Goal: Information Seeking & Learning: Find specific fact

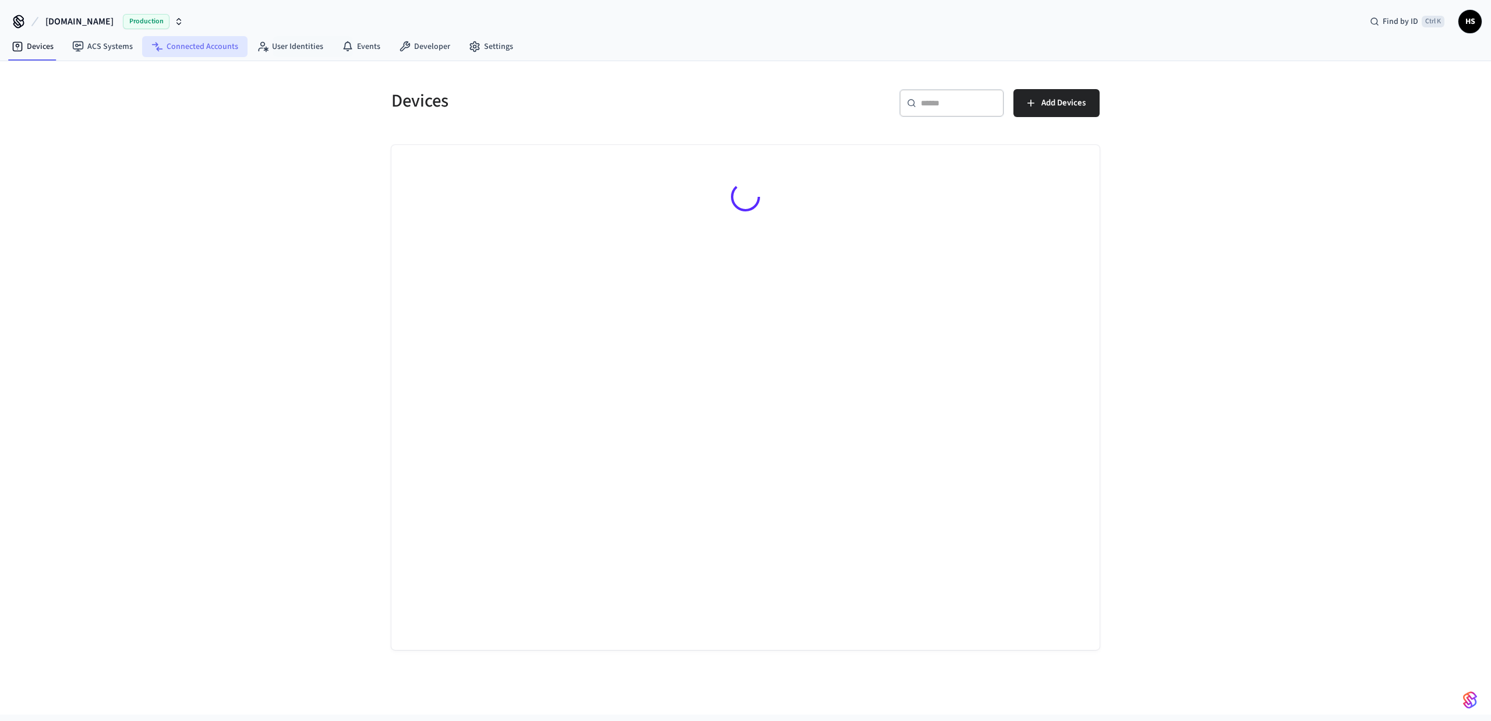
click at [197, 45] on link "Connected Accounts" at bounding box center [194, 46] width 105 height 21
click at [944, 112] on div "​ ​" at bounding box center [933, 103] width 105 height 28
paste input "**********"
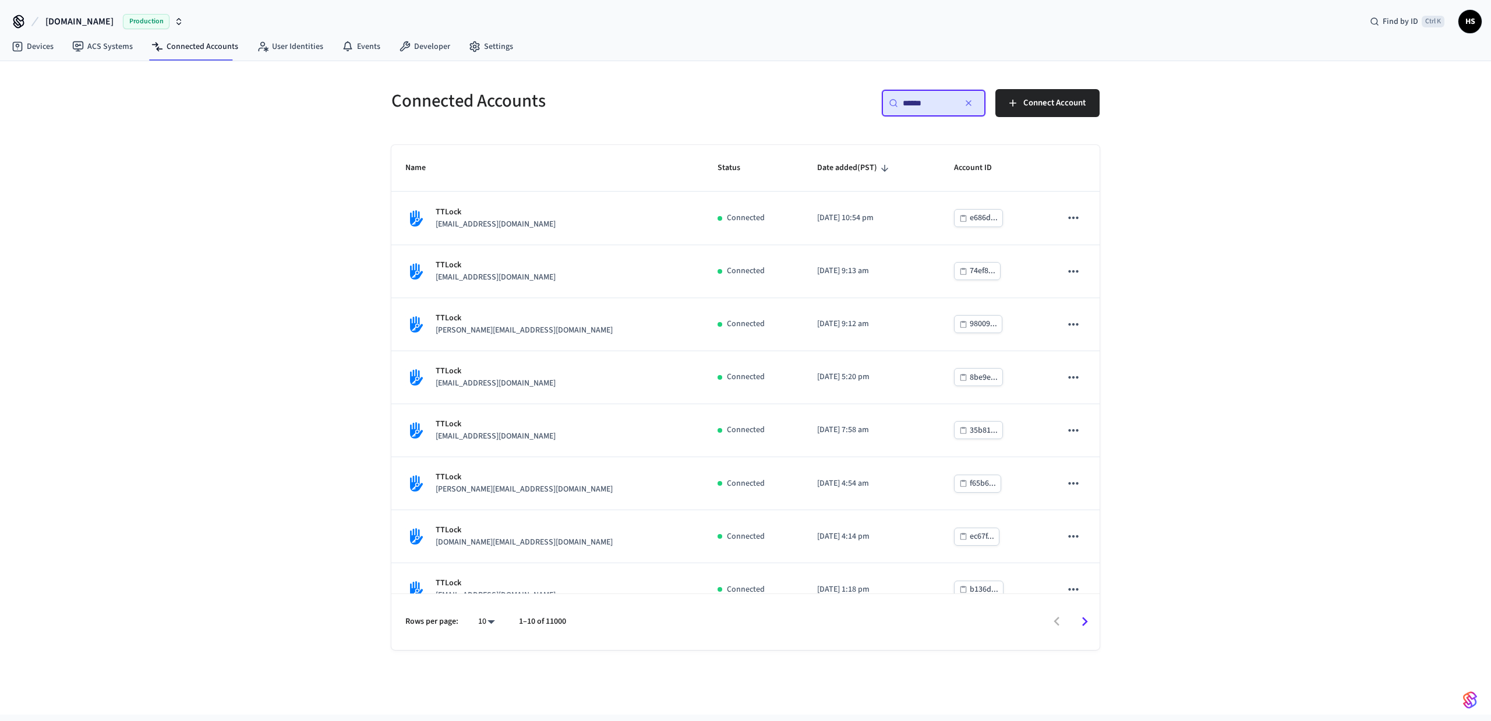
type input "******"
click at [497, 624] on body "Hospitable.com Production Find by ID Ctrl K HS Devices ACS Systems Connected Ac…" at bounding box center [745, 357] width 1491 height 715
click at [485, 680] on li "All" at bounding box center [481, 686] width 31 height 31
type input "**"
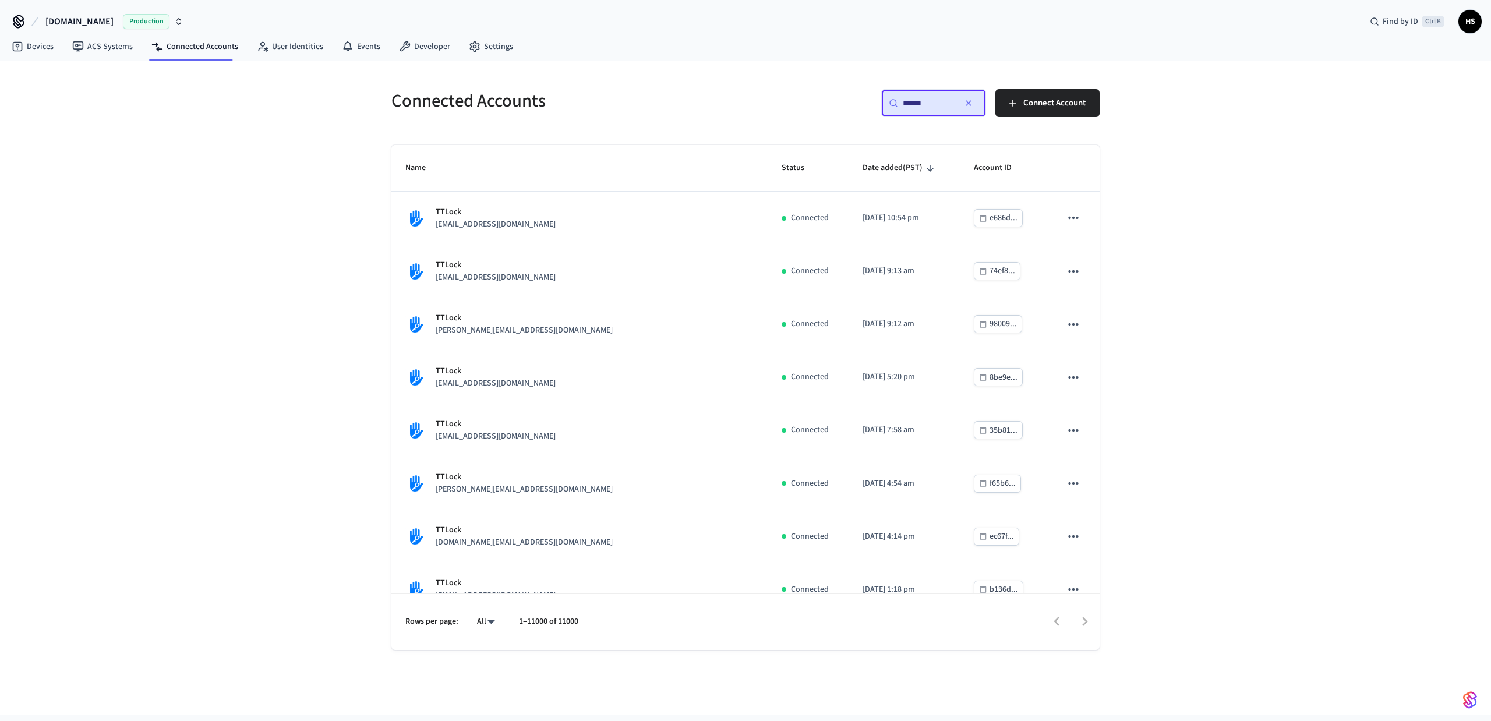
click at [264, 464] on div "Connected Accounts ​ ****** ​ Connect Account Name Status Date added (PST) Acco…" at bounding box center [745, 388] width 1491 height 654
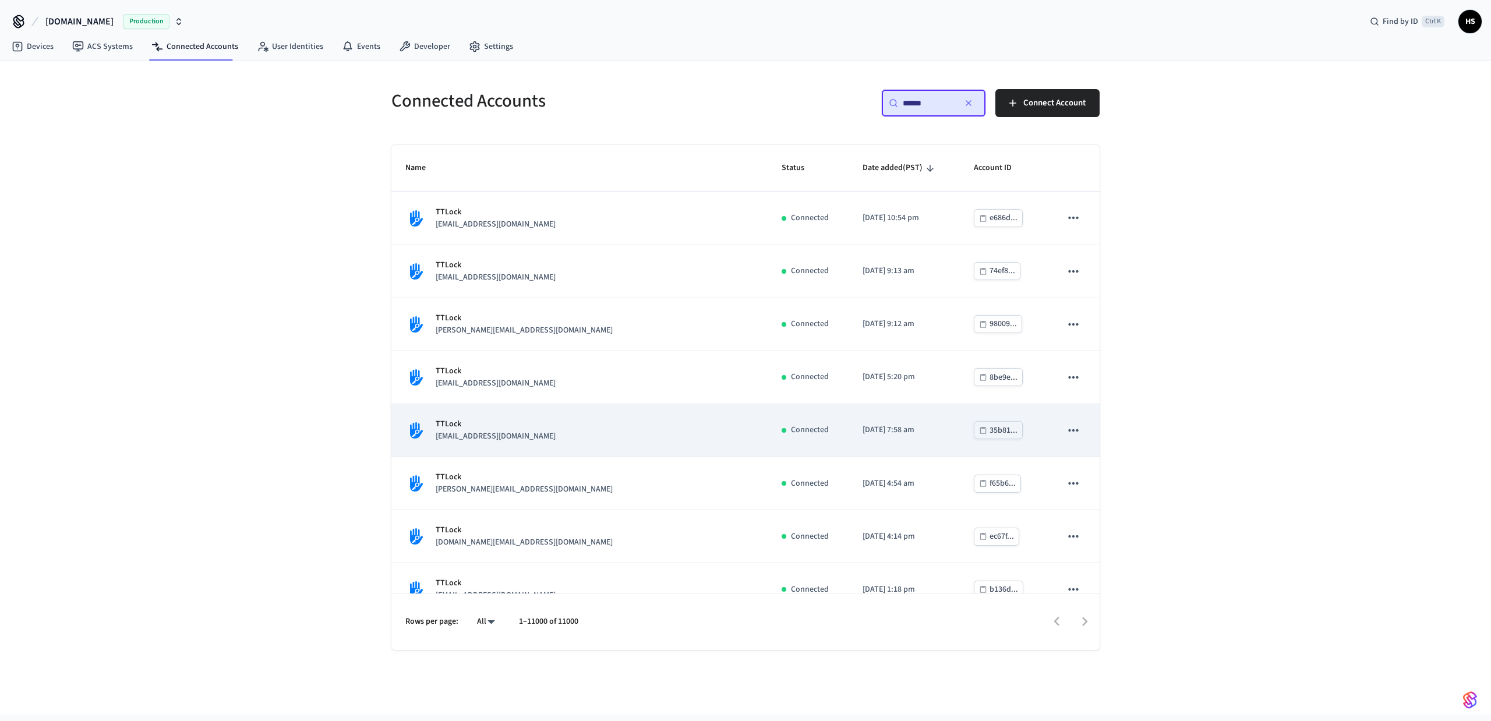
click at [542, 433] on div "TTLock cvaldez@limabnb.com" at bounding box center [579, 430] width 348 height 24
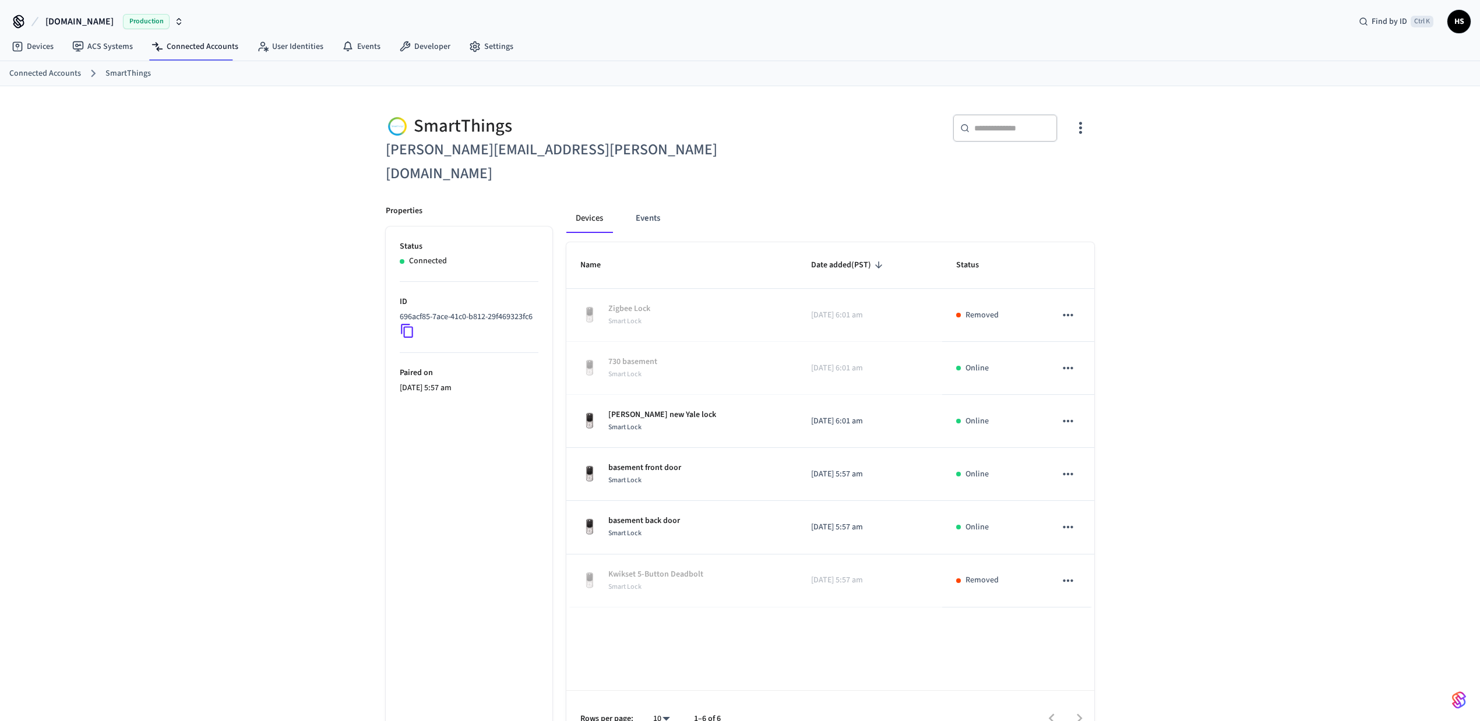
click at [1223, 259] on div "SmartThings katherine.gengler@gmail.com ​ ​ Properties Status Connected ID 696a…" at bounding box center [740, 416] width 1480 height 661
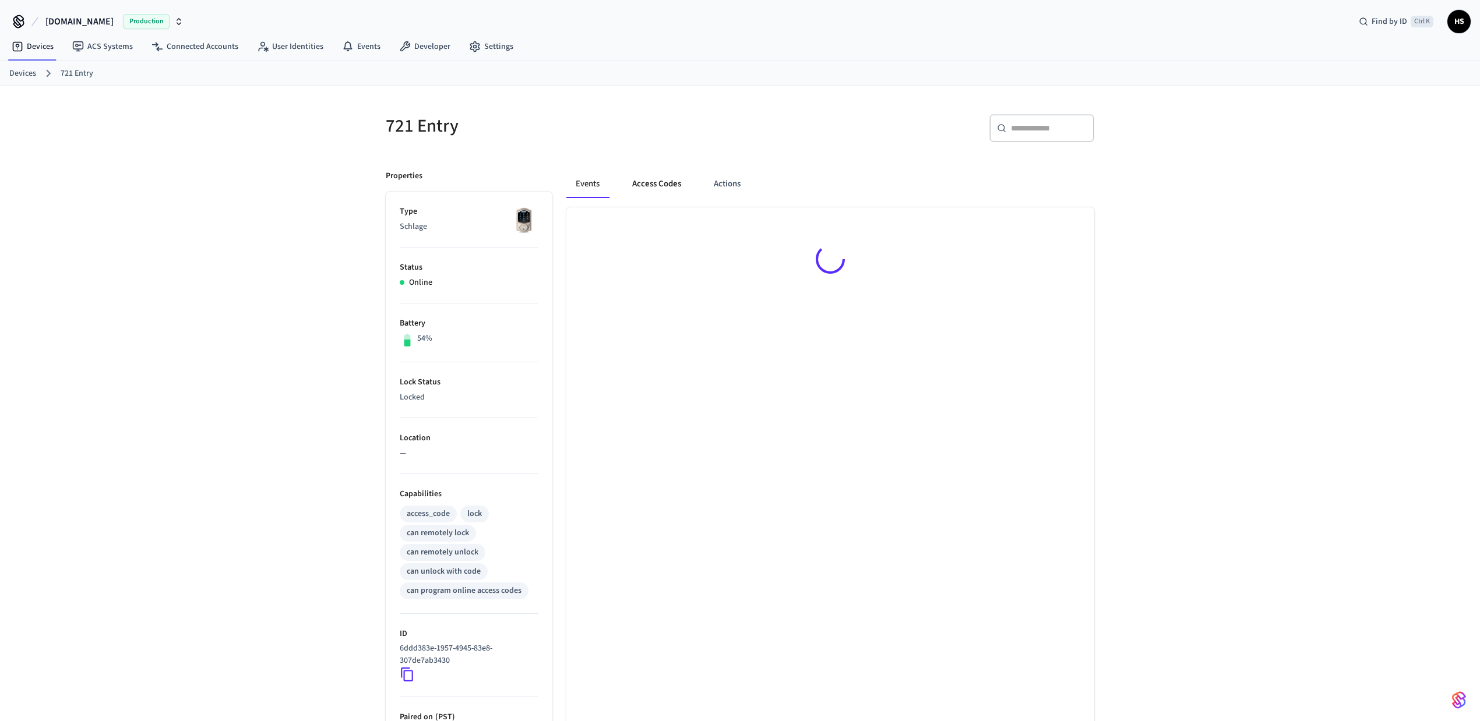
click at [637, 185] on button "Access Codes" at bounding box center [657, 184] width 68 height 28
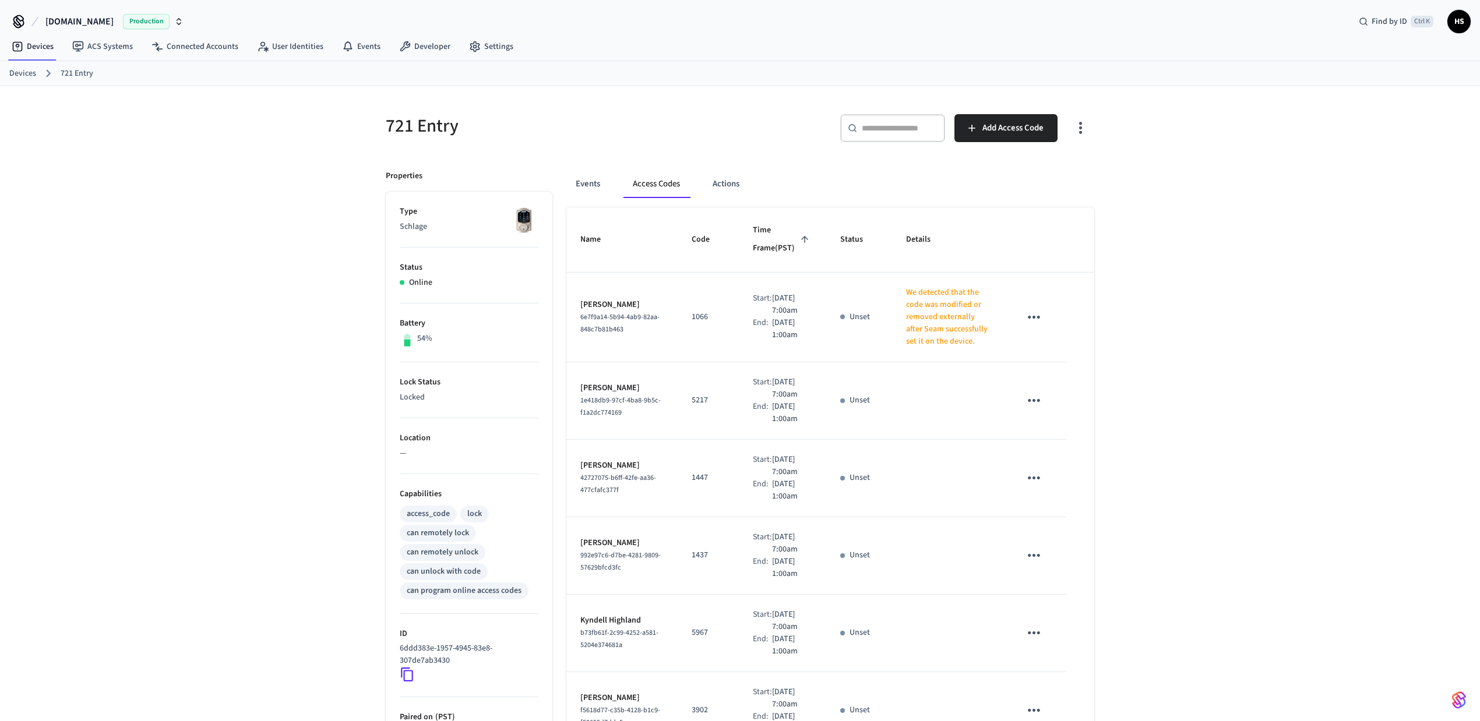
click at [599, 299] on p "Joyce Ehrlich" at bounding box center [621, 305] width 83 height 12
copy p "Joyce Ehrlich"
click at [411, 124] on h5 "721 Entry" at bounding box center [559, 126] width 347 height 24
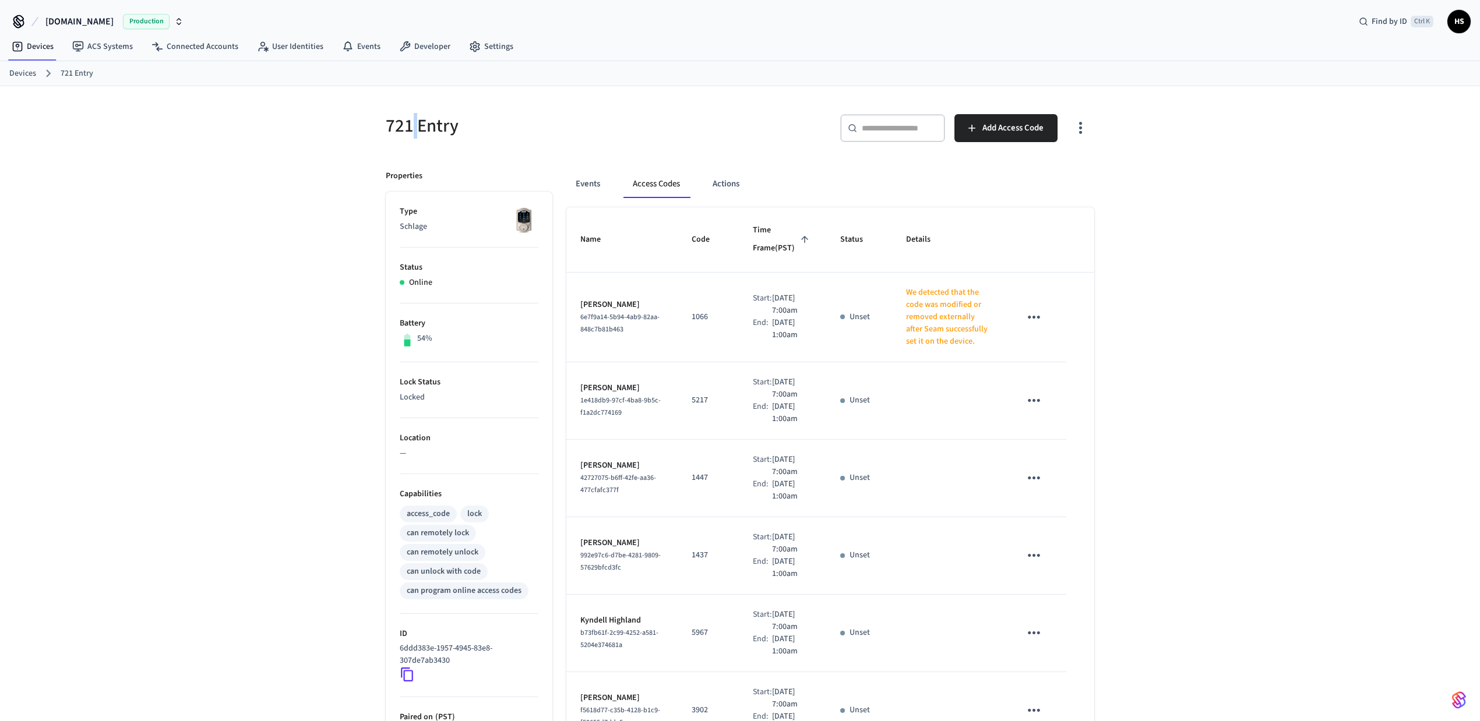
click at [411, 124] on h5 "721 Entry" at bounding box center [559, 126] width 347 height 24
copy div "721 Entry"
click at [597, 299] on p "Joyce Ehrlich" at bounding box center [621, 305] width 83 height 12
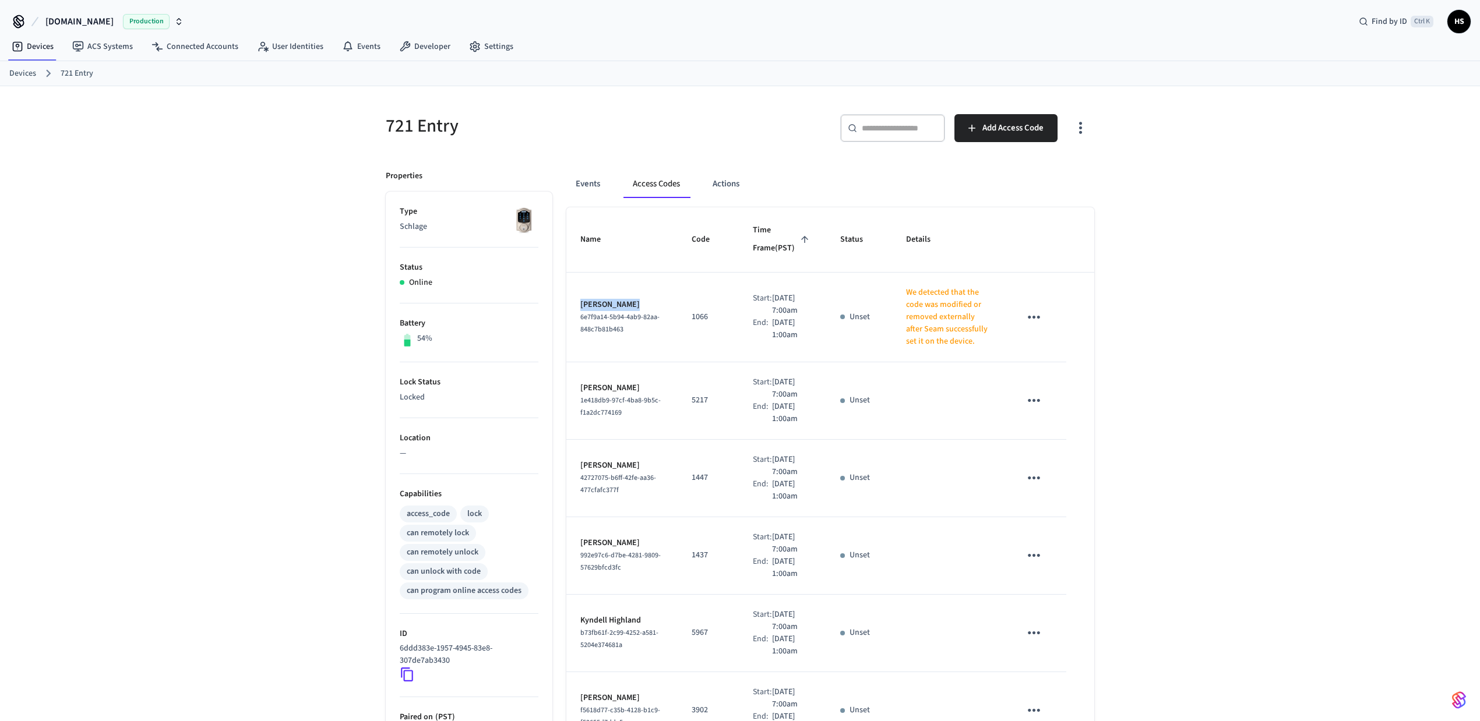
click at [597, 299] on p "Joyce Ehrlich" at bounding box center [621, 305] width 83 height 12
copy p "Joyce Ehrlich"
click at [691, 315] on p "1066" at bounding box center [707, 317] width 33 height 12
click at [691, 317] on p "1066" at bounding box center [707, 317] width 33 height 12
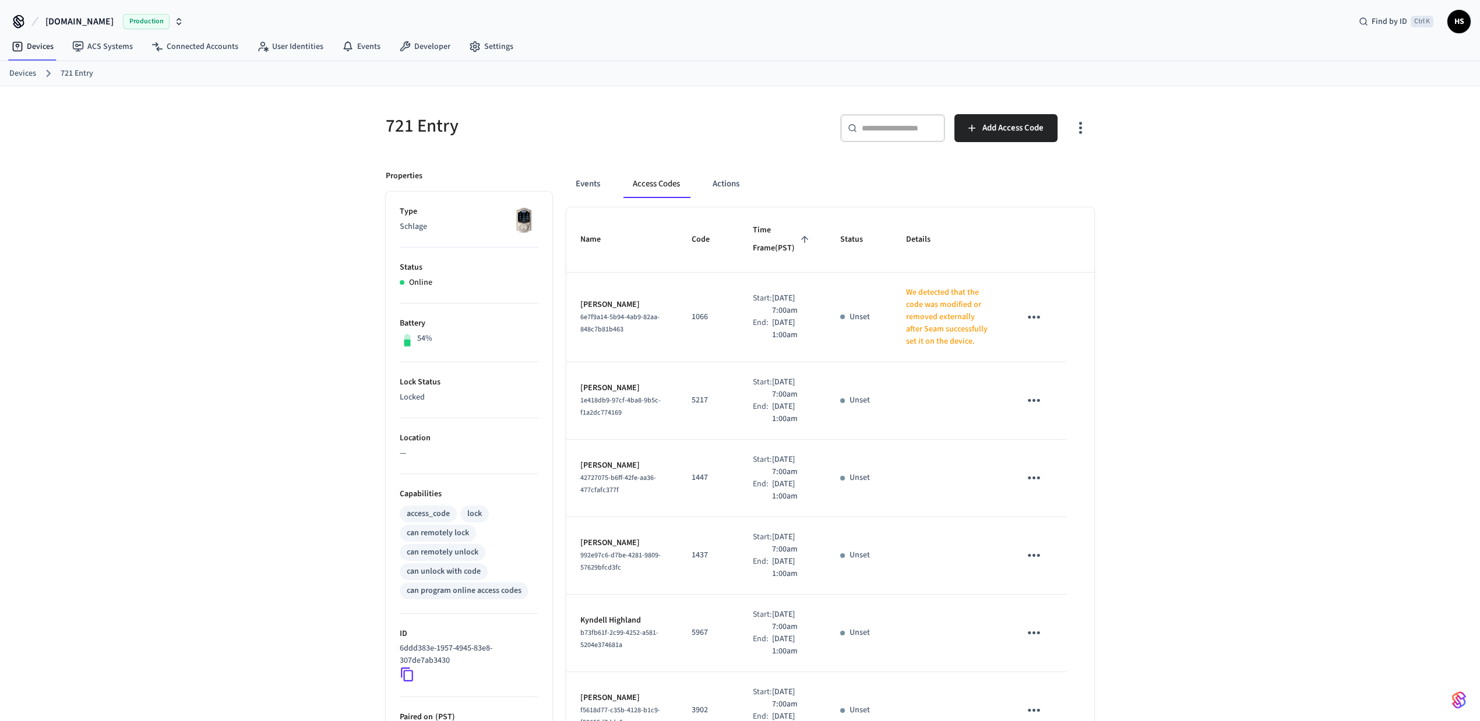
click at [691, 317] on p "1066" at bounding box center [707, 317] width 33 height 12
copy p "1066"
click at [580, 320] on span "6e7f9a14-5b94-4ab9-82aa-848c7b81b463" at bounding box center [619, 323] width 79 height 22
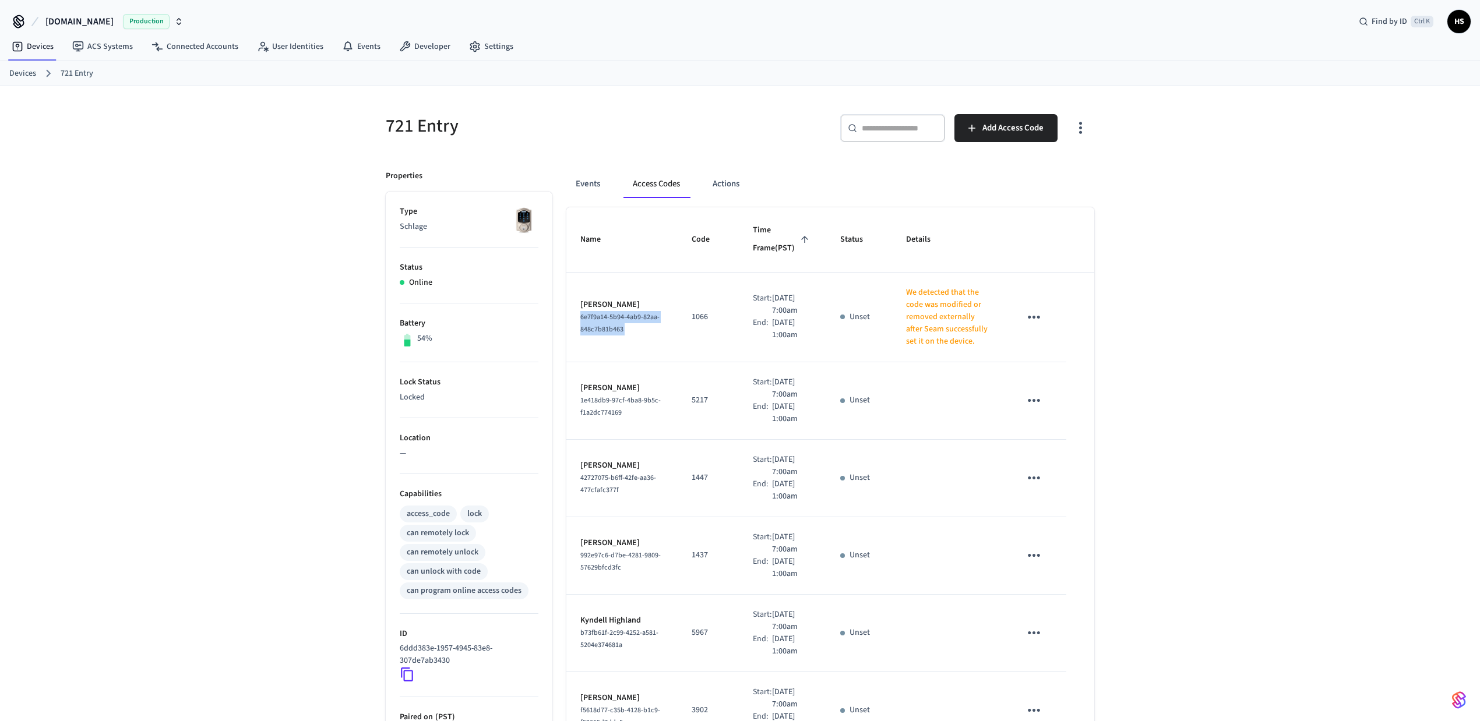
copy span "6e7f9a14-5b94-4ab9-82aa-848c7b81b463"
click at [574, 178] on button "Events" at bounding box center [587, 184] width 43 height 28
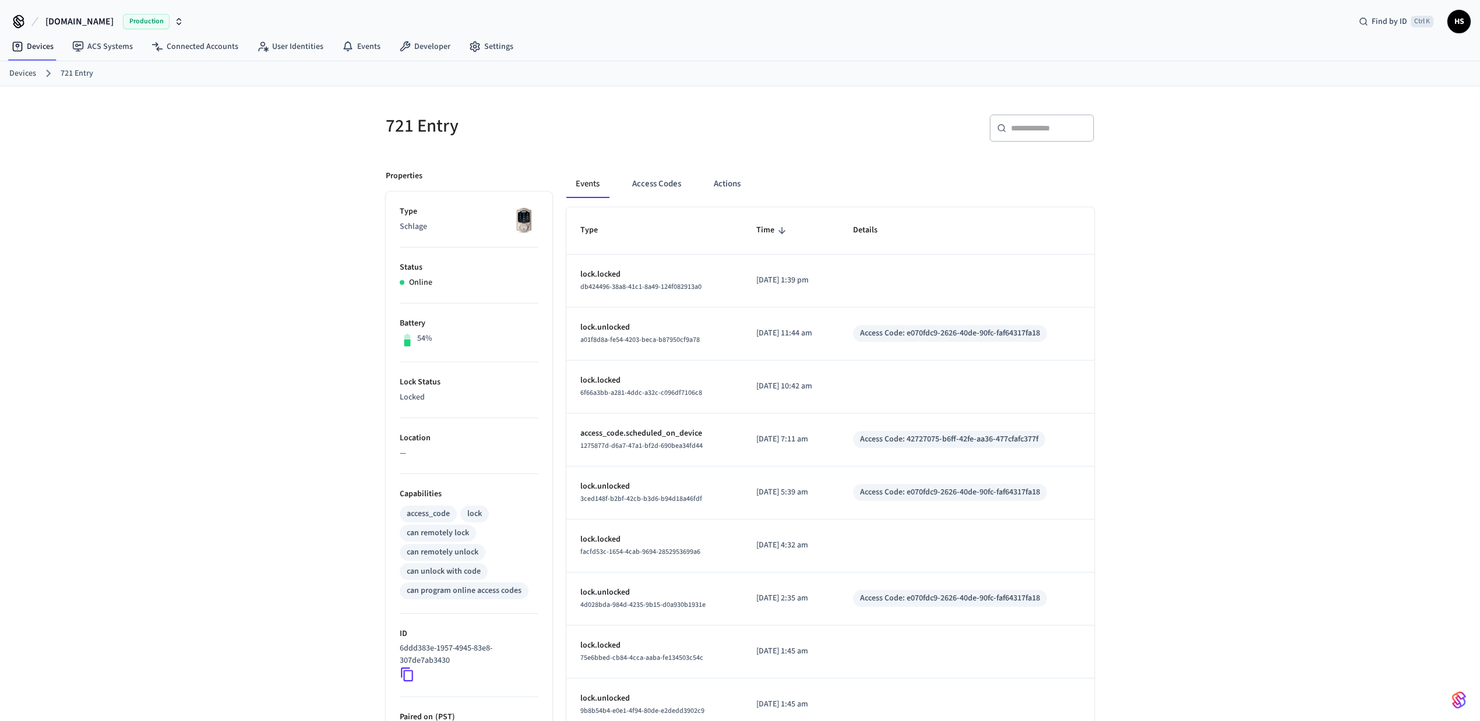
click at [1044, 129] on input "text" at bounding box center [1049, 128] width 76 height 12
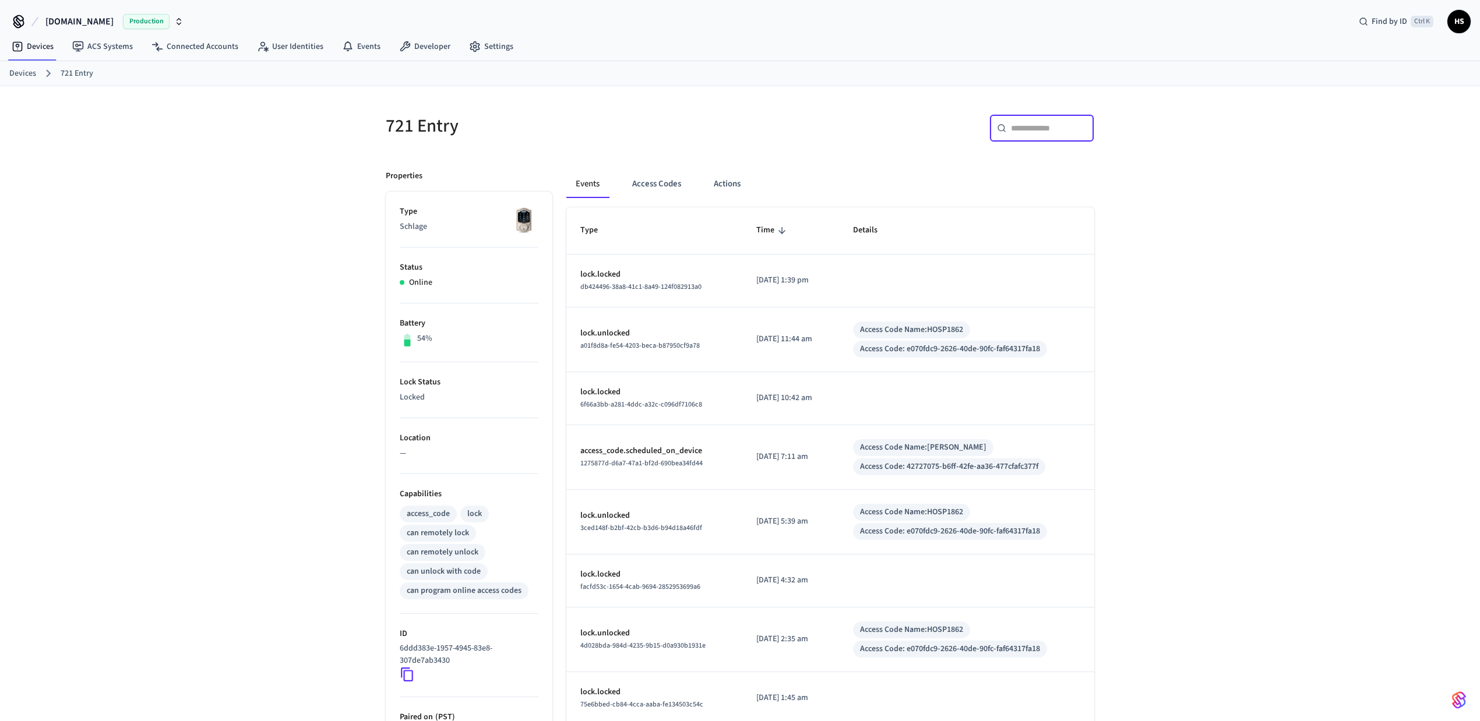
paste input "**********"
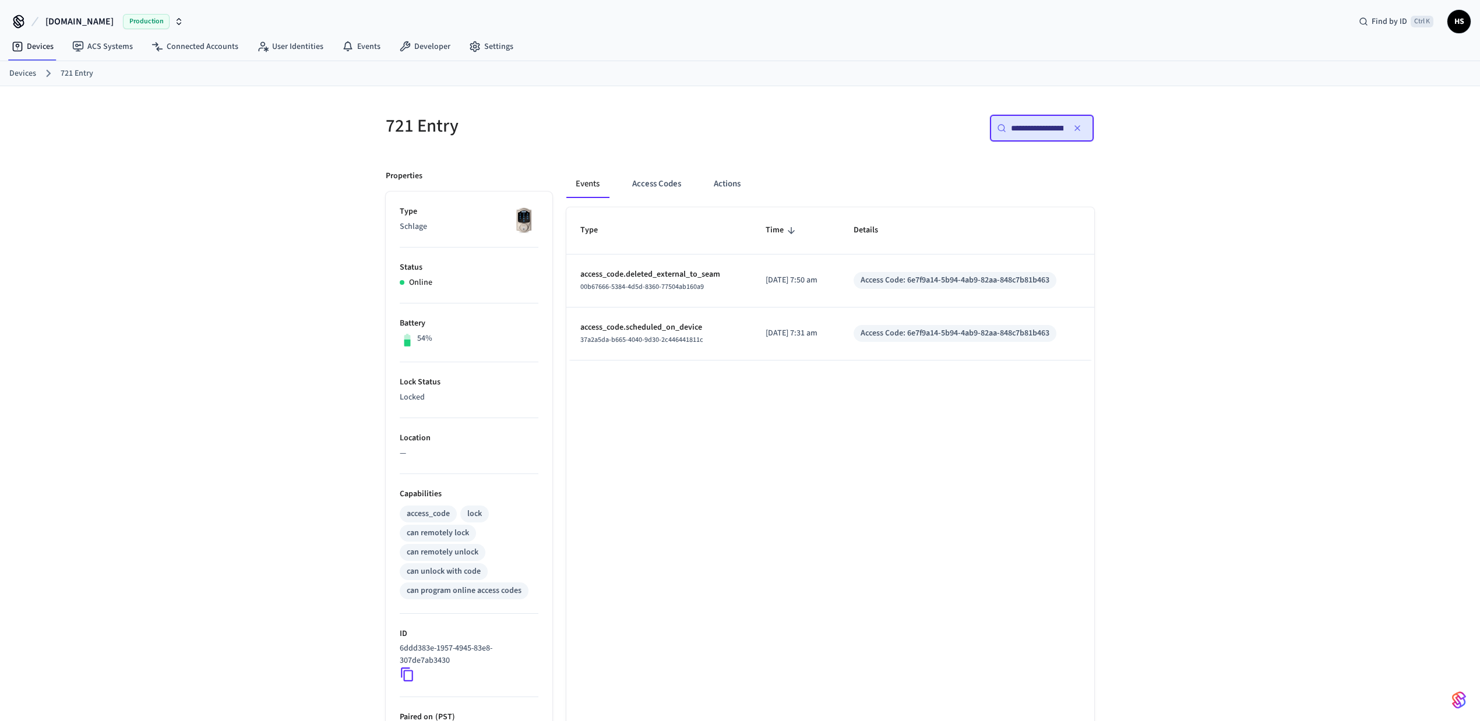
scroll to position [0, 90]
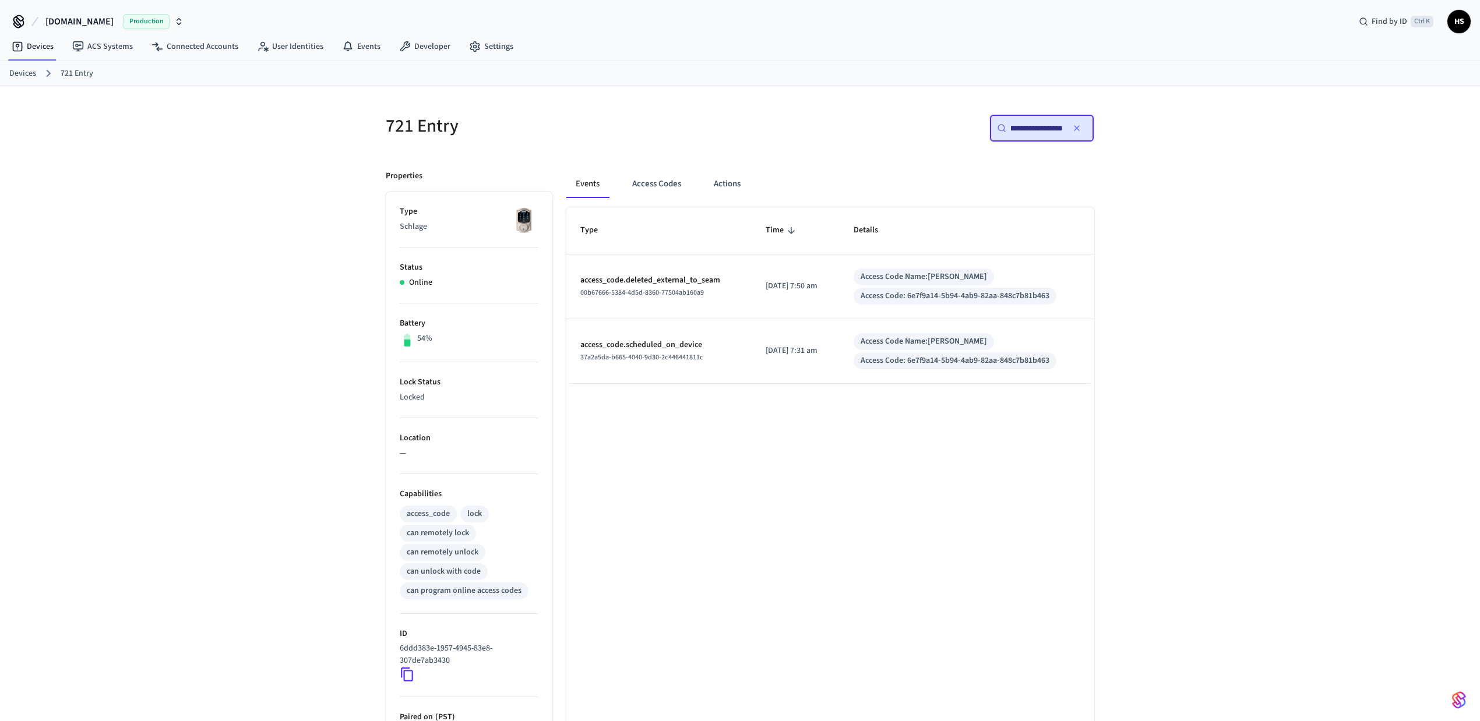
type input "**********"
click at [1198, 394] on div "**********" at bounding box center [740, 475] width 1480 height 778
click at [1229, 431] on div "**********" at bounding box center [740, 475] width 1480 height 778
click at [217, 360] on div "**********" at bounding box center [740, 475] width 1480 height 778
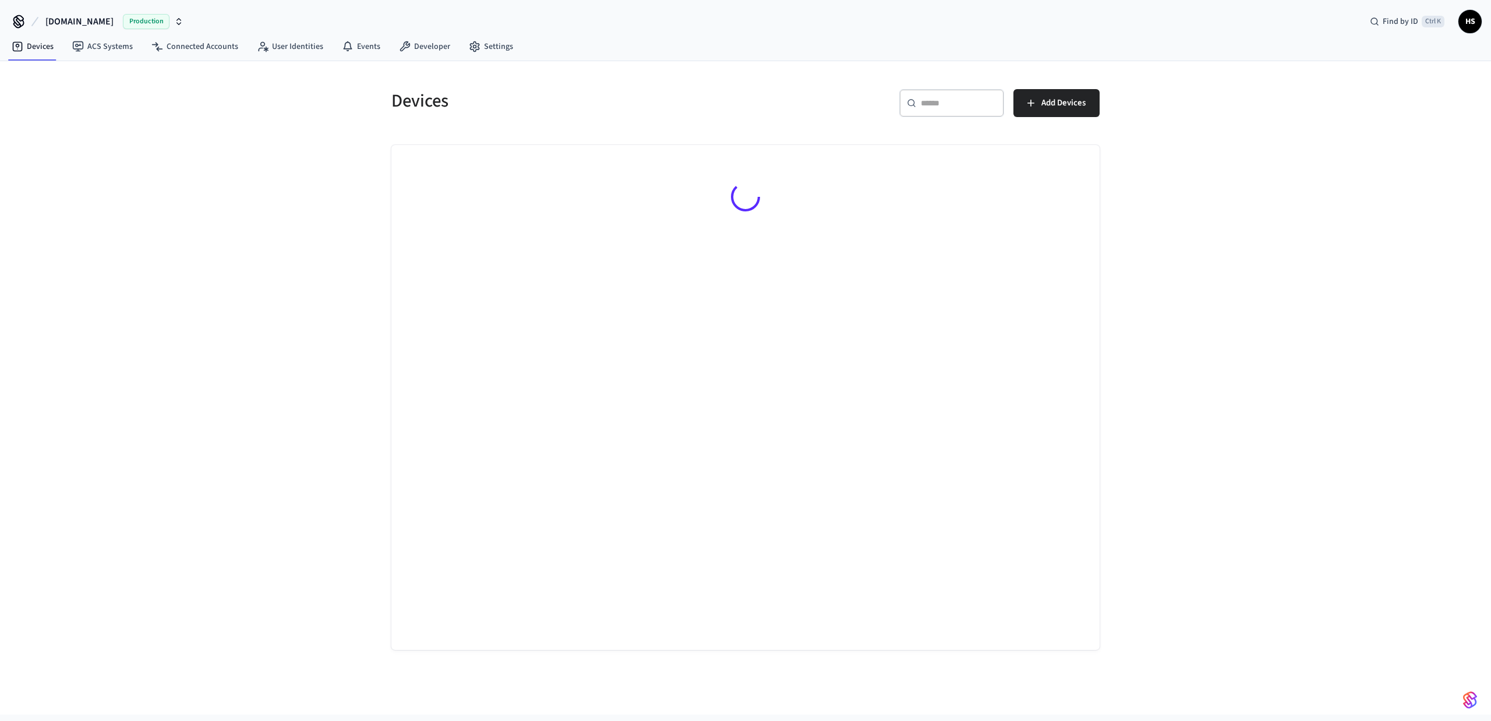
click at [951, 101] on input "text" at bounding box center [959, 103] width 76 height 12
paste input "**********"
type input "**********"
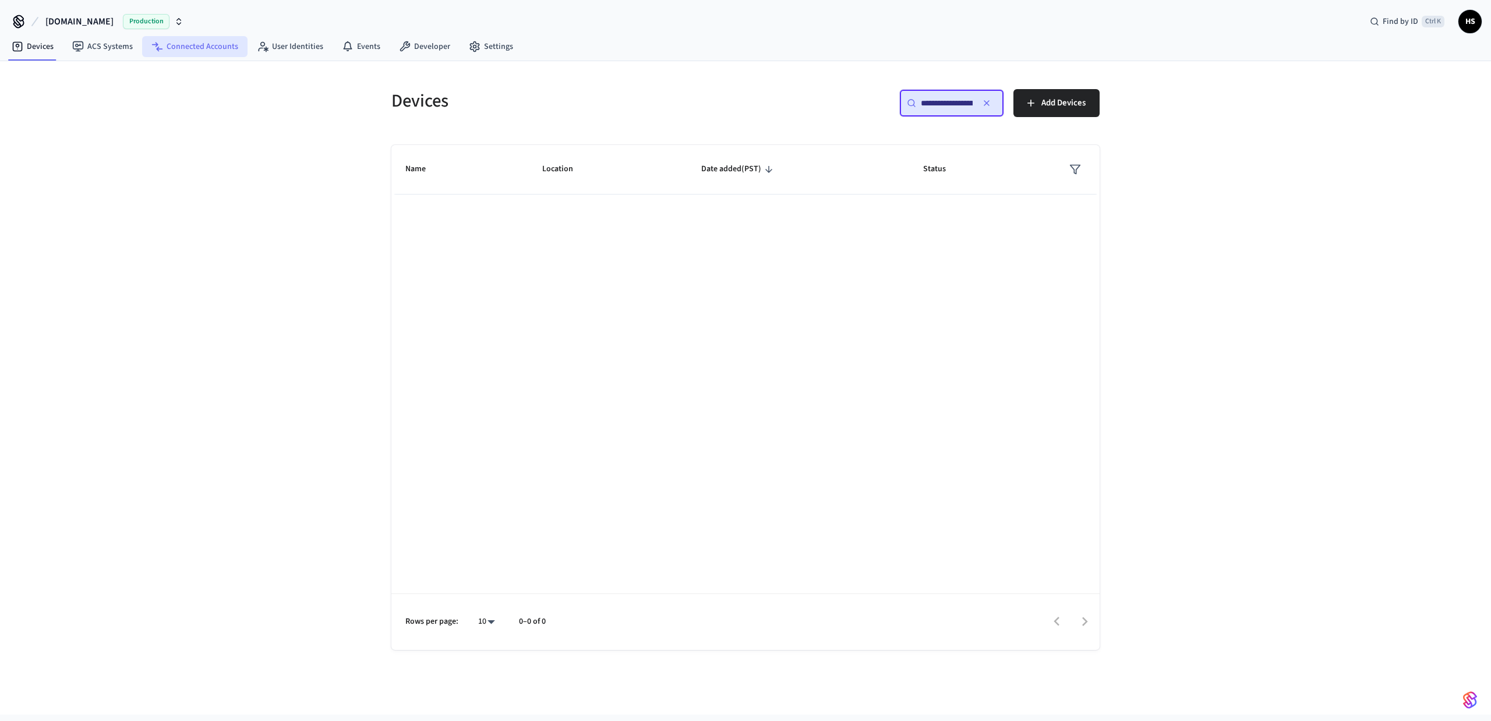
click at [182, 44] on link "Connected Accounts" at bounding box center [194, 46] width 105 height 21
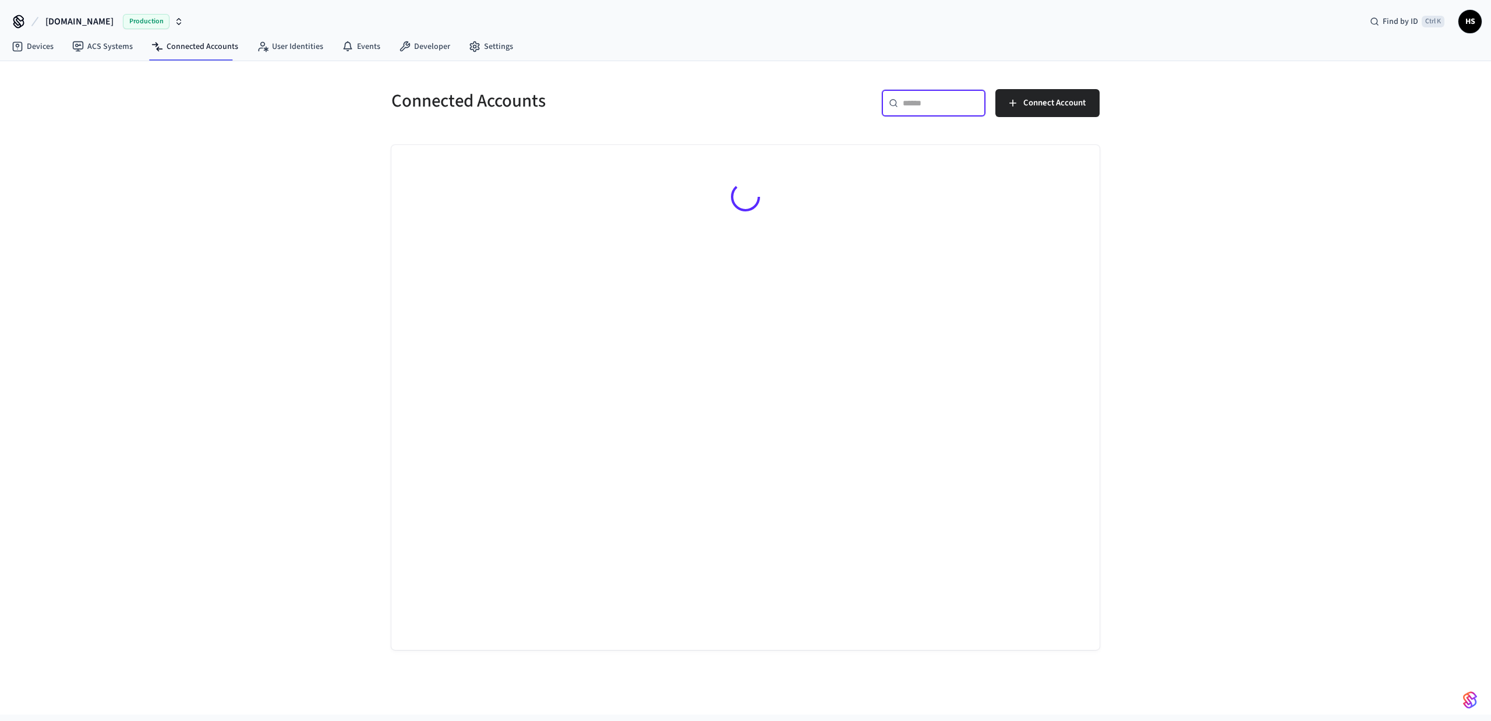
click at [944, 105] on input "text" at bounding box center [941, 103] width 76 height 12
paste input "**********"
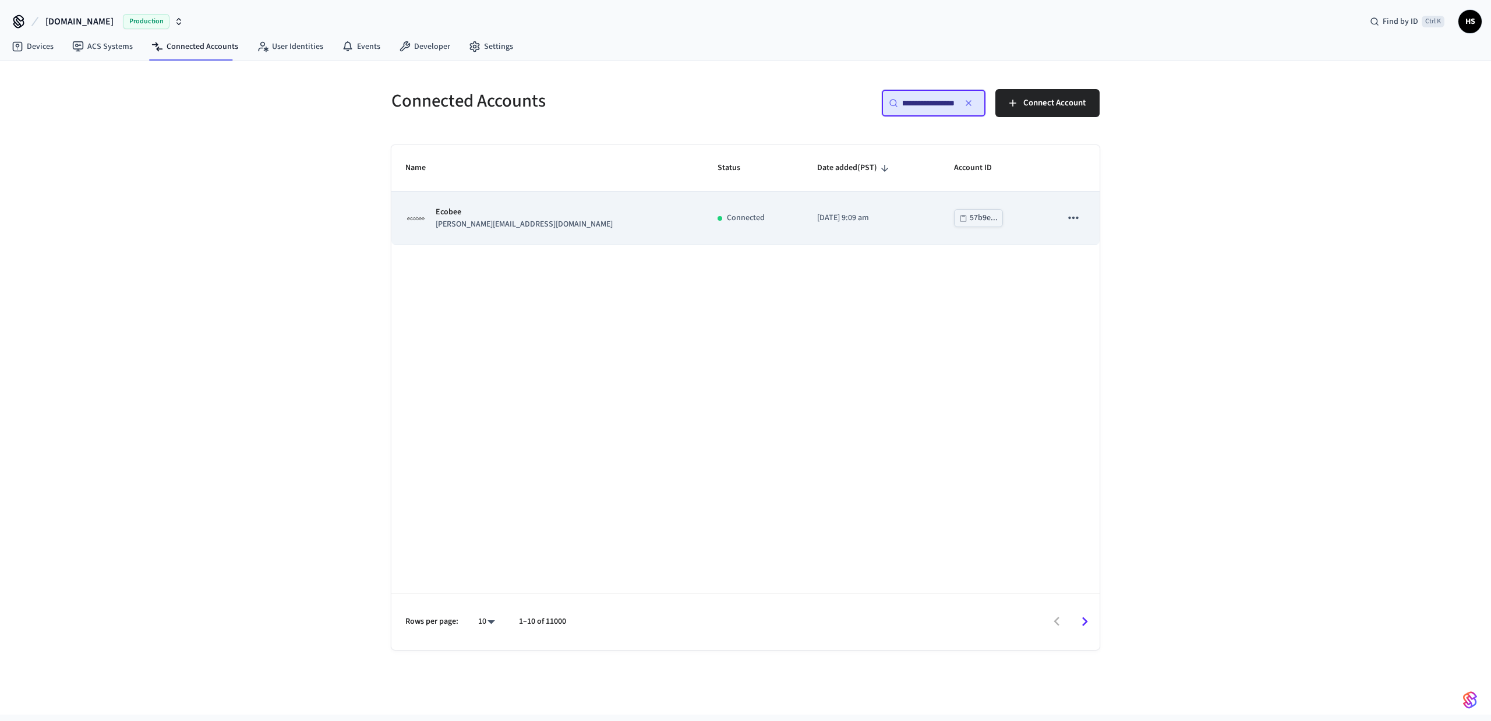
type input "**********"
click at [562, 232] on td "Ecobee alex@archcityrevival.com" at bounding box center [547, 218] width 312 height 53
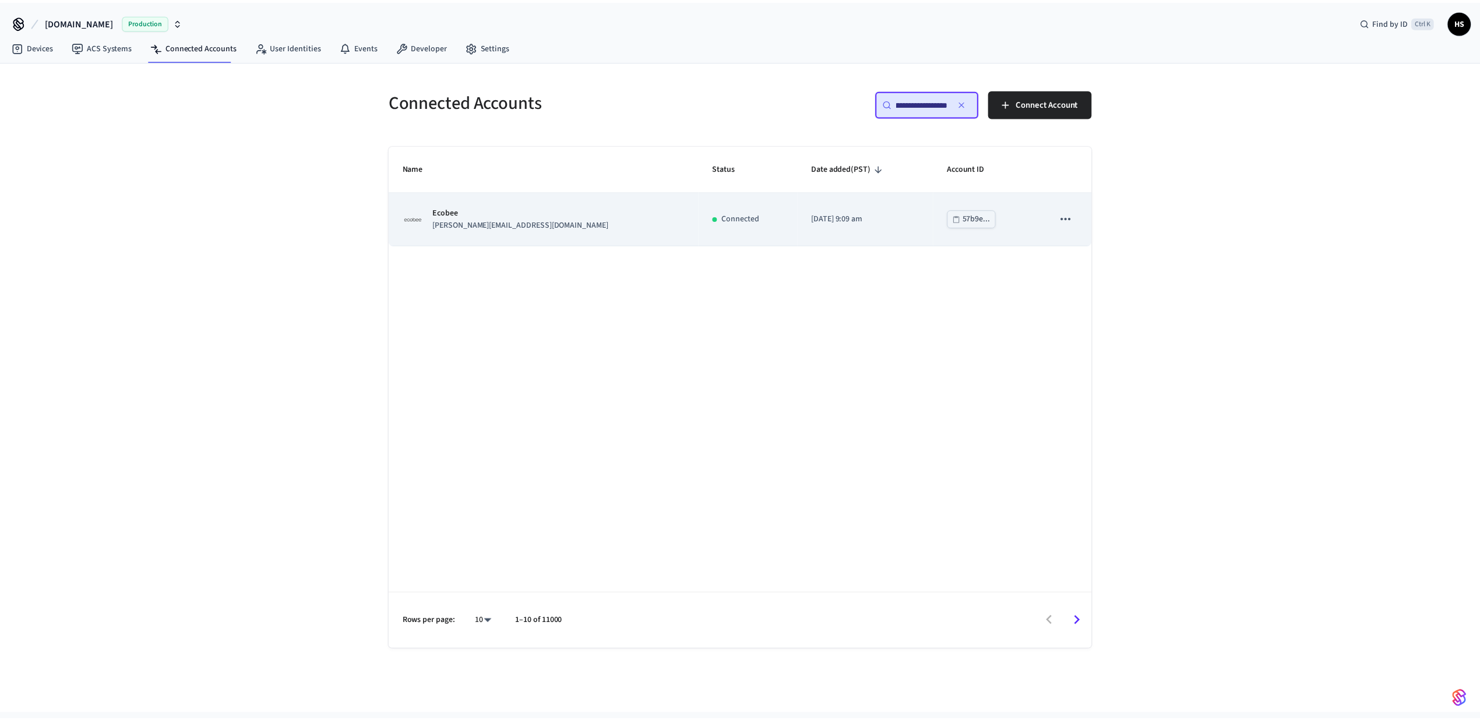
scroll to position [0, 0]
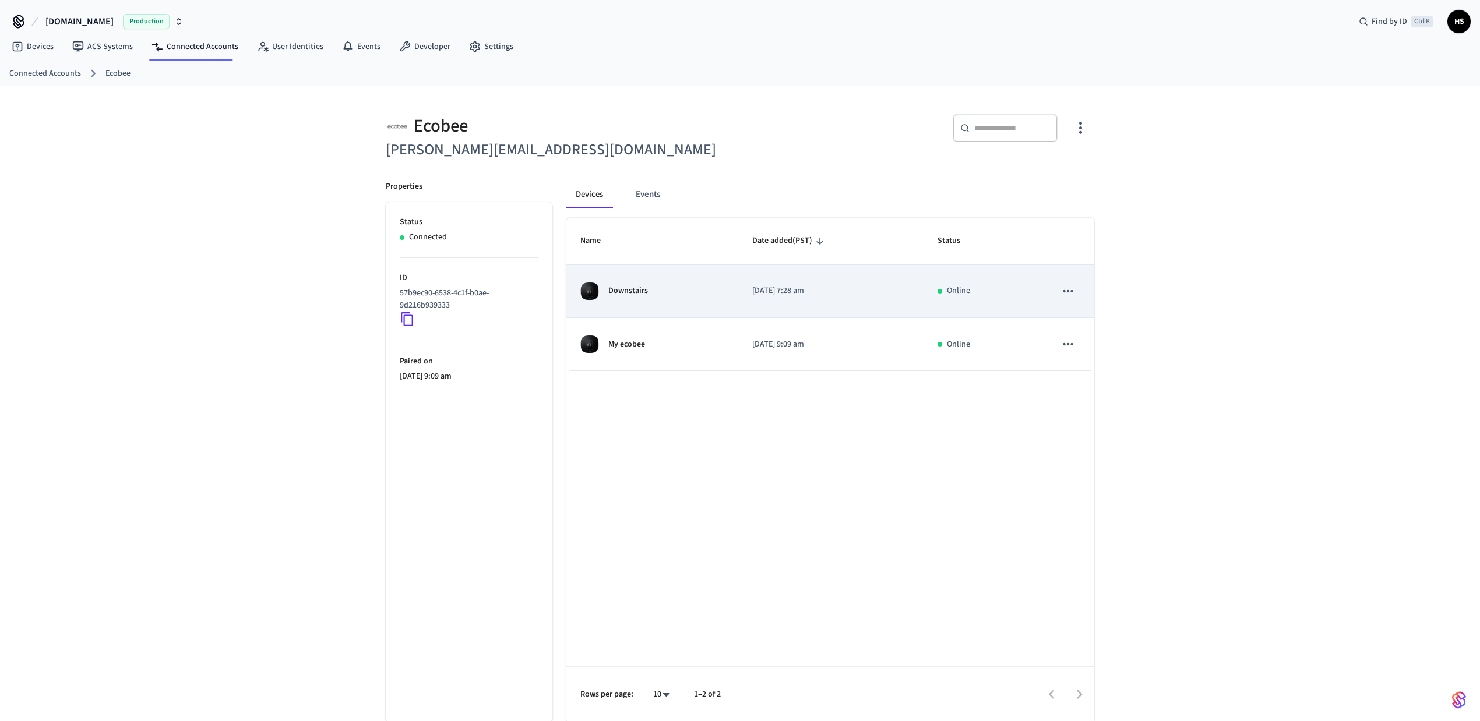
click at [626, 292] on p "Downstairs" at bounding box center [628, 291] width 40 height 12
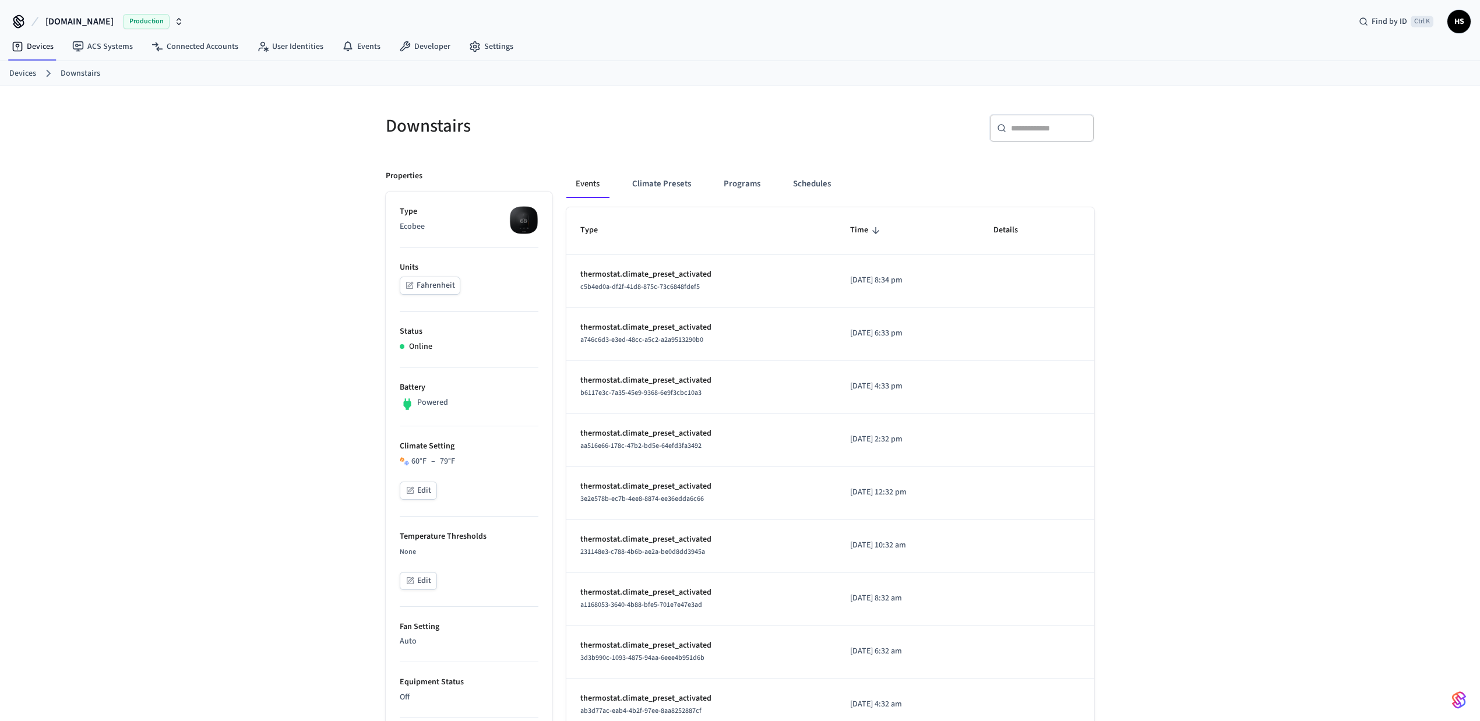
click at [644, 292] on span "c5b4ed0a-df2f-41d8-875c-73c6848fdef5" at bounding box center [639, 287] width 119 height 10
click at [1233, 513] on div "Downstairs ​ ​ Properties Type Ecobee Units Fahrenheit Status Online Battery Po…" at bounding box center [740, 648] width 1480 height 1125
click at [1238, 333] on div "Downstairs ​ ​ Properties Type Ecobee Units Fahrenheit Status Online Battery Po…" at bounding box center [740, 648] width 1480 height 1125
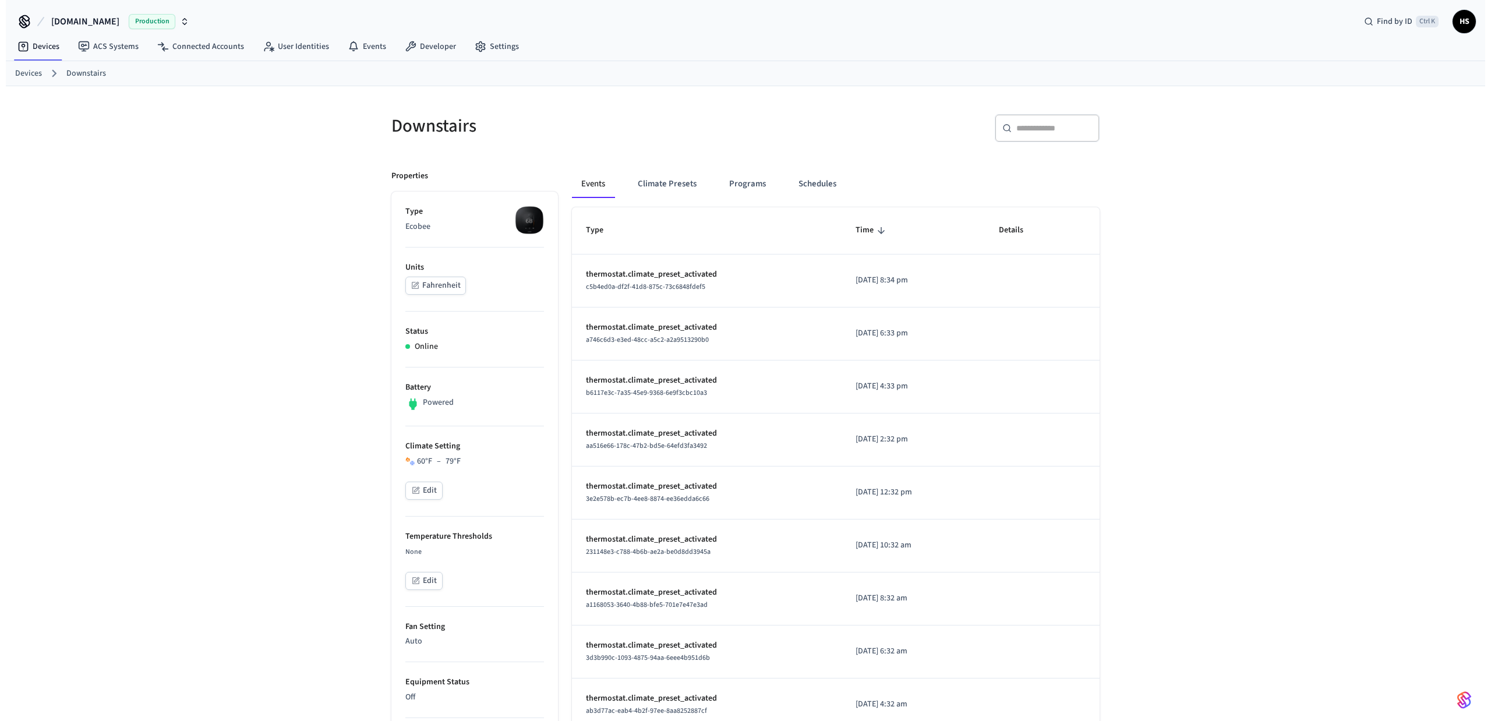
scroll to position [493, 0]
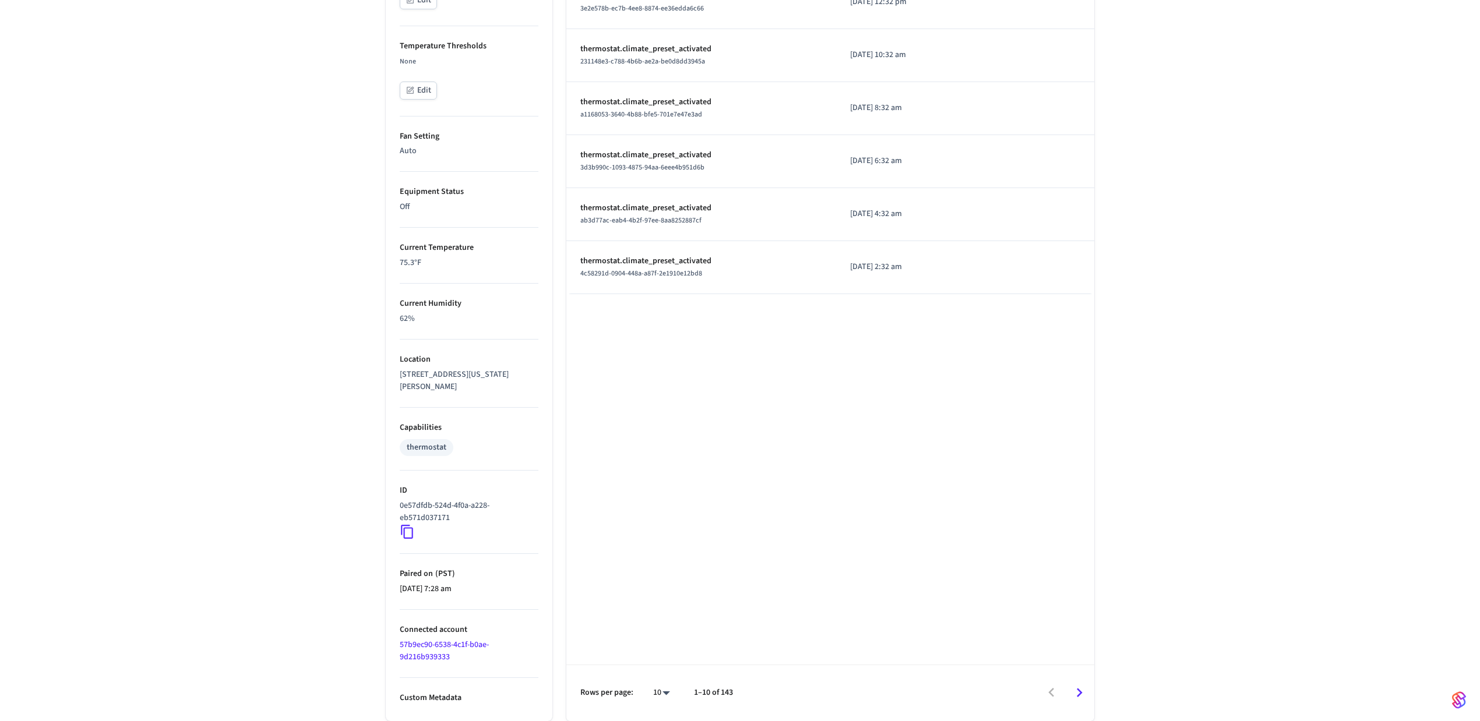
click at [645, 692] on div "10 **" at bounding box center [656, 693] width 37 height 28
click at [665, 692] on body "Hospitable.com Production Find by ID Ctrl K HS Devices ACS Systems Connected Ac…" at bounding box center [740, 116] width 1480 height 1212
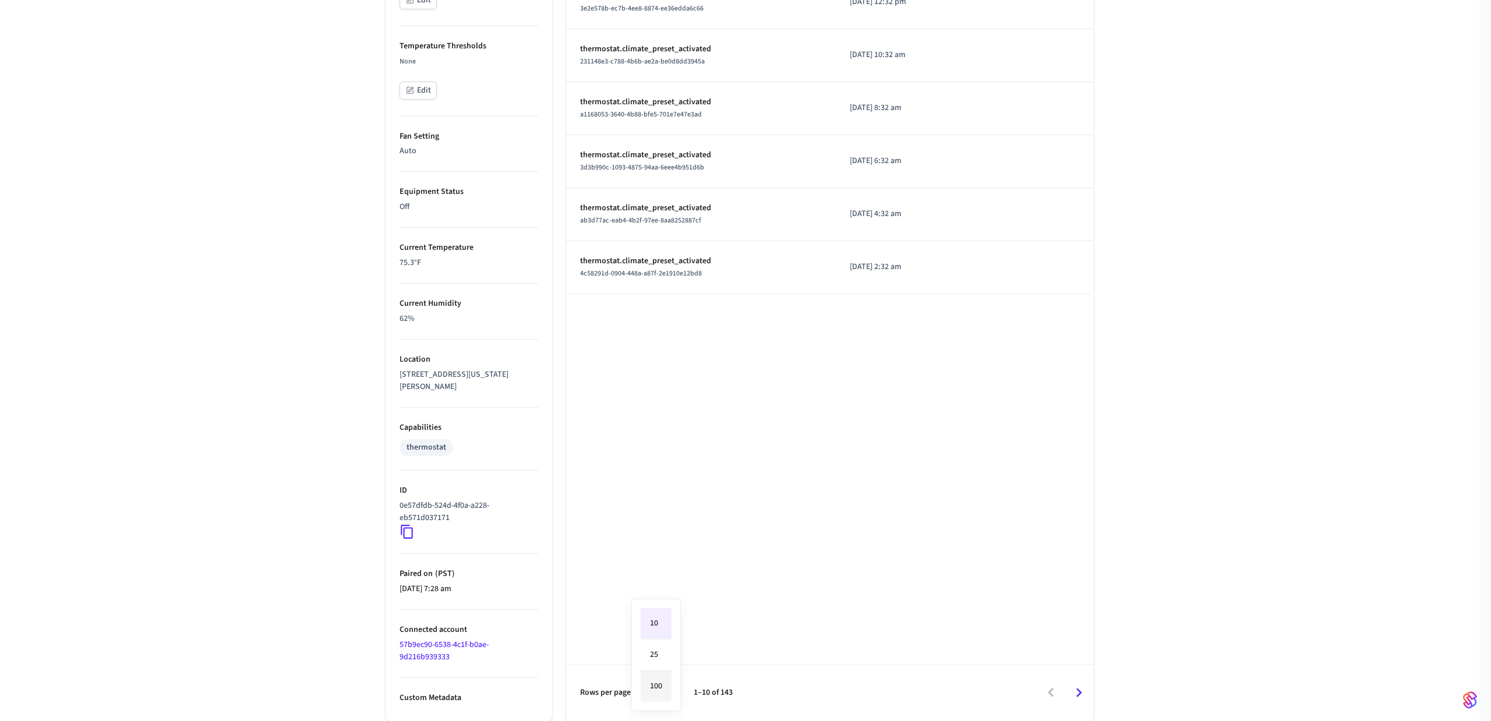
click at [663, 695] on li "100" at bounding box center [656, 686] width 31 height 31
type input "***"
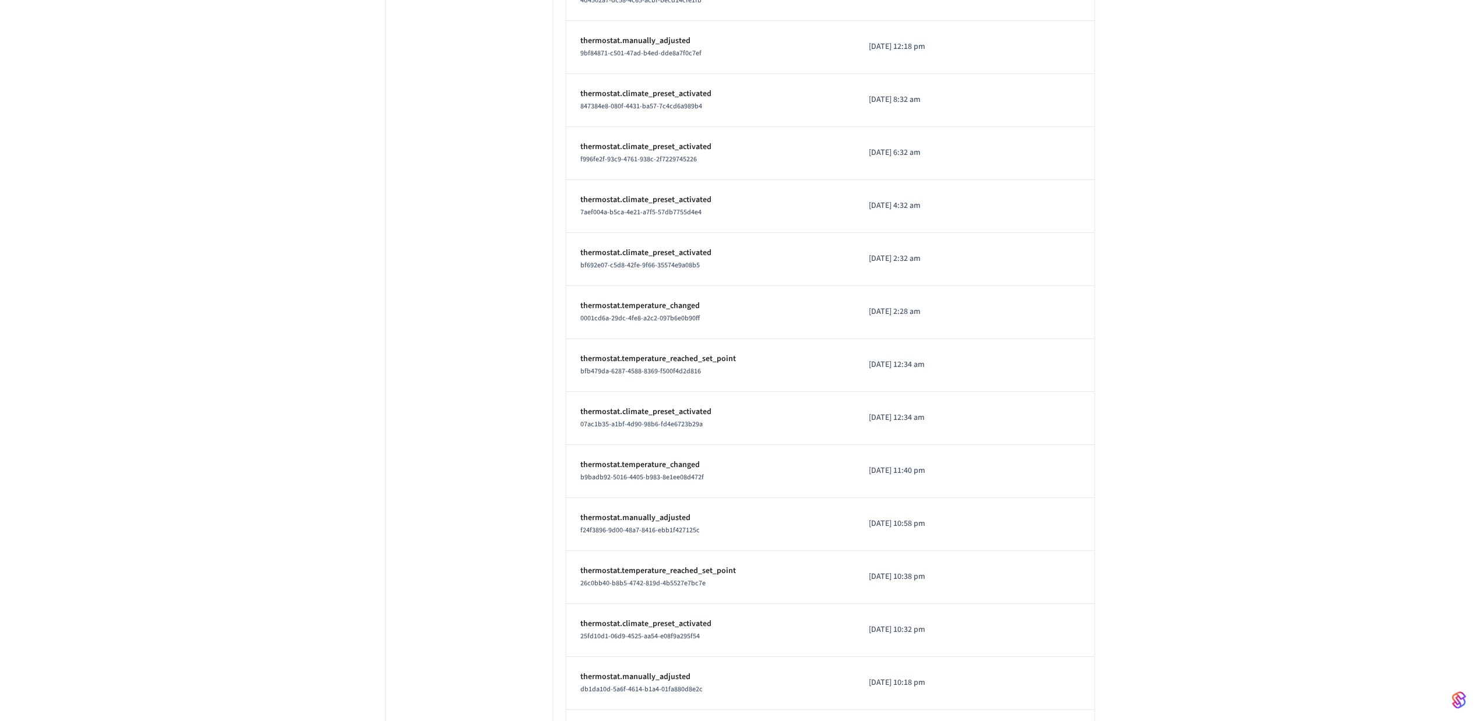
scroll to position [2270, 0]
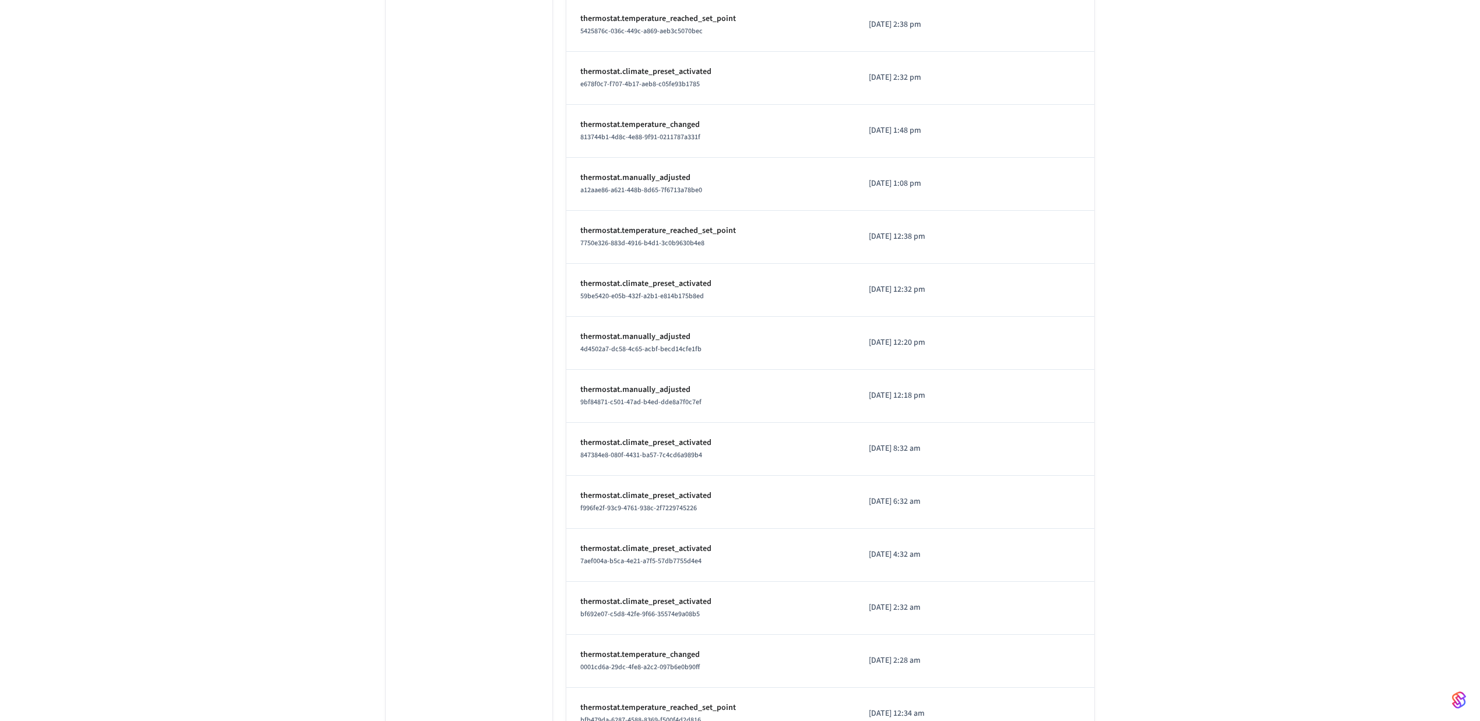
drag, startPoint x: 854, startPoint y: 302, endPoint x: 926, endPoint y: 299, distance: 72.3
click at [926, 296] on p "2025/09/22 at 12:32 pm" at bounding box center [921, 290] width 105 height 12
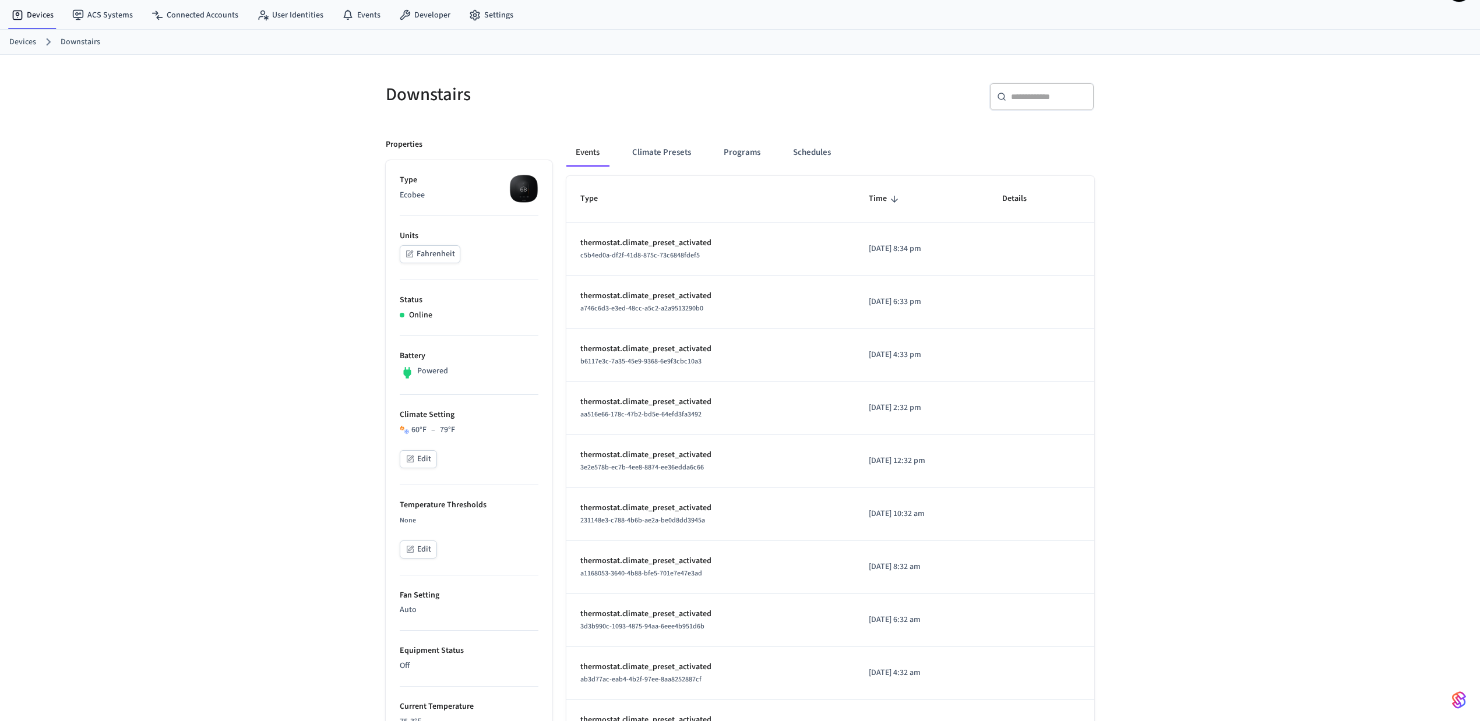
scroll to position [0, 0]
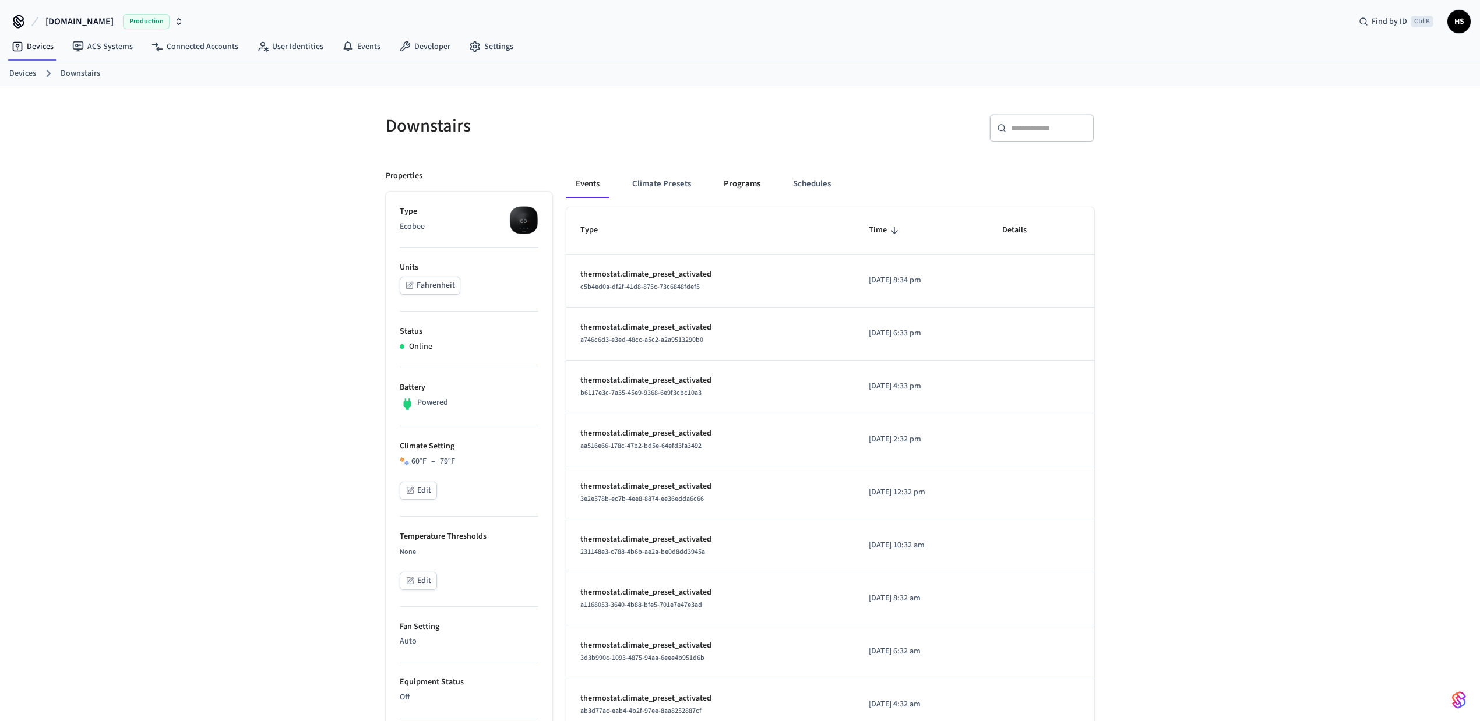
click at [741, 185] on button "Programs" at bounding box center [741, 184] width 55 height 28
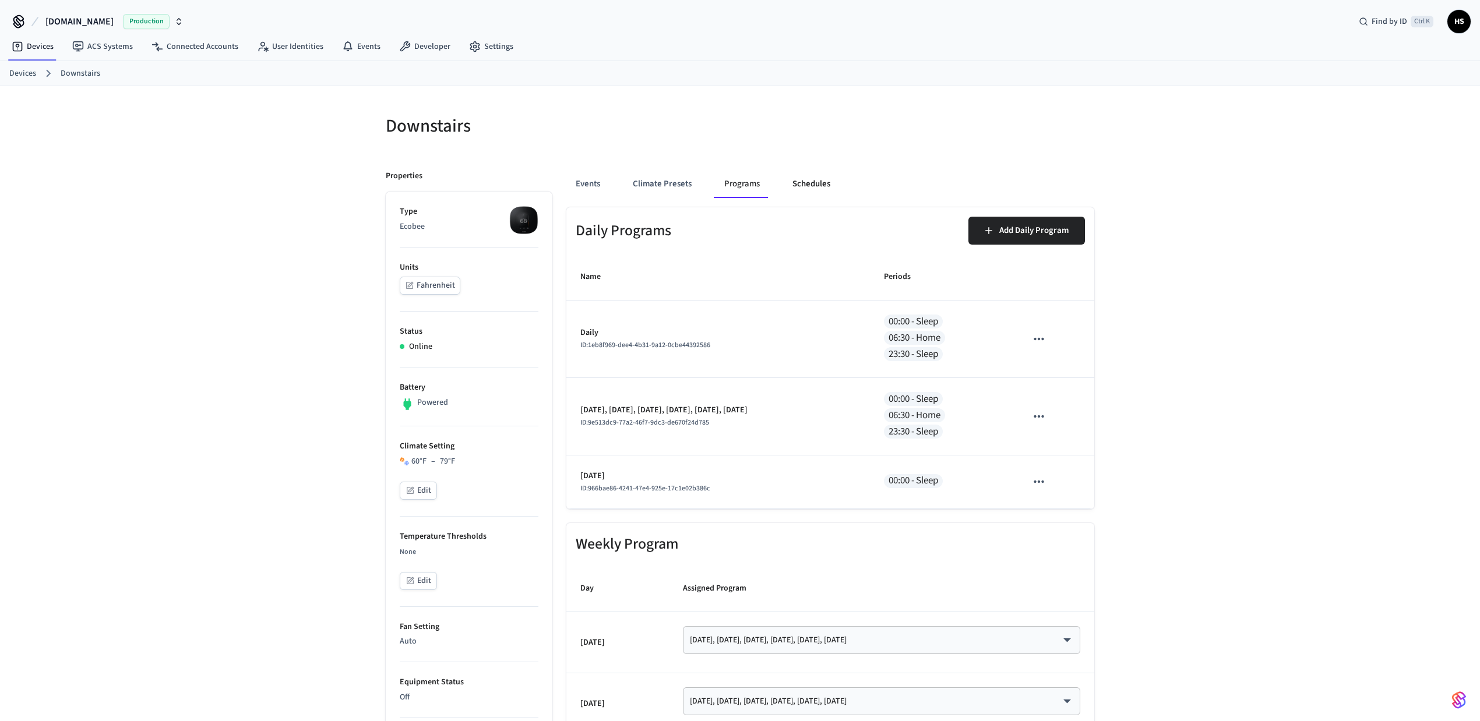
click at [814, 182] on button "Schedules" at bounding box center [811, 184] width 57 height 28
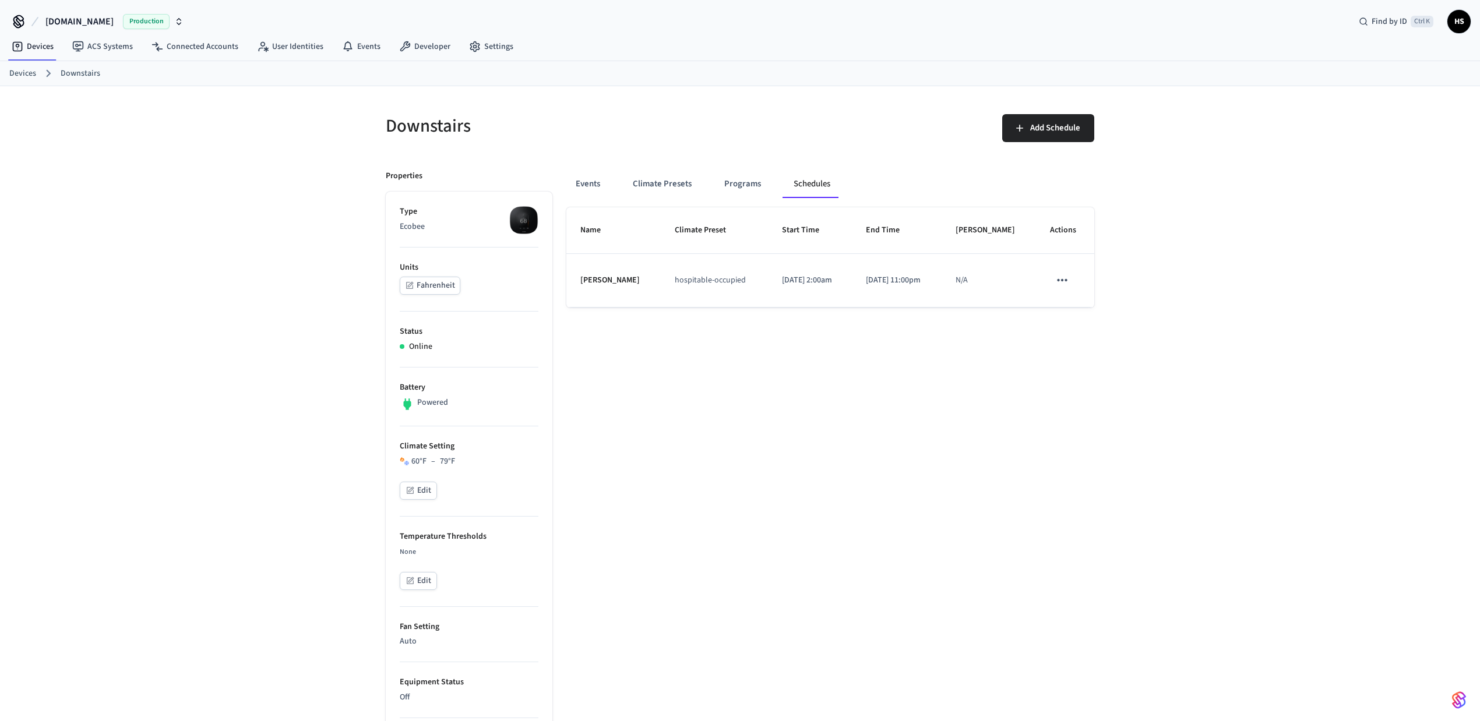
click at [1235, 219] on div "Downstairs Add Schedule Properties Type Ecobee Units Fahrenheit Status Online B…" at bounding box center [740, 648] width 1480 height 1125
click at [645, 186] on button "Climate Presets" at bounding box center [661, 184] width 77 height 28
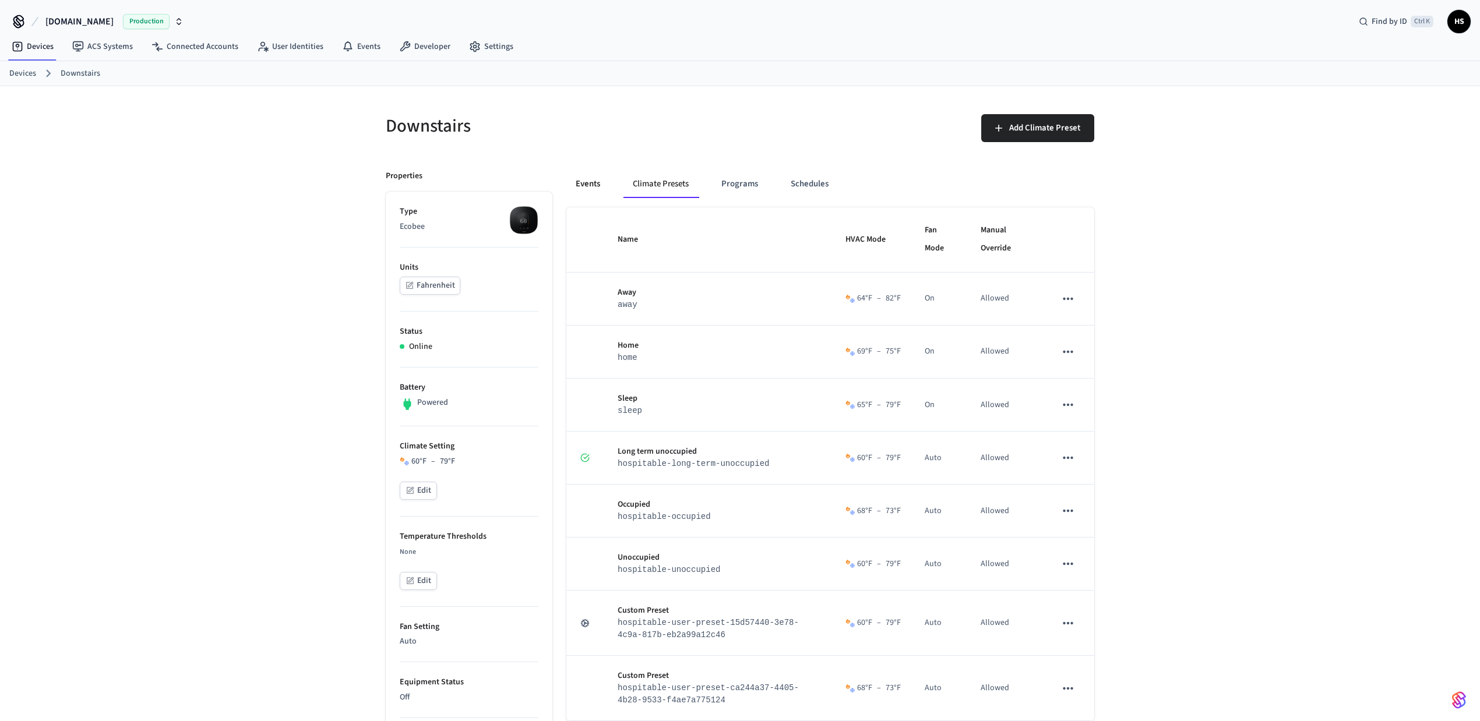
click at [588, 189] on button "Events" at bounding box center [587, 184] width 43 height 28
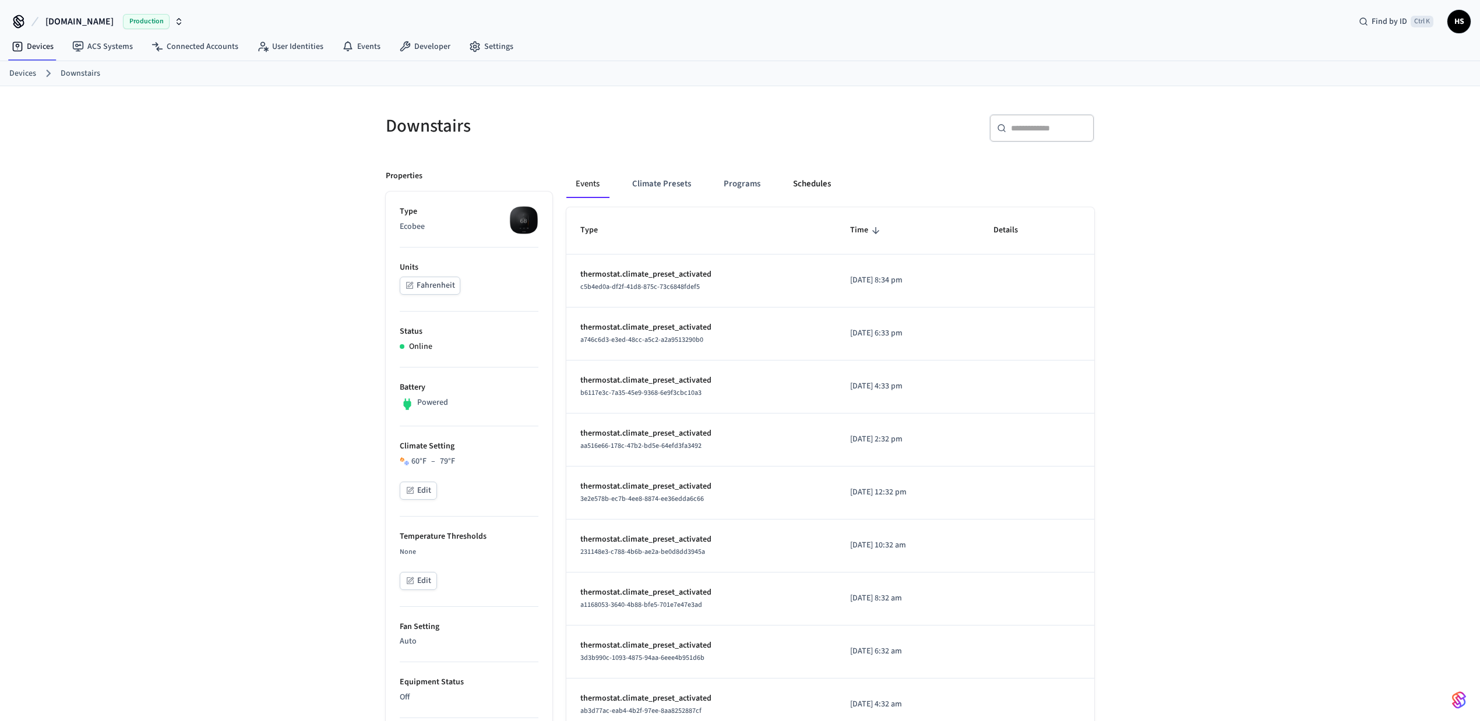
click at [817, 180] on button "Schedules" at bounding box center [812, 184] width 57 height 28
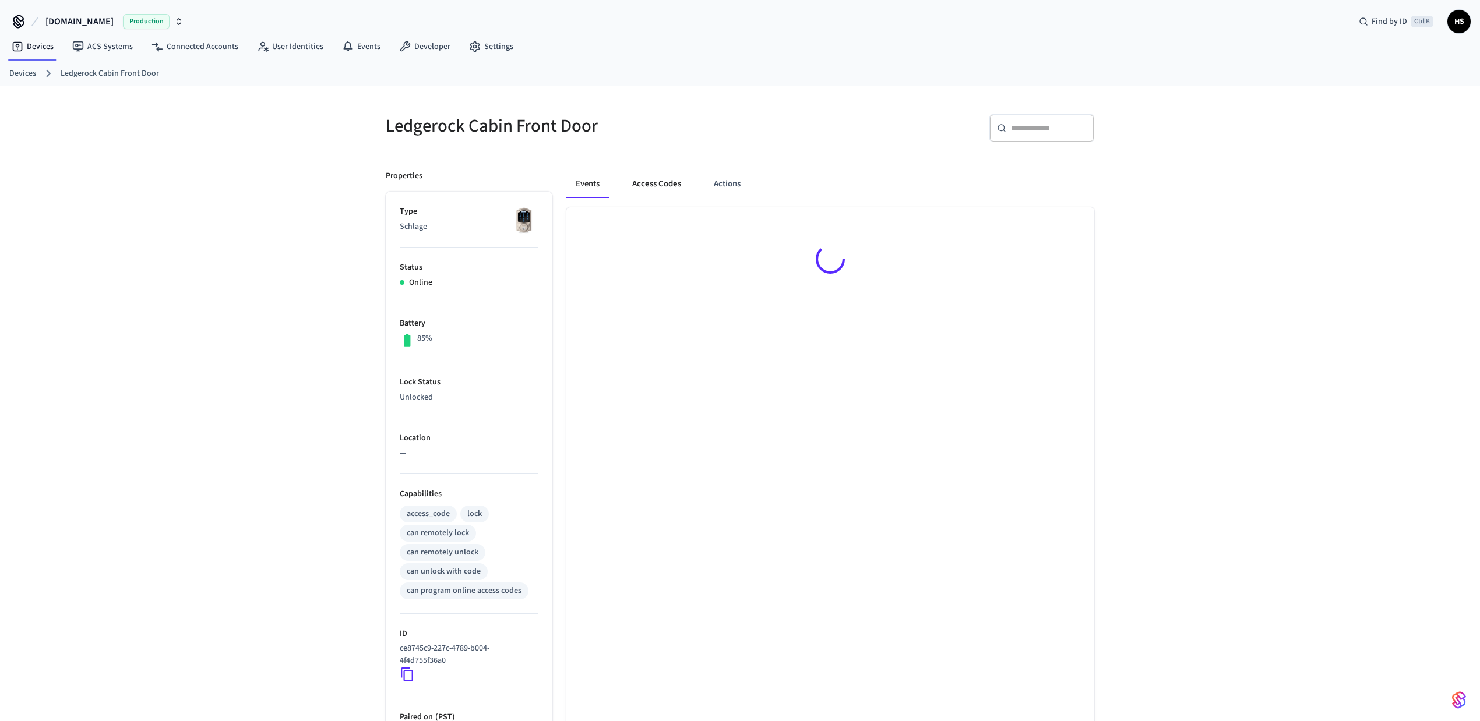
click at [652, 192] on button "Access Codes" at bounding box center [657, 184] width 68 height 28
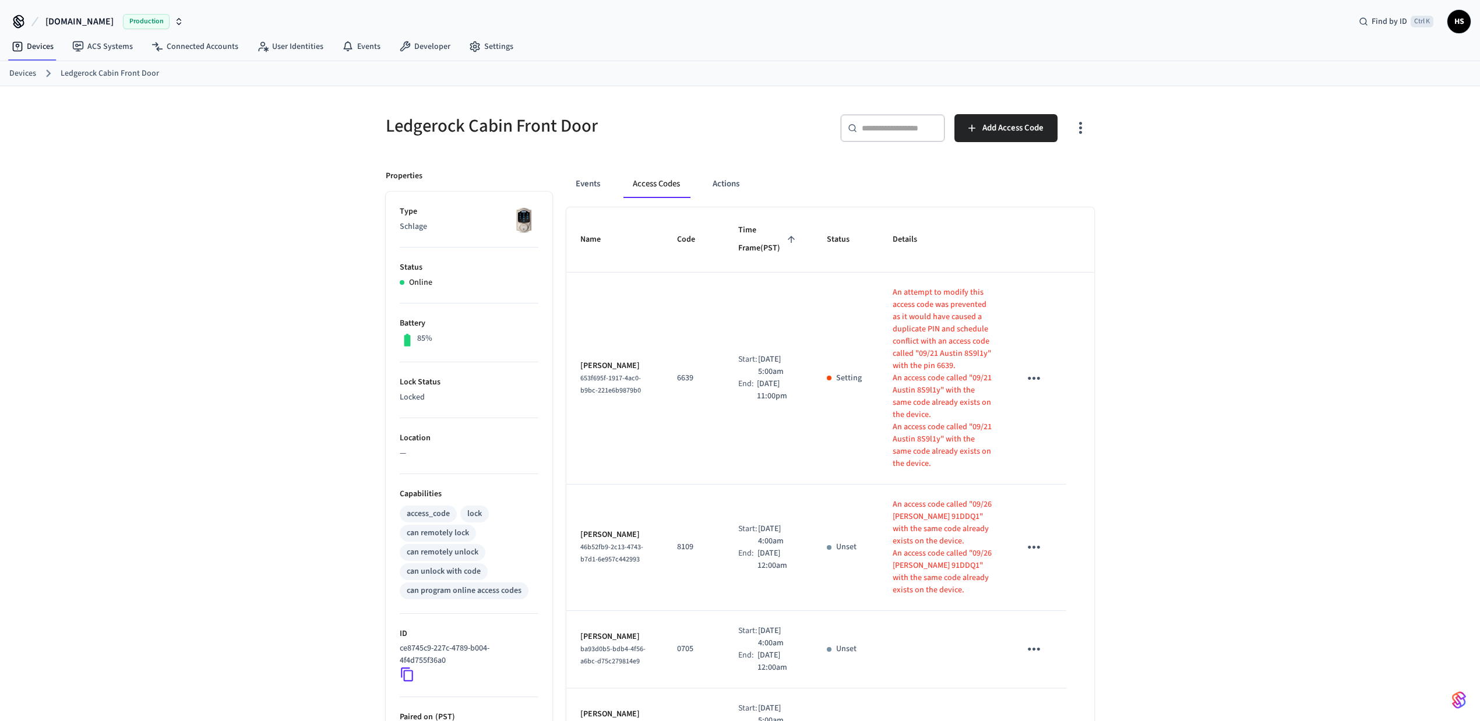
click at [1086, 132] on icon "button" at bounding box center [1080, 128] width 18 height 18
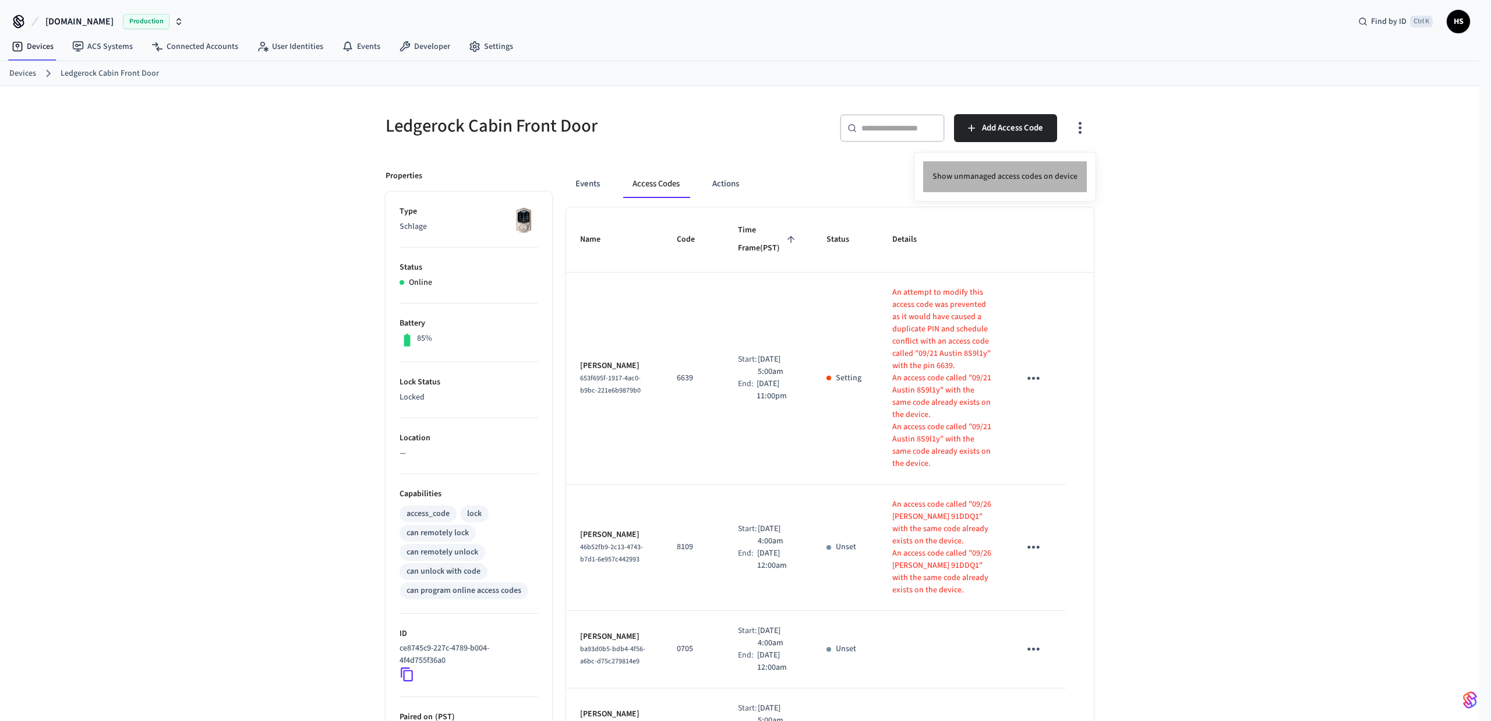
click at [1056, 183] on li "Show unmanaged access codes on device" at bounding box center [1005, 176] width 164 height 31
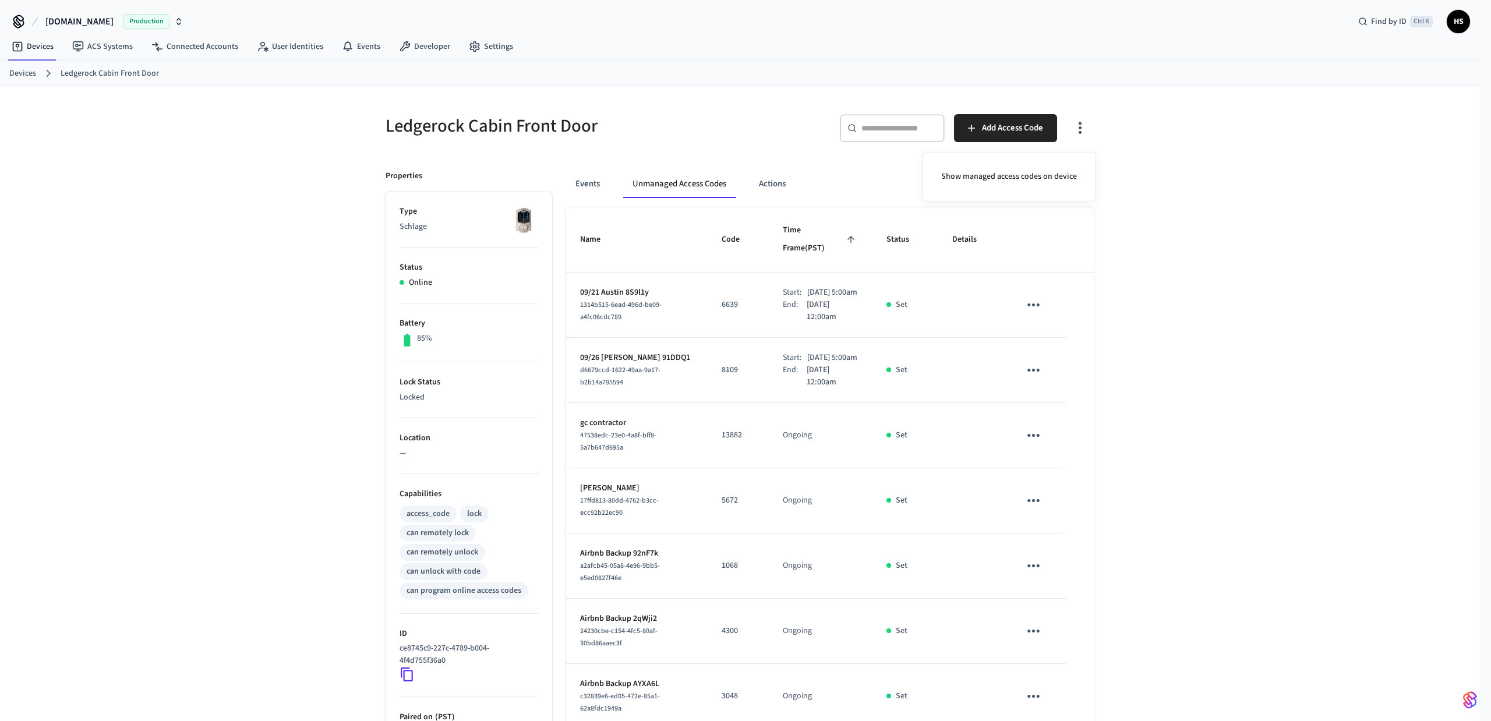
drag, startPoint x: 588, startPoint y: 276, endPoint x: 1075, endPoint y: 299, distance: 487.0
click at [923, 299] on div at bounding box center [745, 360] width 1491 height 721
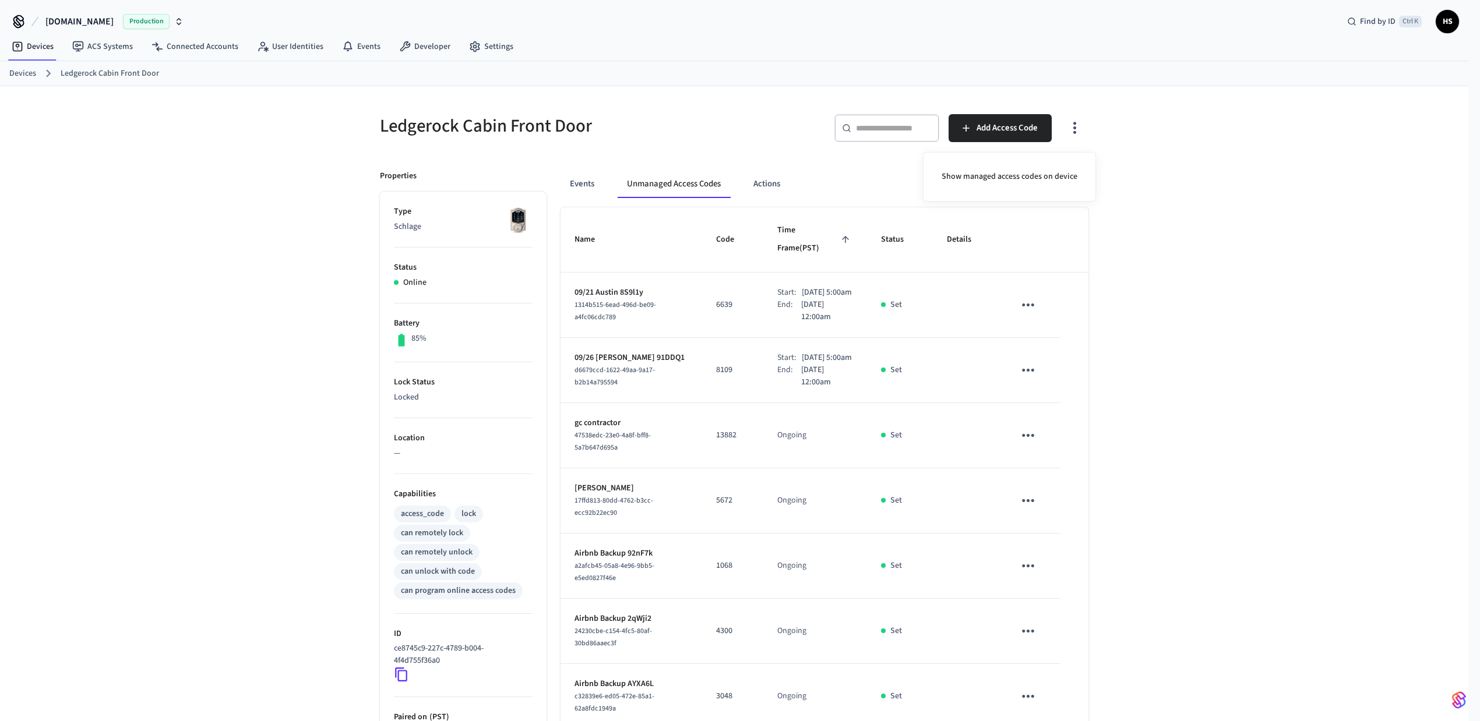
click at [1151, 295] on body "Hospitable.com Production Find by ID Ctrl K HS Devices ACS Systems Connected Ac…" at bounding box center [740, 491] width 1480 height 982
click at [1073, 140] on button "button" at bounding box center [1080, 128] width 27 height 47
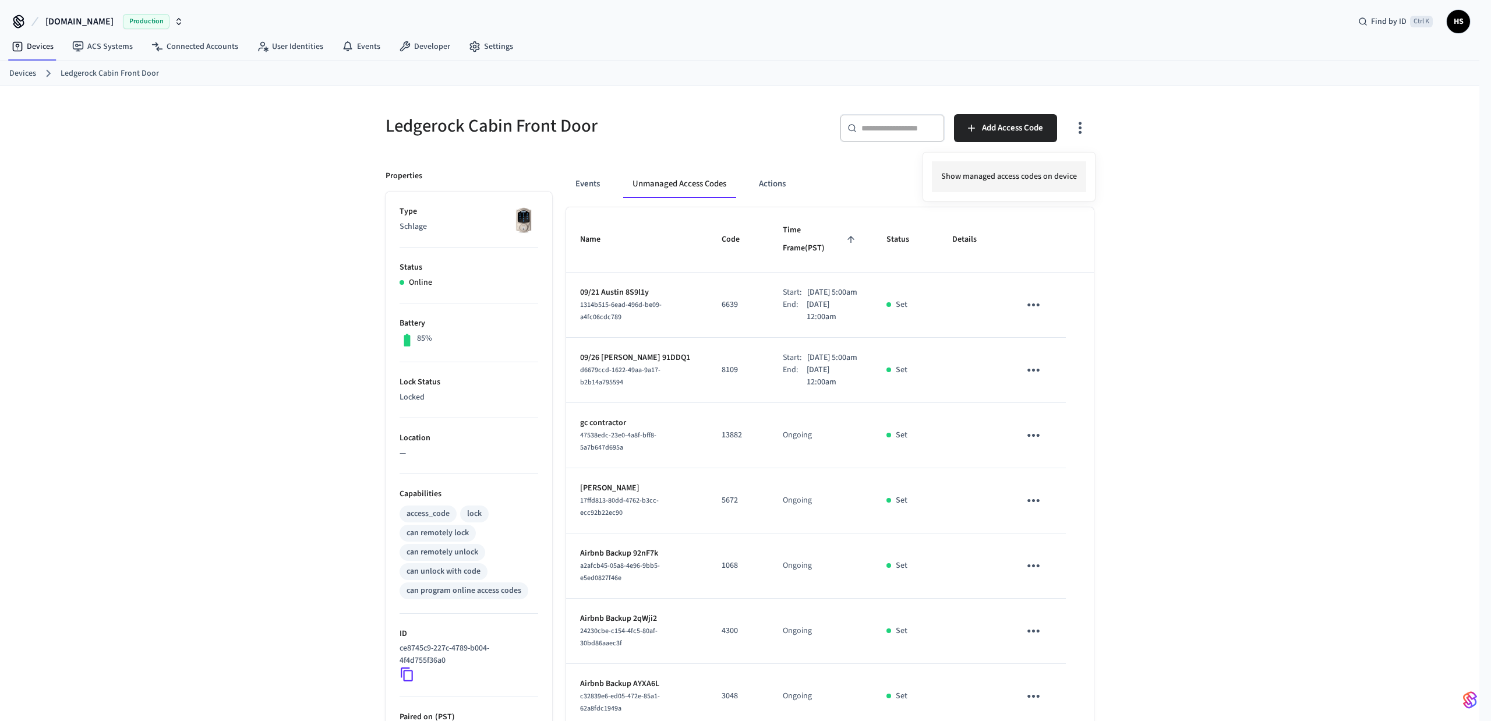
click at [1058, 175] on li "Show managed access codes on device" at bounding box center [1009, 176] width 154 height 31
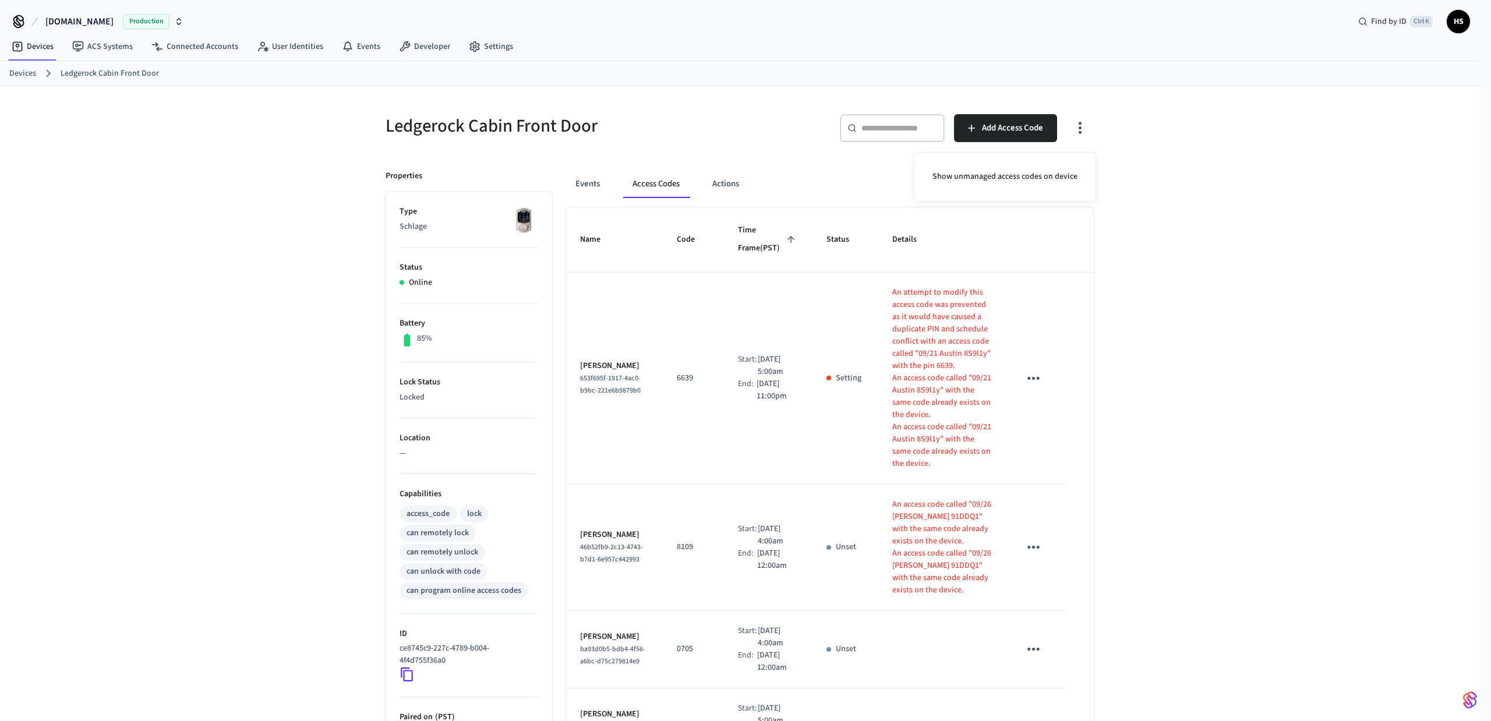
click at [1144, 488] on div at bounding box center [745, 360] width 1491 height 721
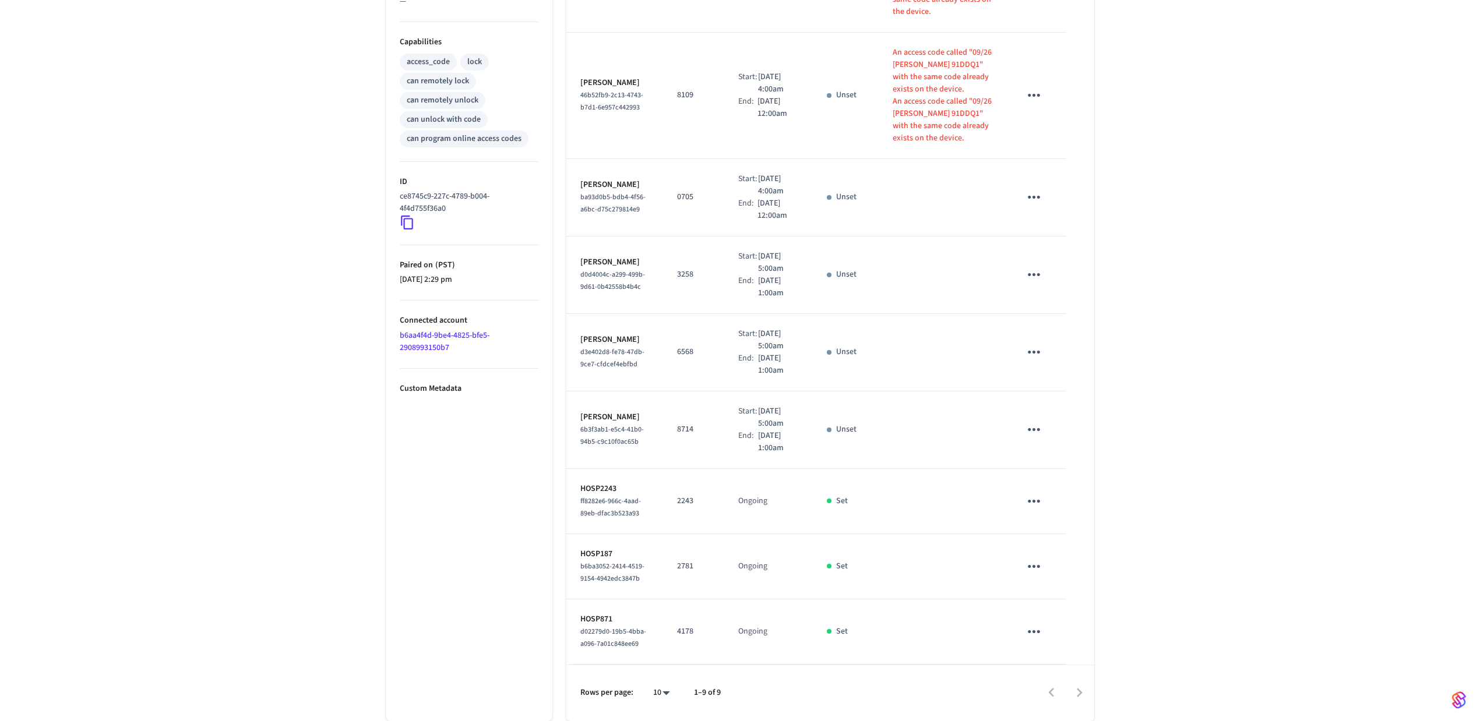
scroll to position [490, 0]
click at [609, 628] on span "d02279d0-19b5-4bba-a096-7a01c848ee69" at bounding box center [613, 638] width 66 height 22
copy span "d02279d0-19b5-4bba-a096-7a01c848ee69"
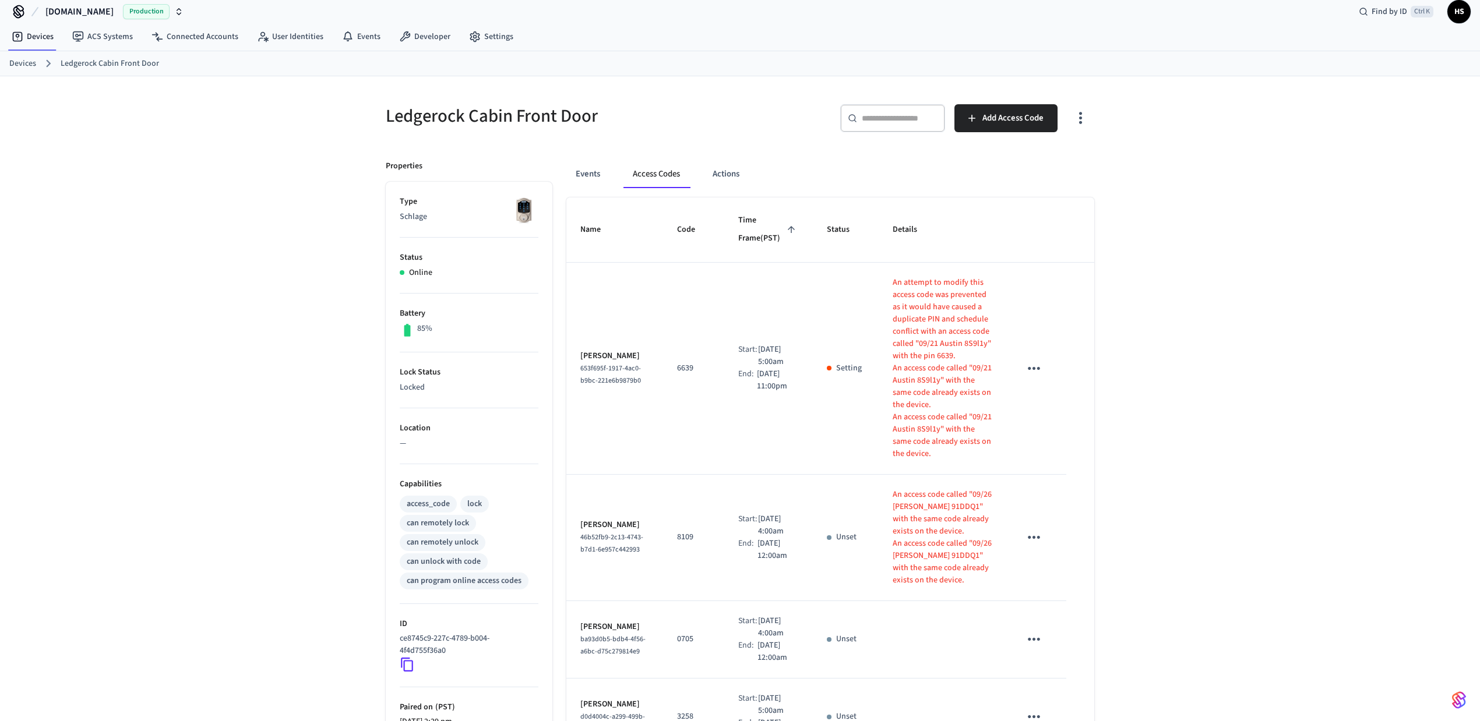
scroll to position [0, 0]
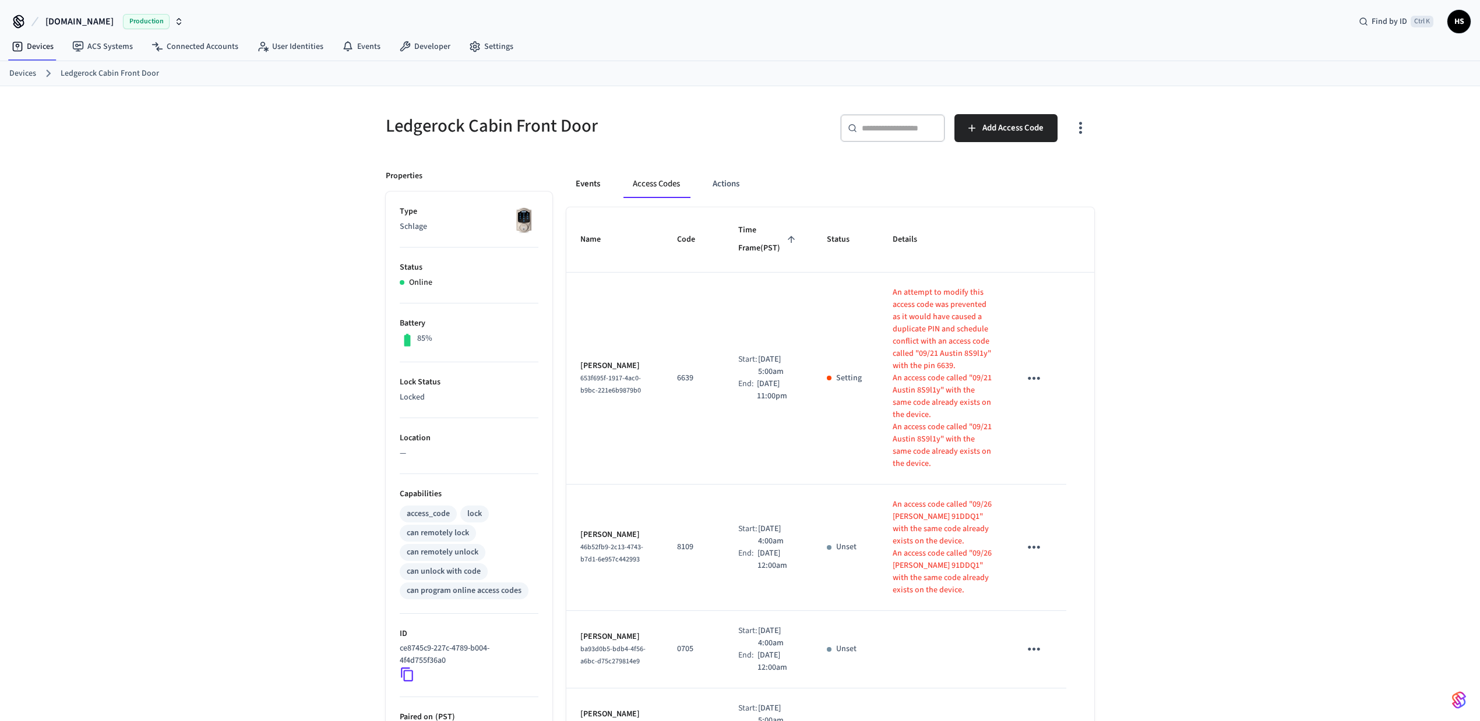
click at [607, 185] on button "Events" at bounding box center [587, 184] width 43 height 28
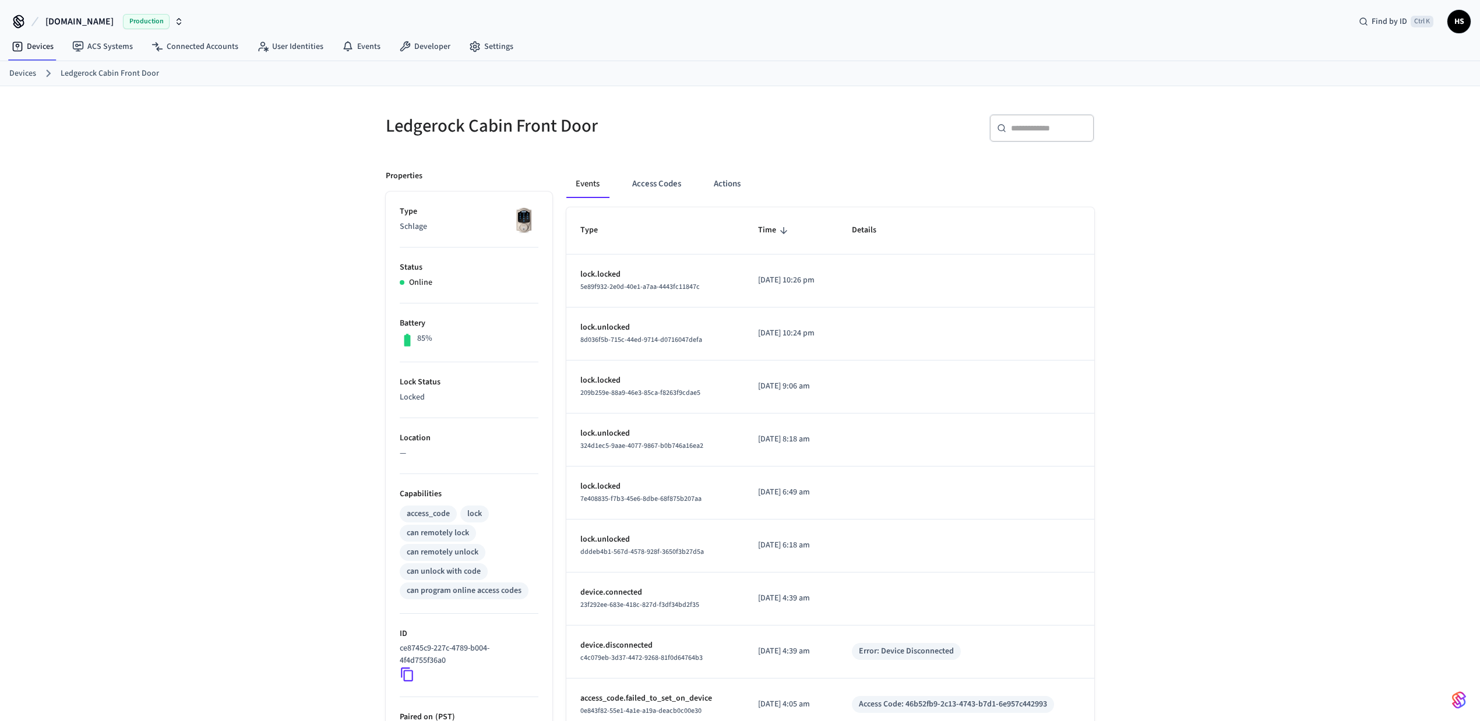
click at [581, 187] on button "Events" at bounding box center [587, 184] width 43 height 28
click at [1073, 134] on input "text" at bounding box center [1049, 128] width 76 height 12
paste input "**********"
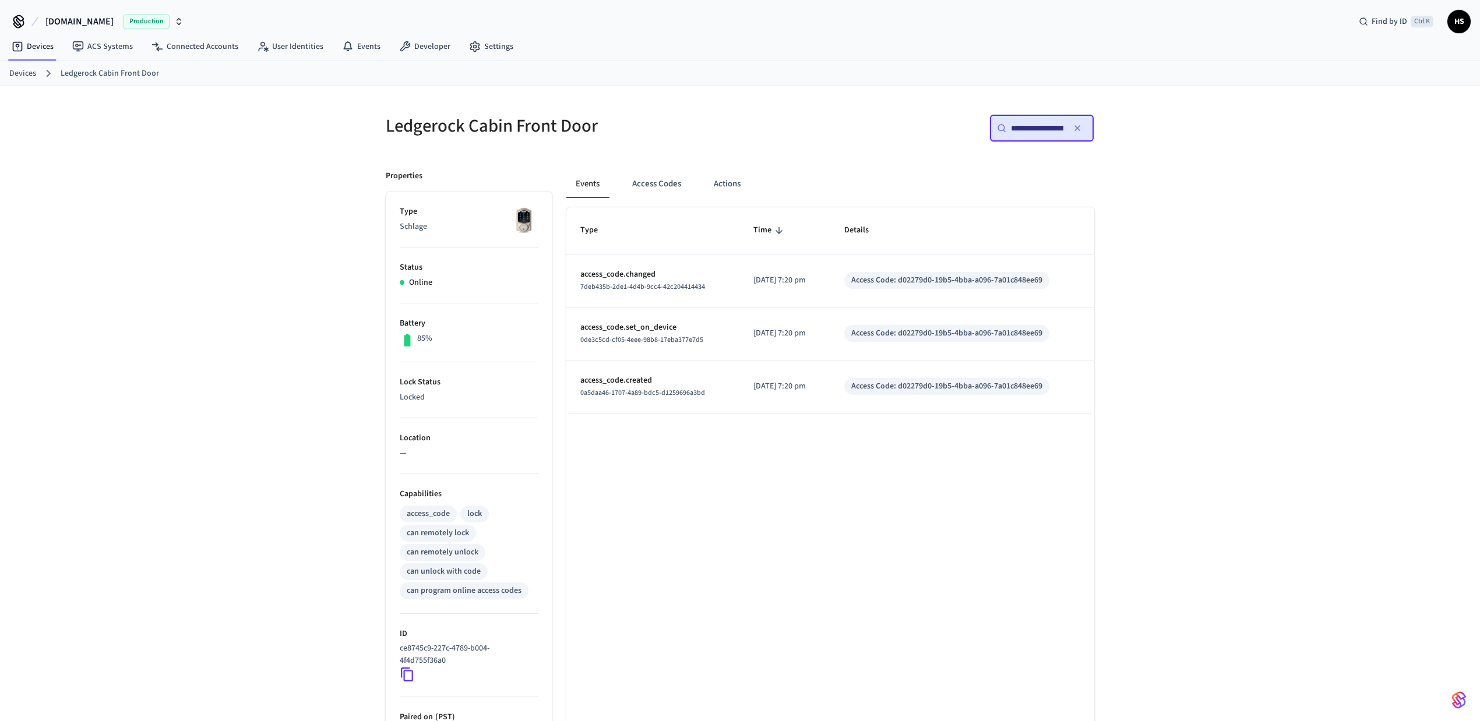
scroll to position [0, 91]
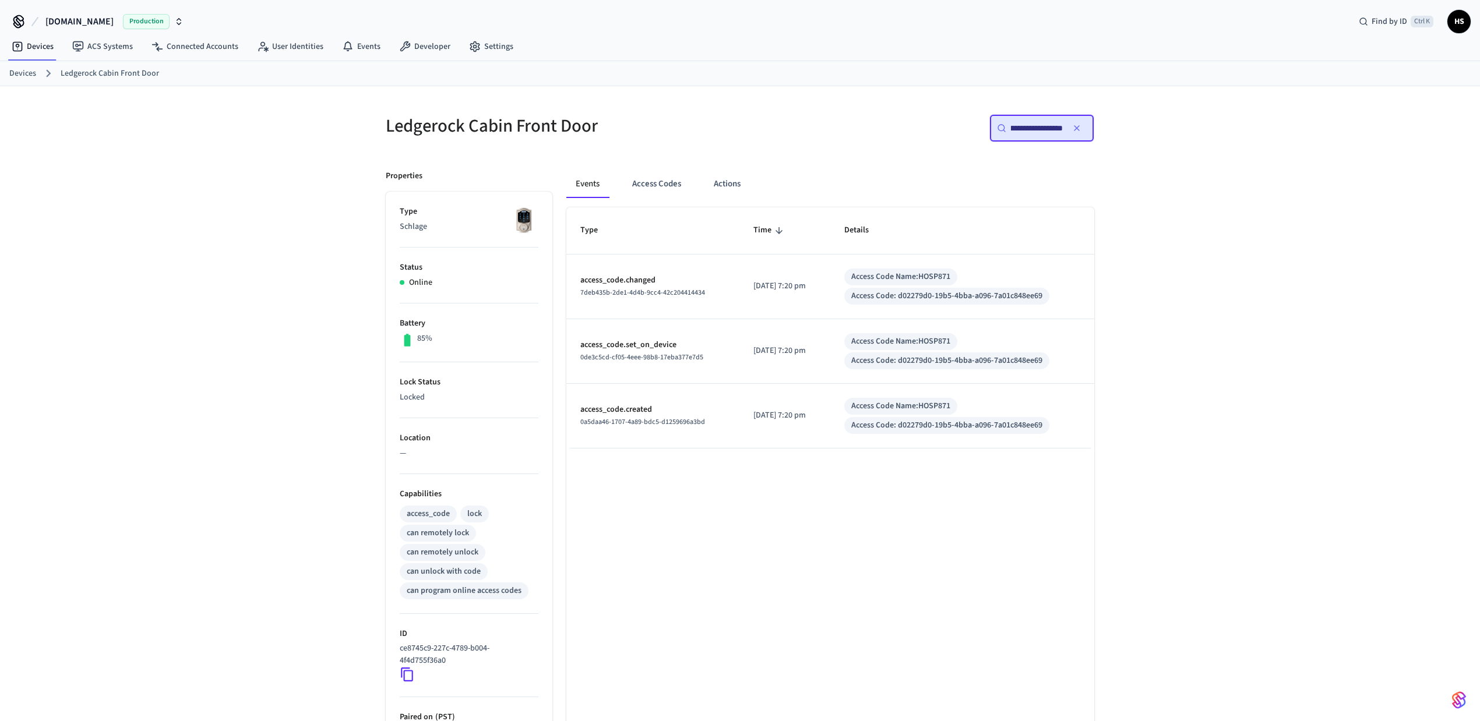
type input "**********"
click at [1078, 129] on icon "button" at bounding box center [1076, 128] width 5 height 5
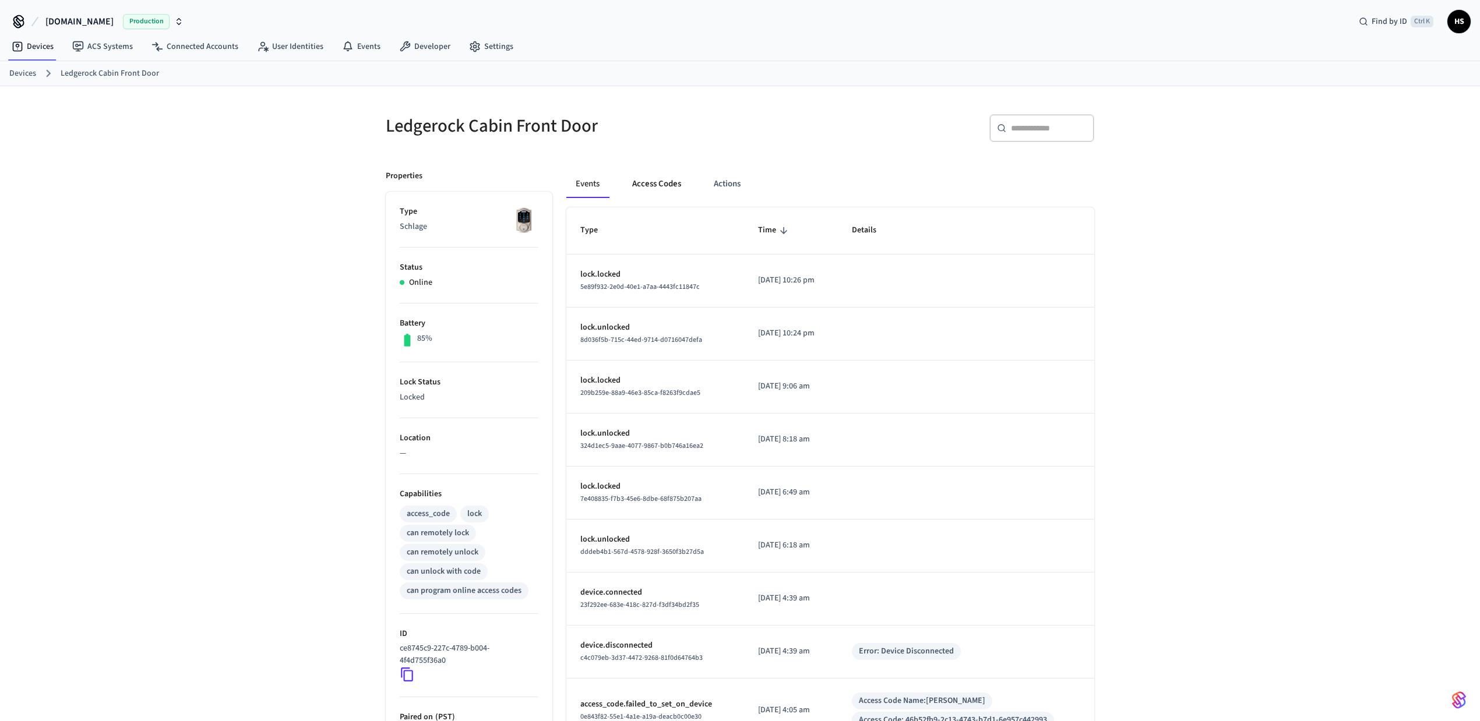
click at [668, 188] on button "Access Codes" at bounding box center [657, 184] width 68 height 28
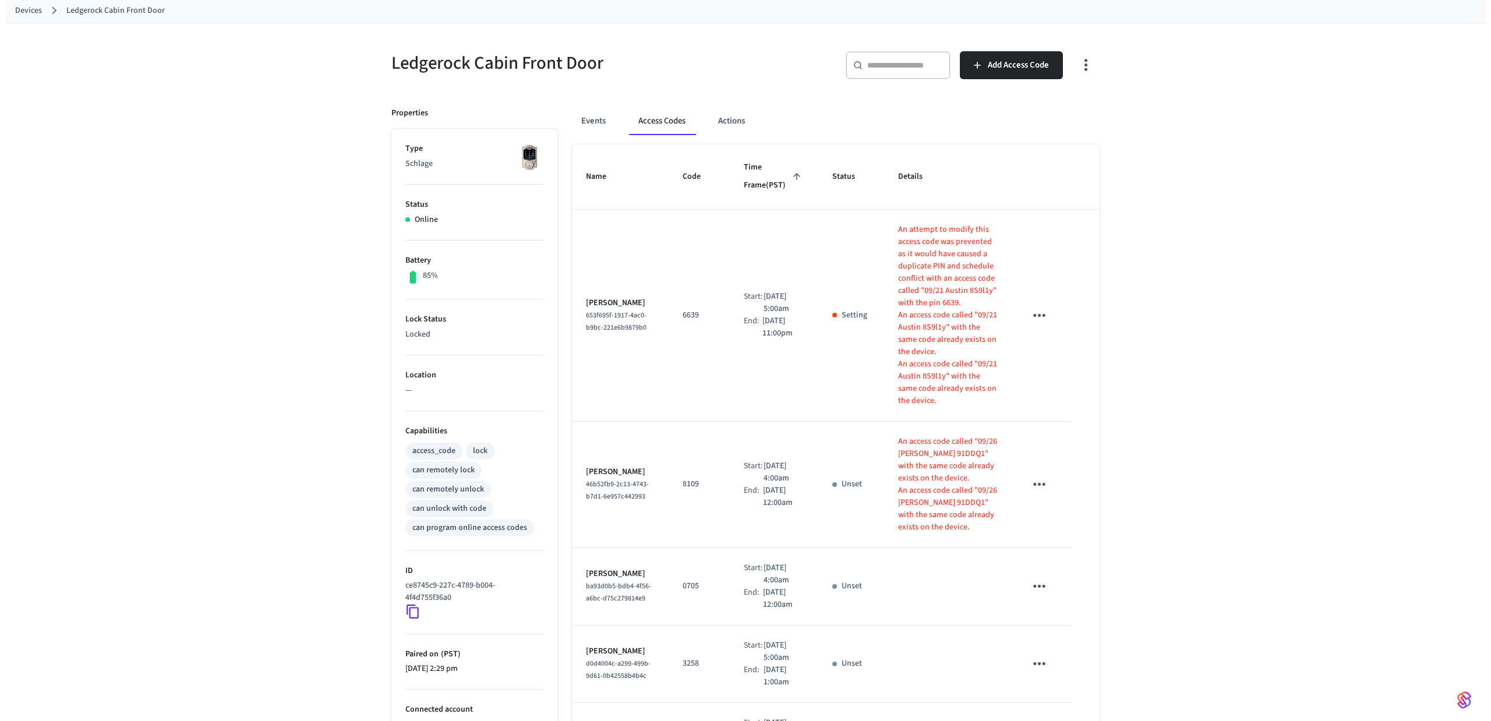
scroll to position [24, 0]
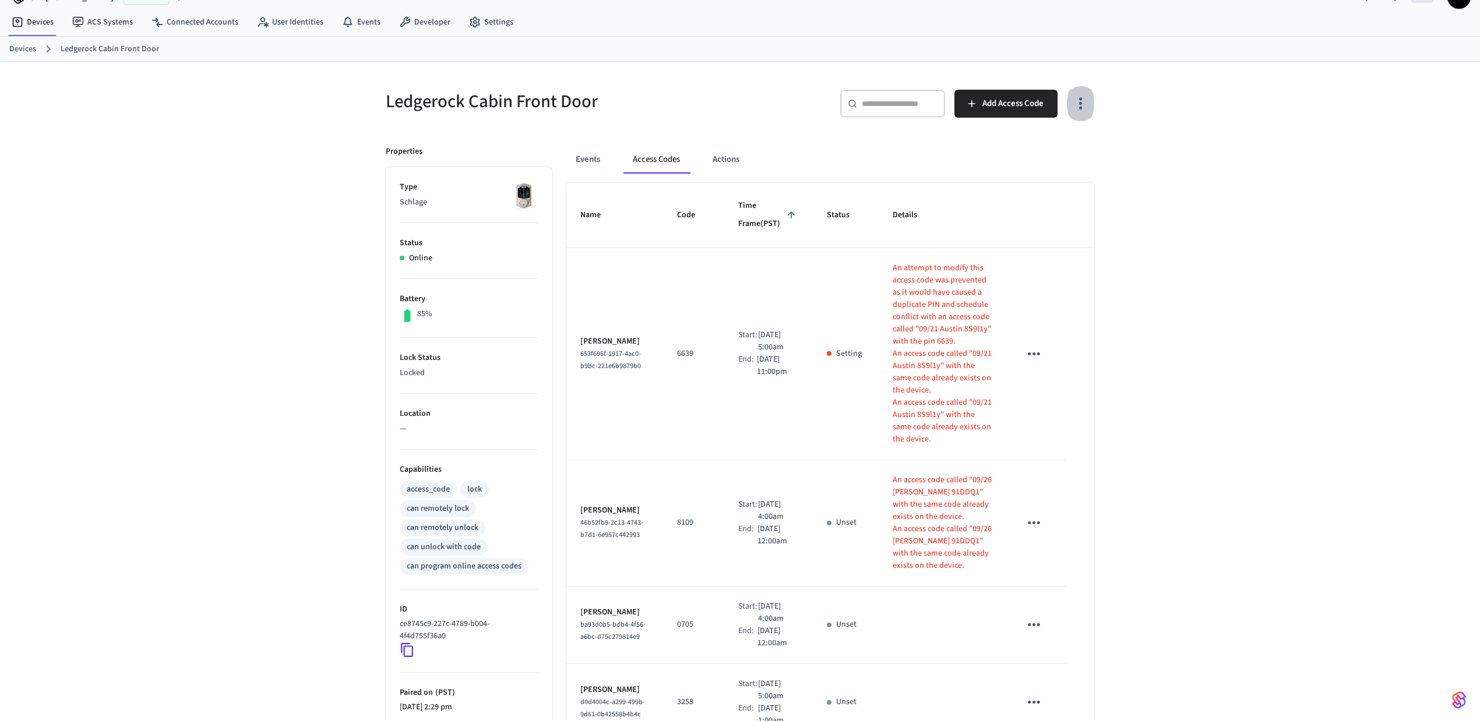
click at [1081, 103] on icon "button" at bounding box center [1080, 103] width 18 height 18
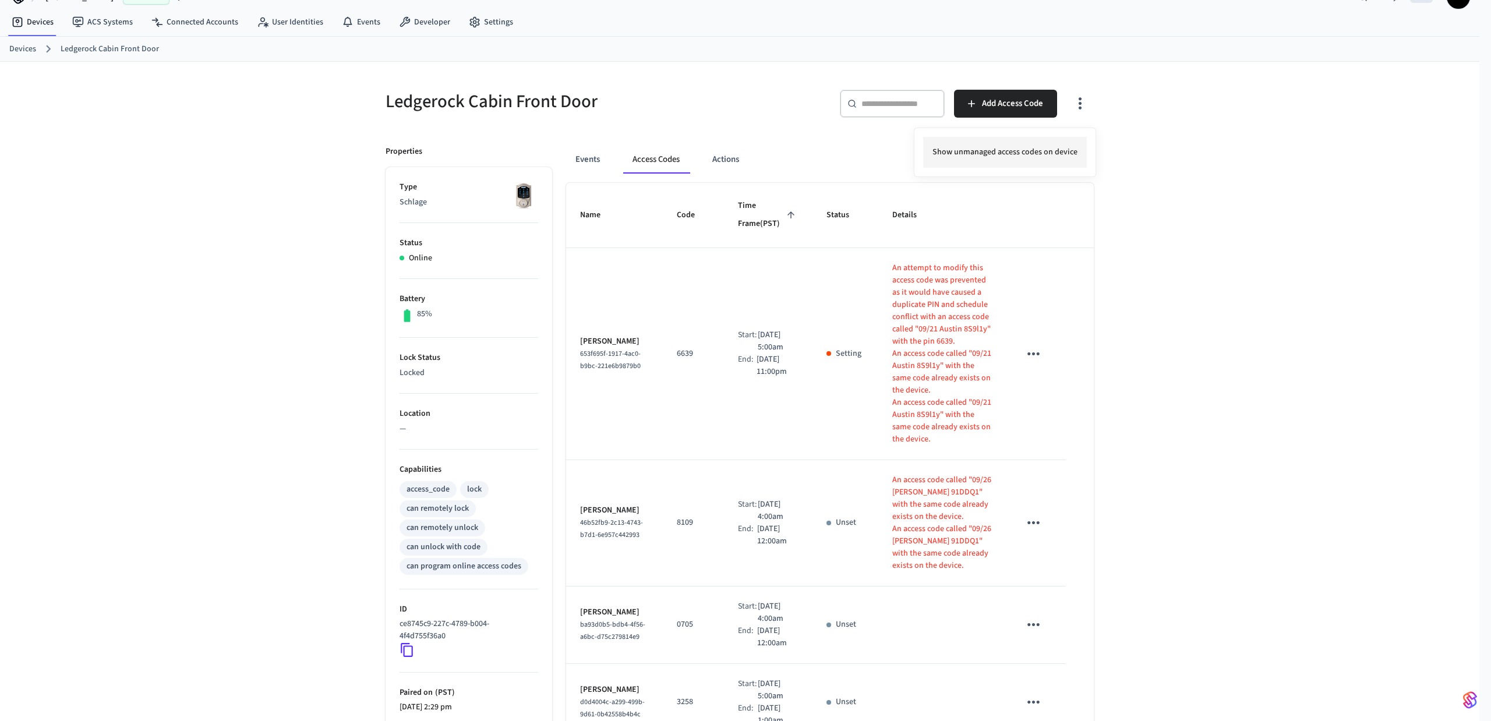
click at [1019, 161] on li "Show unmanaged access codes on device" at bounding box center [1005, 152] width 164 height 31
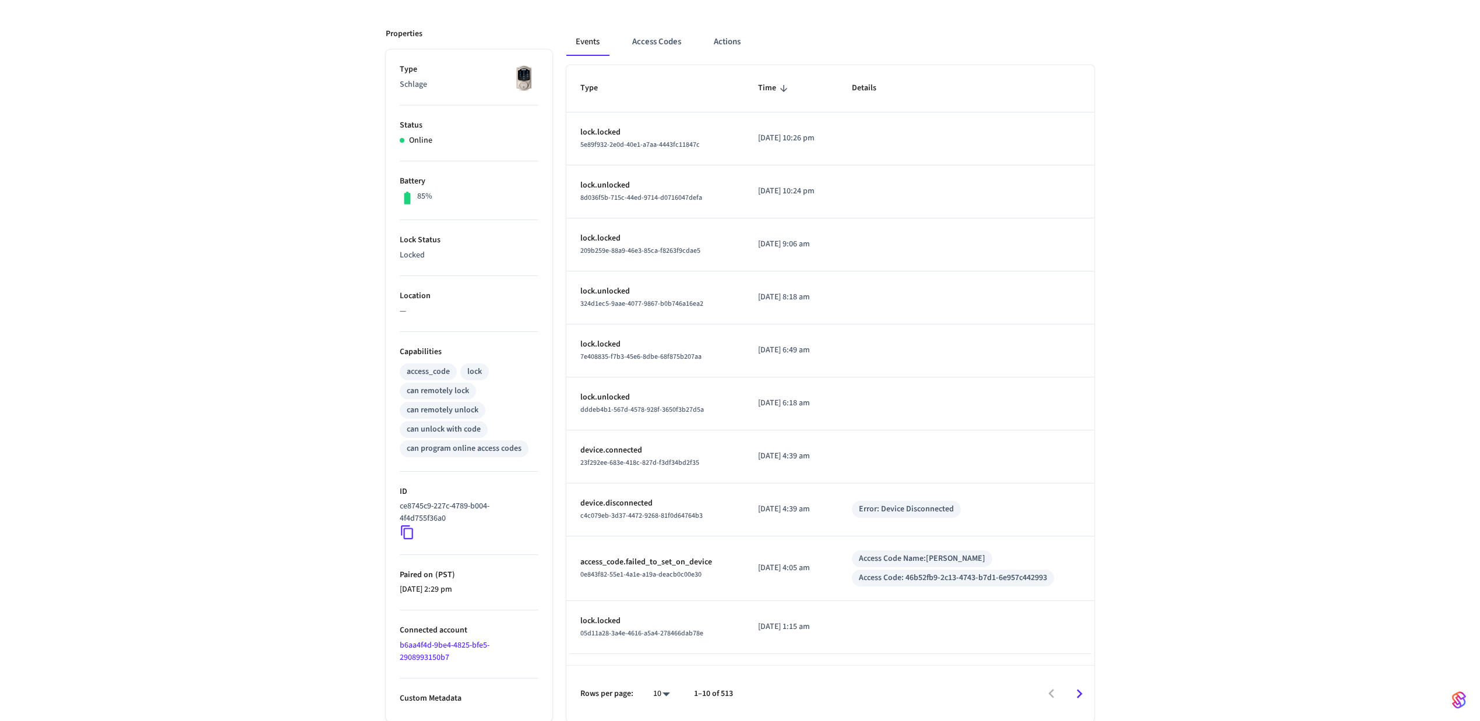
scroll to position [145, 0]
click at [651, 41] on button "Access Codes" at bounding box center [657, 41] width 68 height 28
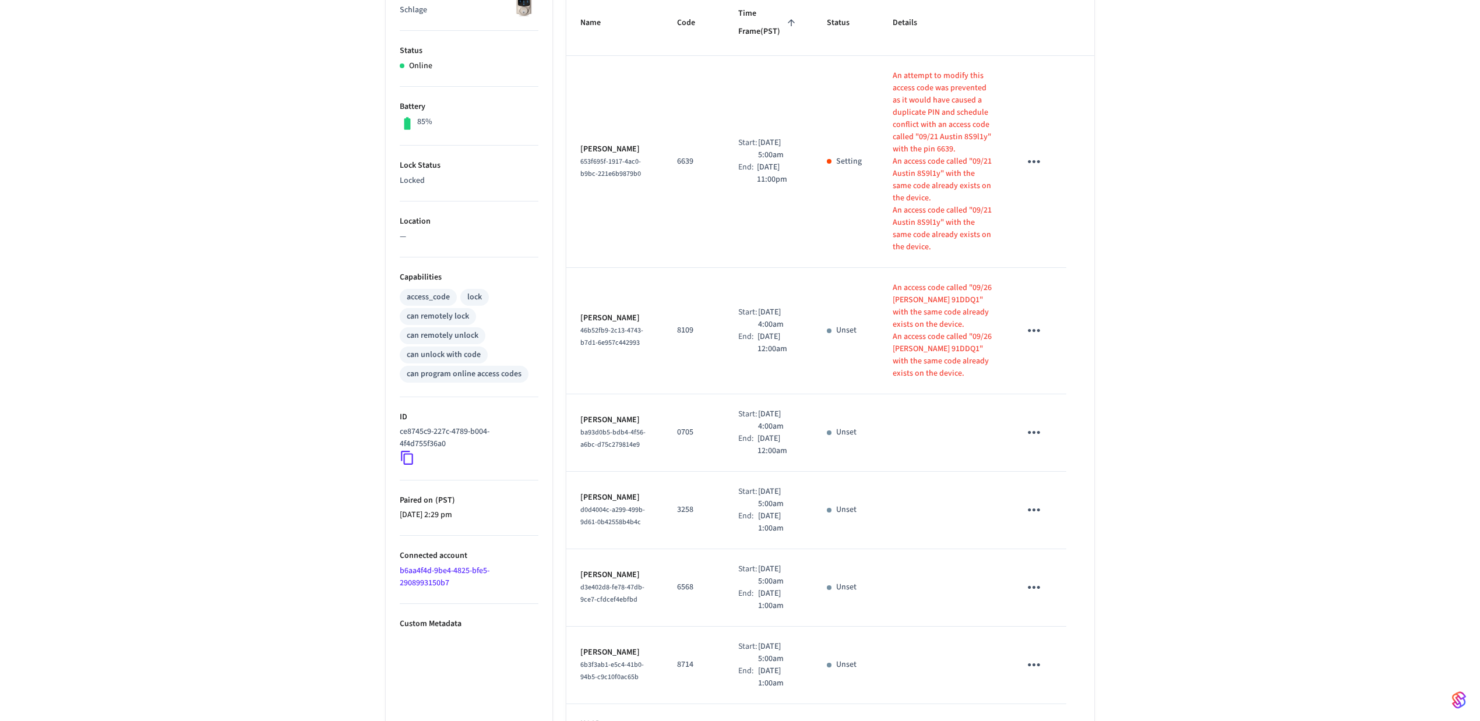
scroll to position [180, 0]
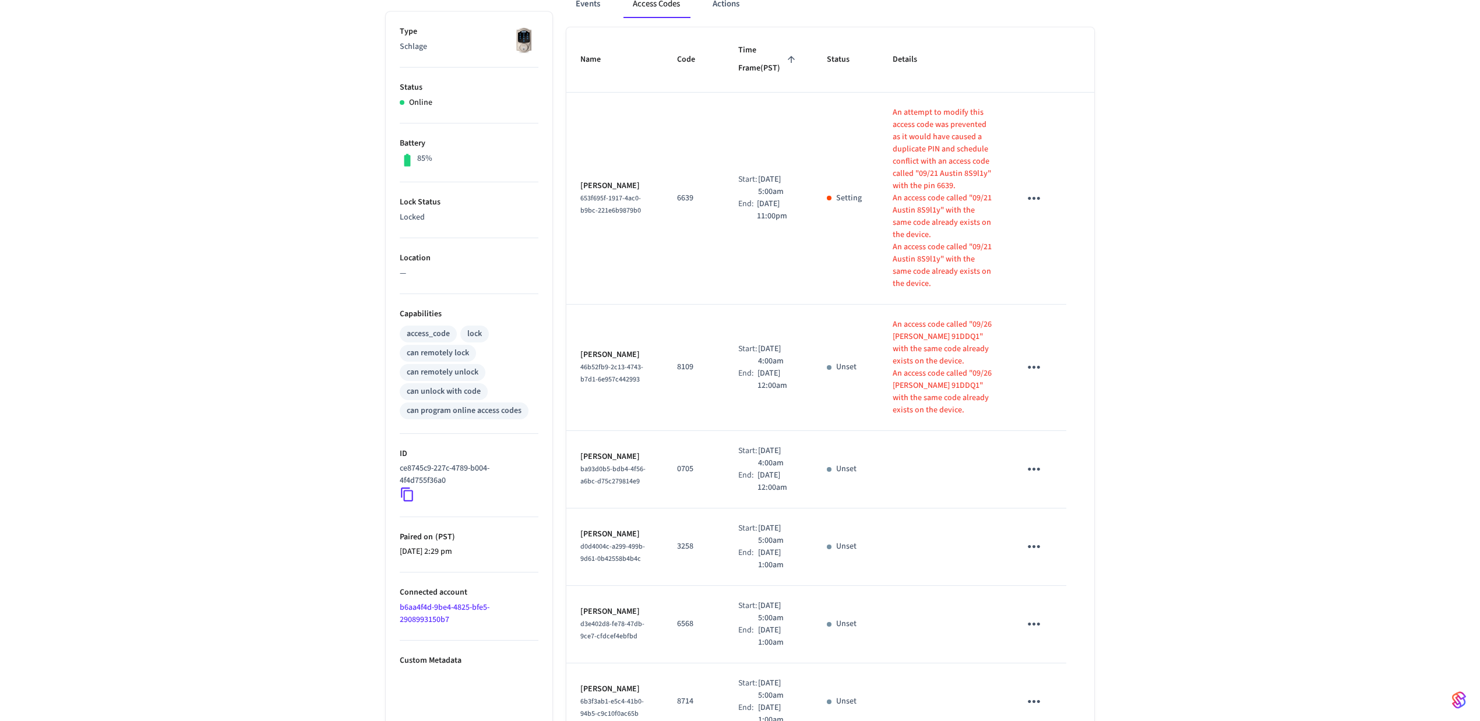
click at [683, 202] on p "6639" at bounding box center [693, 198] width 33 height 12
click at [677, 197] on p "6639" at bounding box center [693, 198] width 33 height 12
copy p "6639"
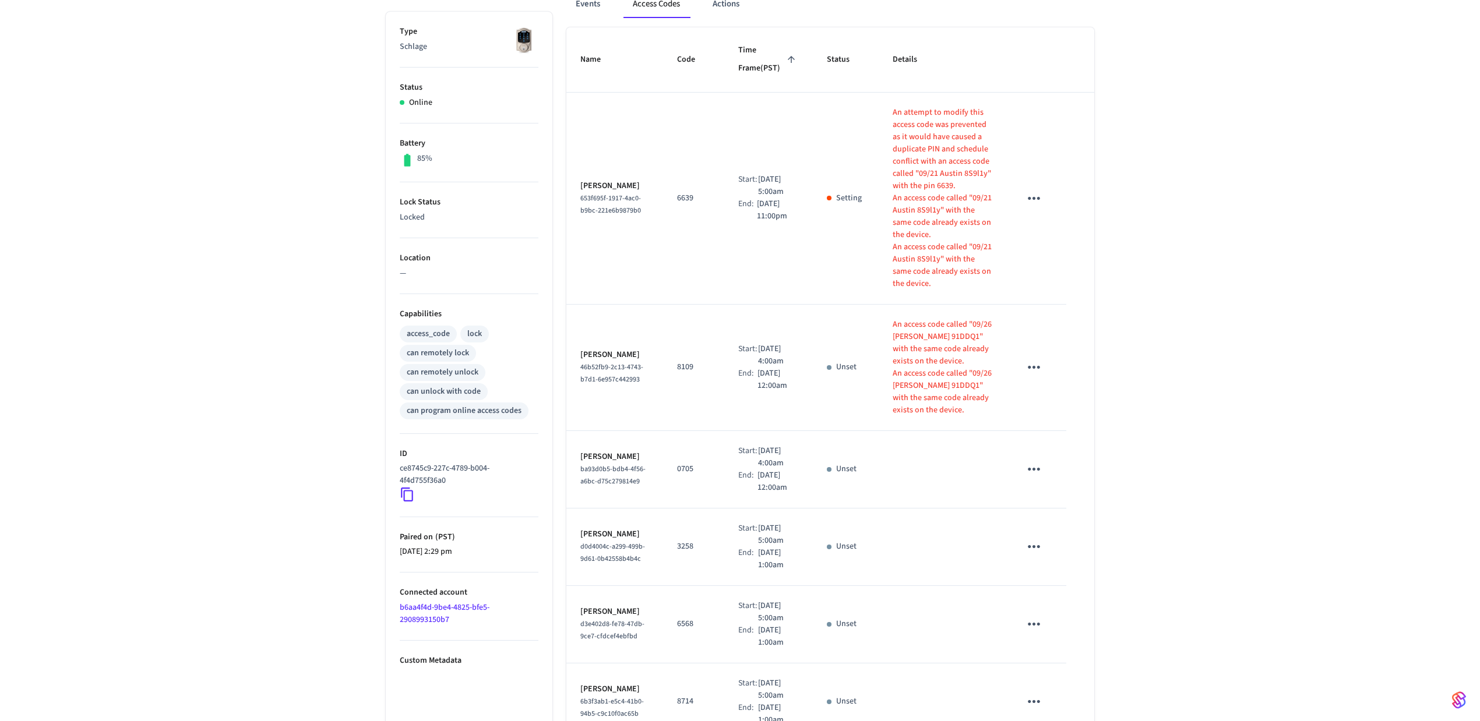
click at [990, 282] on p "An access code called "09/21 Austin 8S9l1y" with the same code already exists o…" at bounding box center [942, 265] width 100 height 49
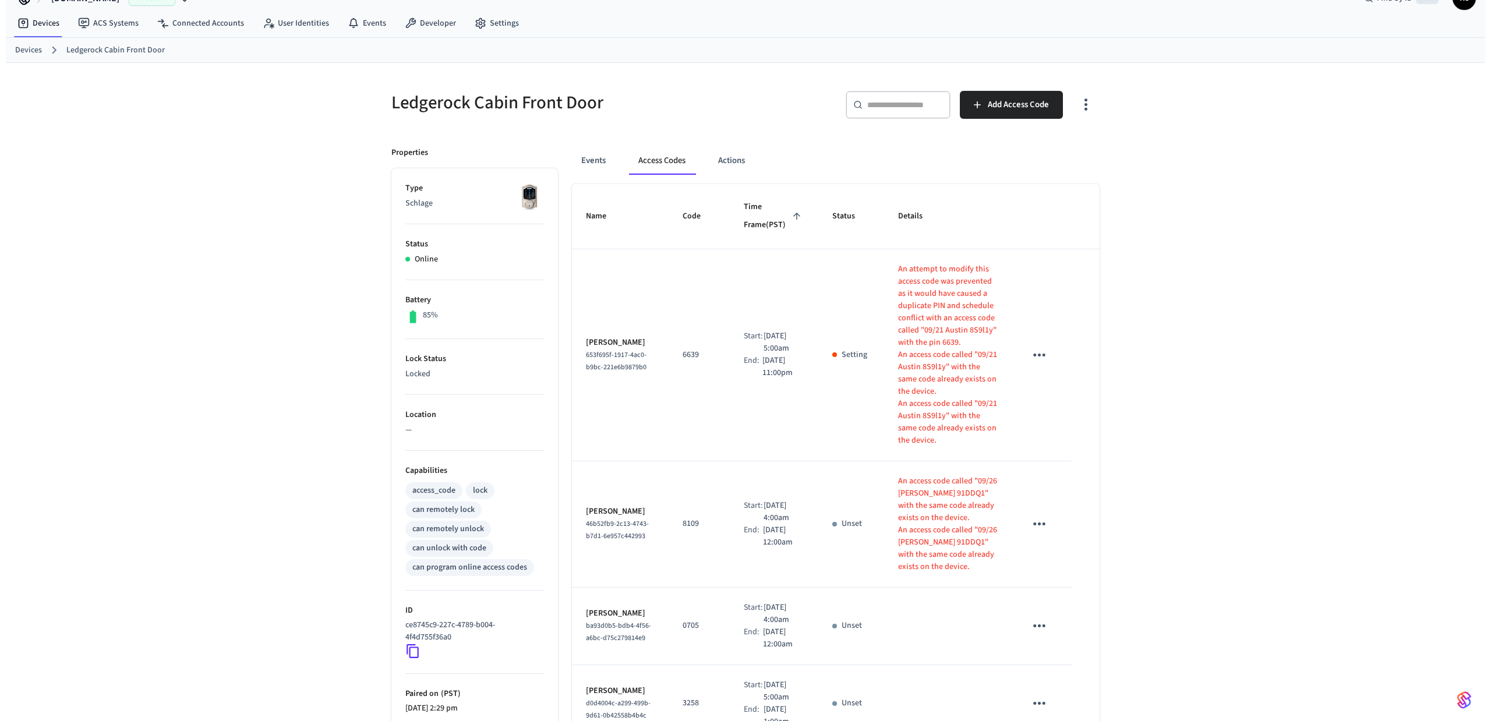
scroll to position [0, 0]
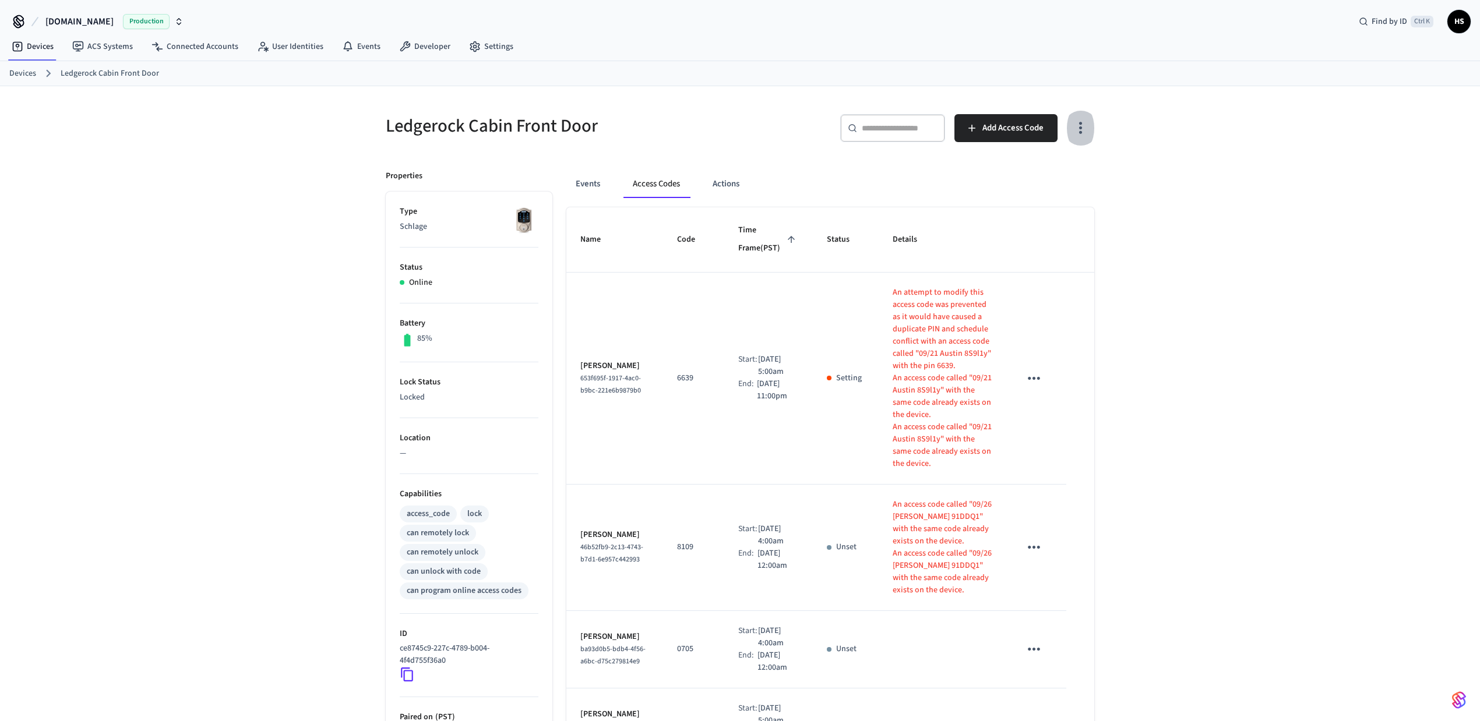
click at [1086, 120] on icon "button" at bounding box center [1080, 128] width 18 height 18
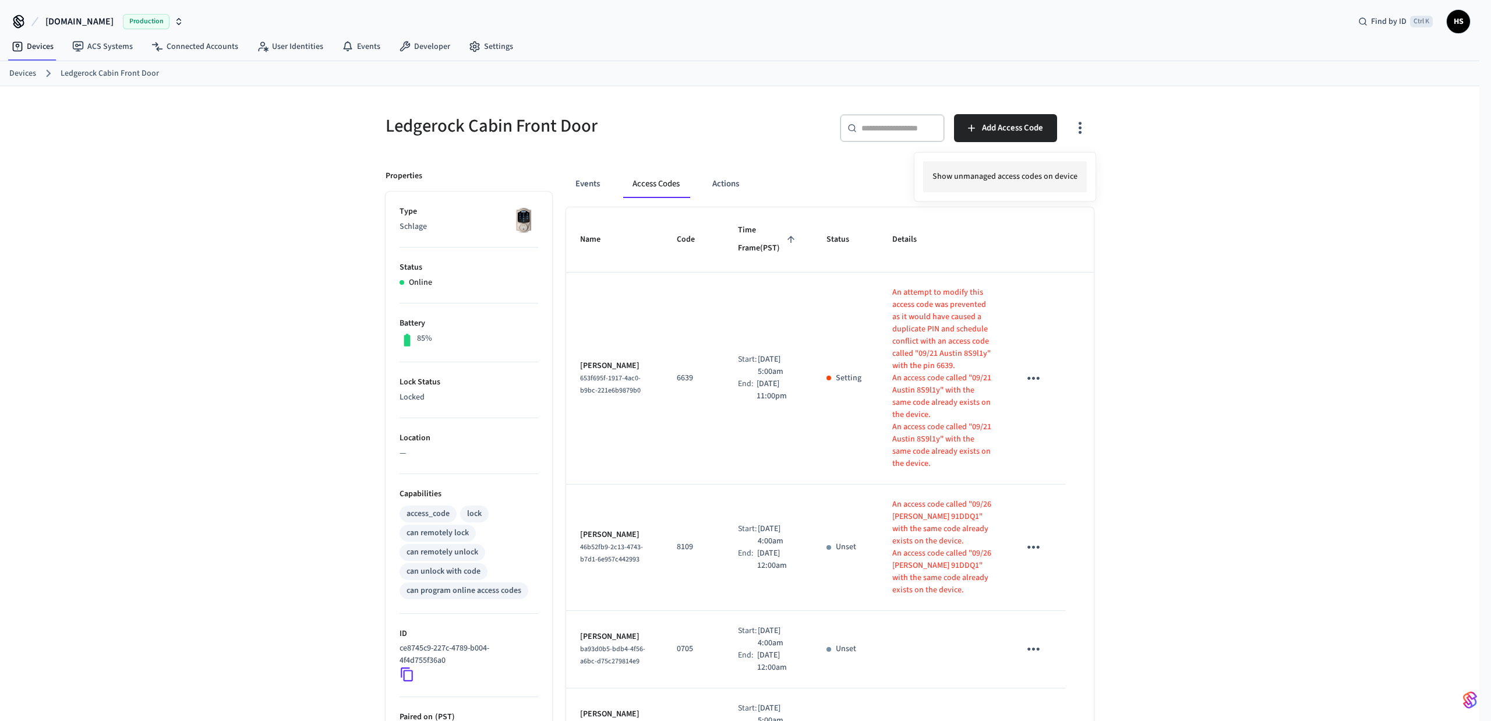
click at [1059, 173] on li "Show unmanaged access codes on device" at bounding box center [1005, 176] width 164 height 31
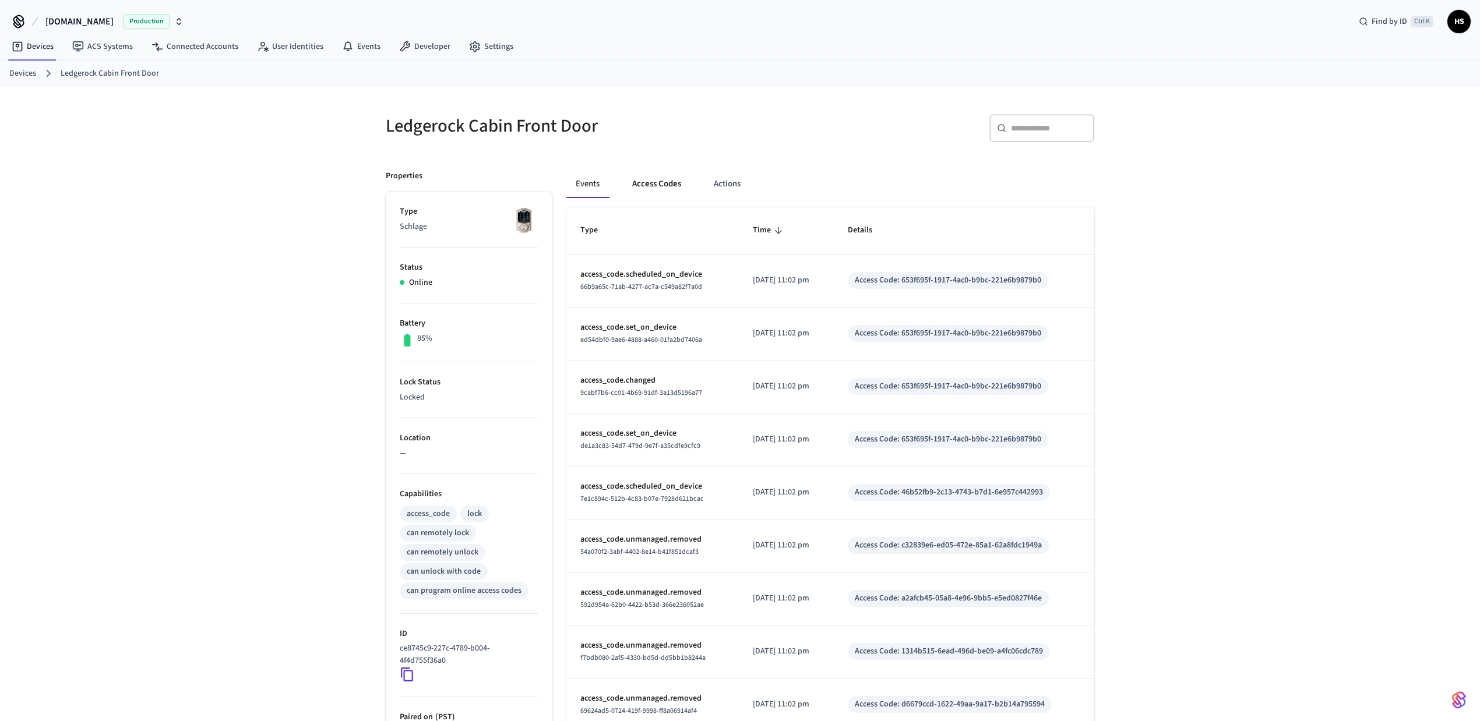
click at [661, 187] on button "Access Codes" at bounding box center [657, 184] width 68 height 28
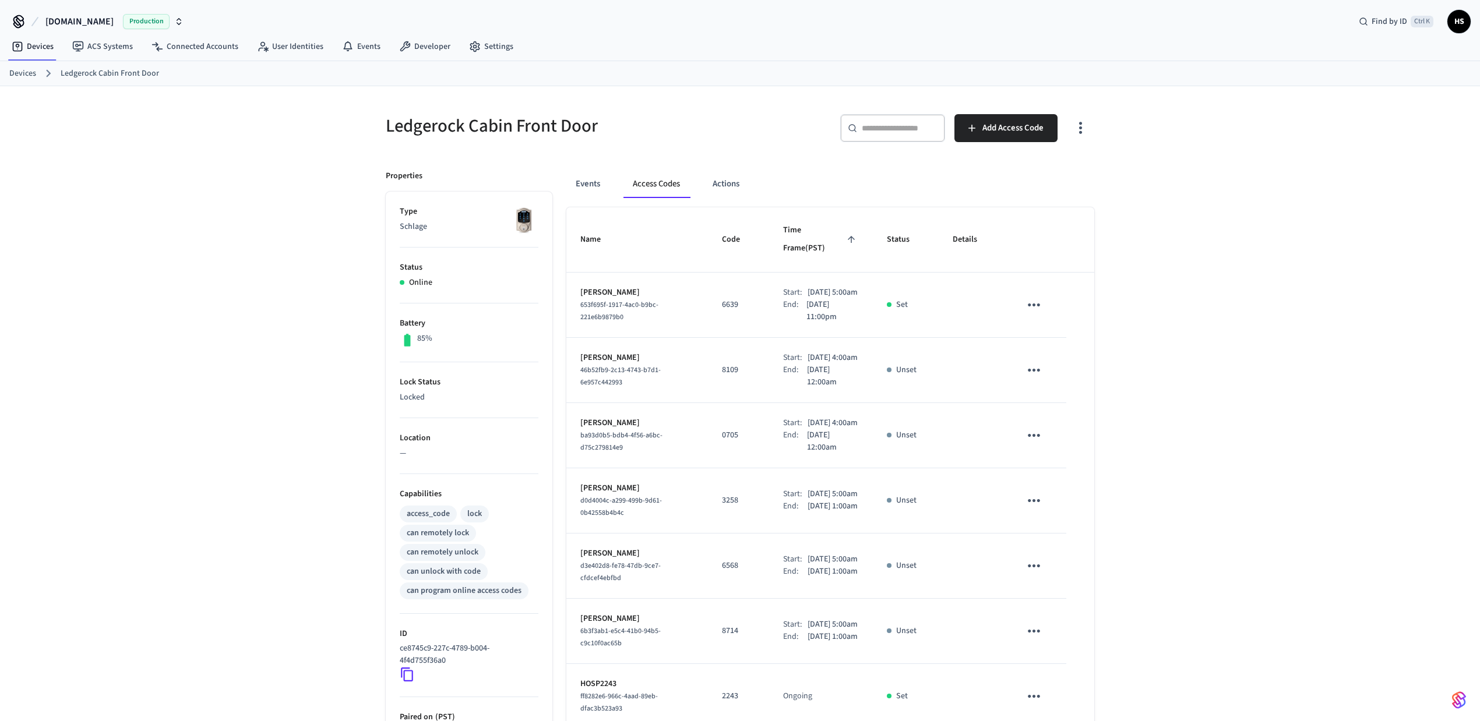
click at [1086, 126] on icon "button" at bounding box center [1080, 128] width 18 height 18
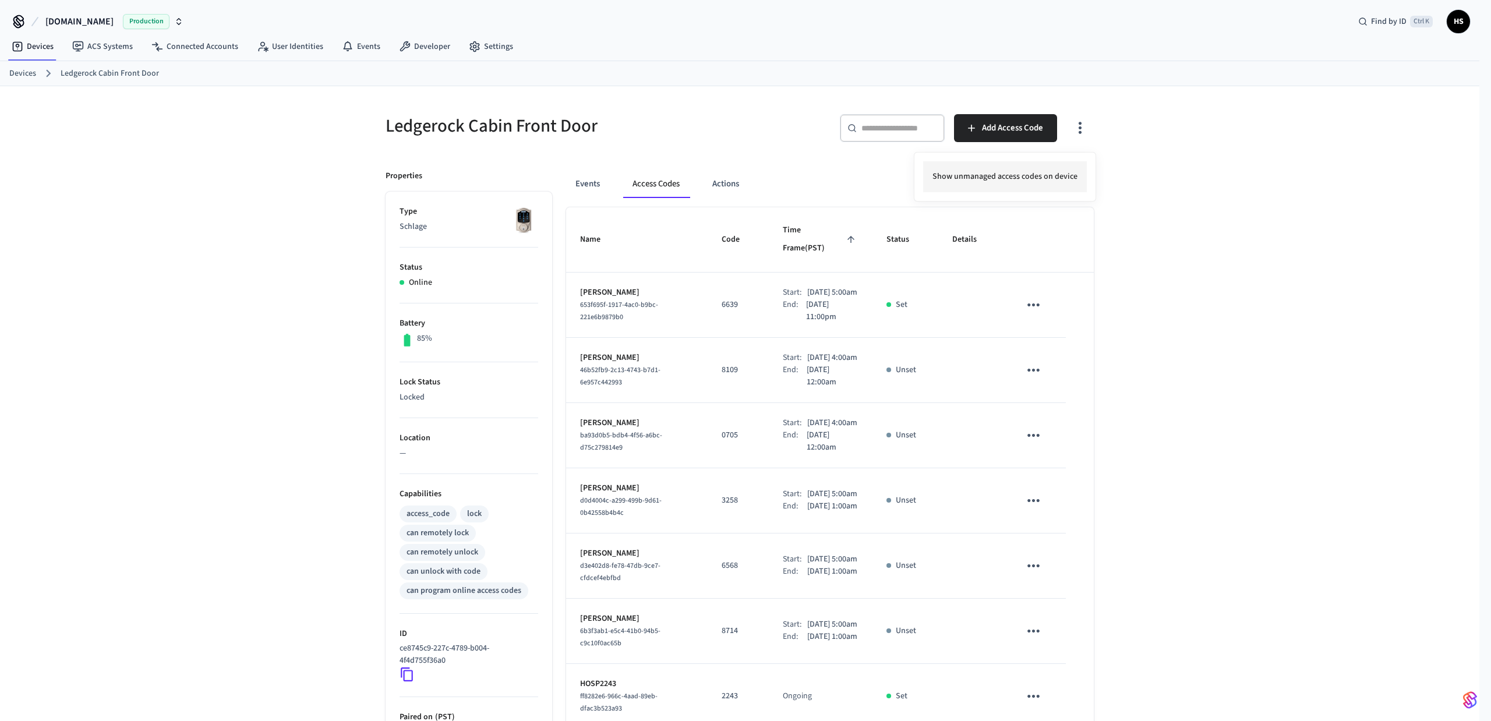
click at [997, 178] on li "Show unmanaged access codes on device" at bounding box center [1005, 176] width 164 height 31
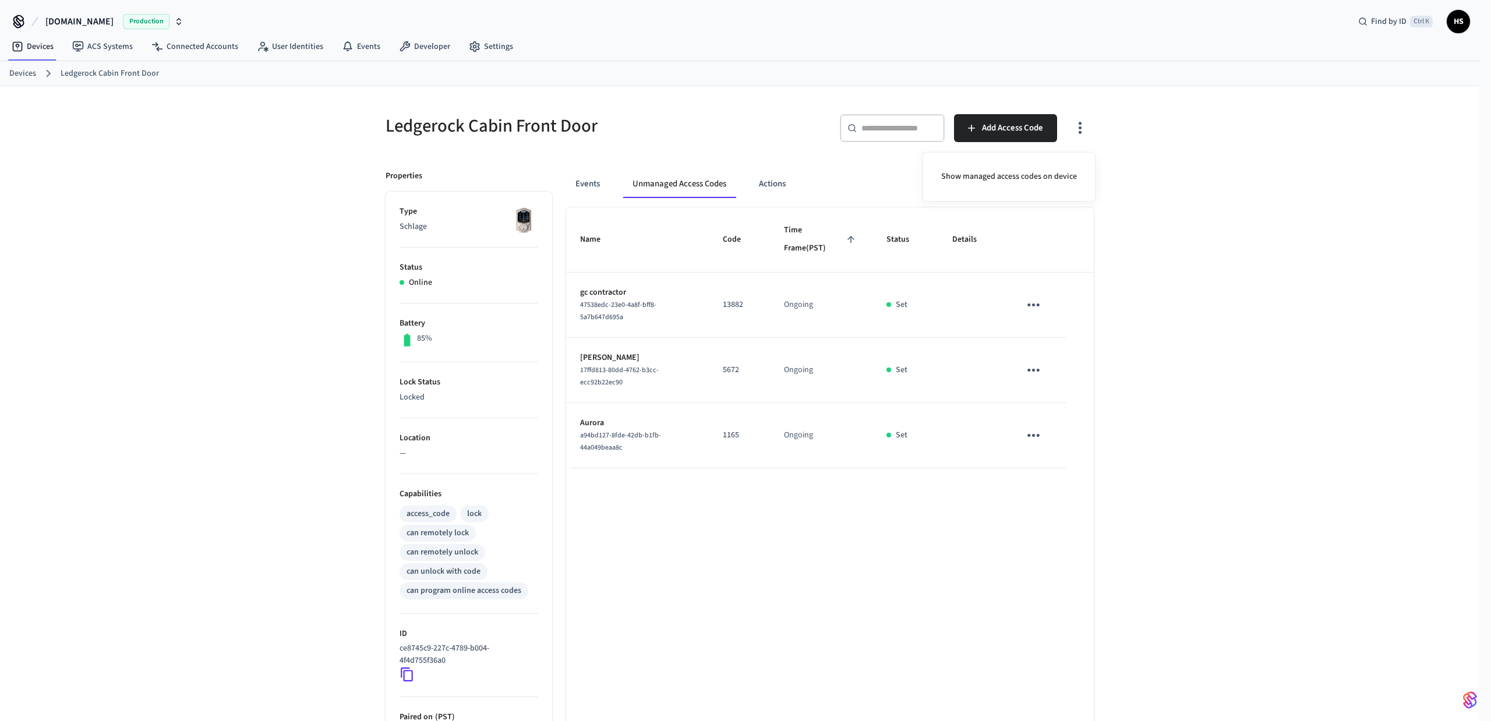
click at [1177, 521] on div at bounding box center [745, 360] width 1491 height 721
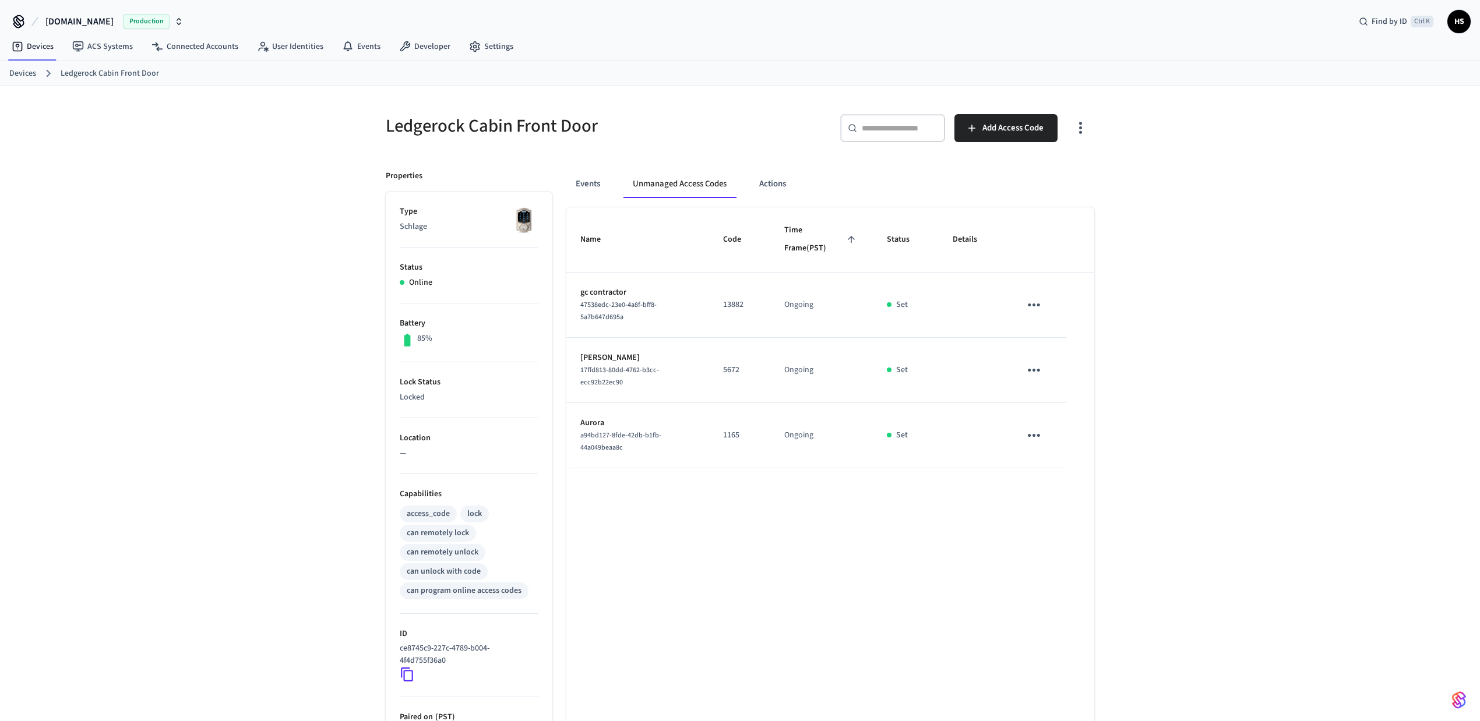
click at [283, 275] on div "Ledgerock Cabin Front Door ​ ​ Add Access Code Properties Type Schlage Status O…" at bounding box center [740, 475] width 1480 height 778
click at [1077, 126] on icon "button" at bounding box center [1080, 128] width 18 height 18
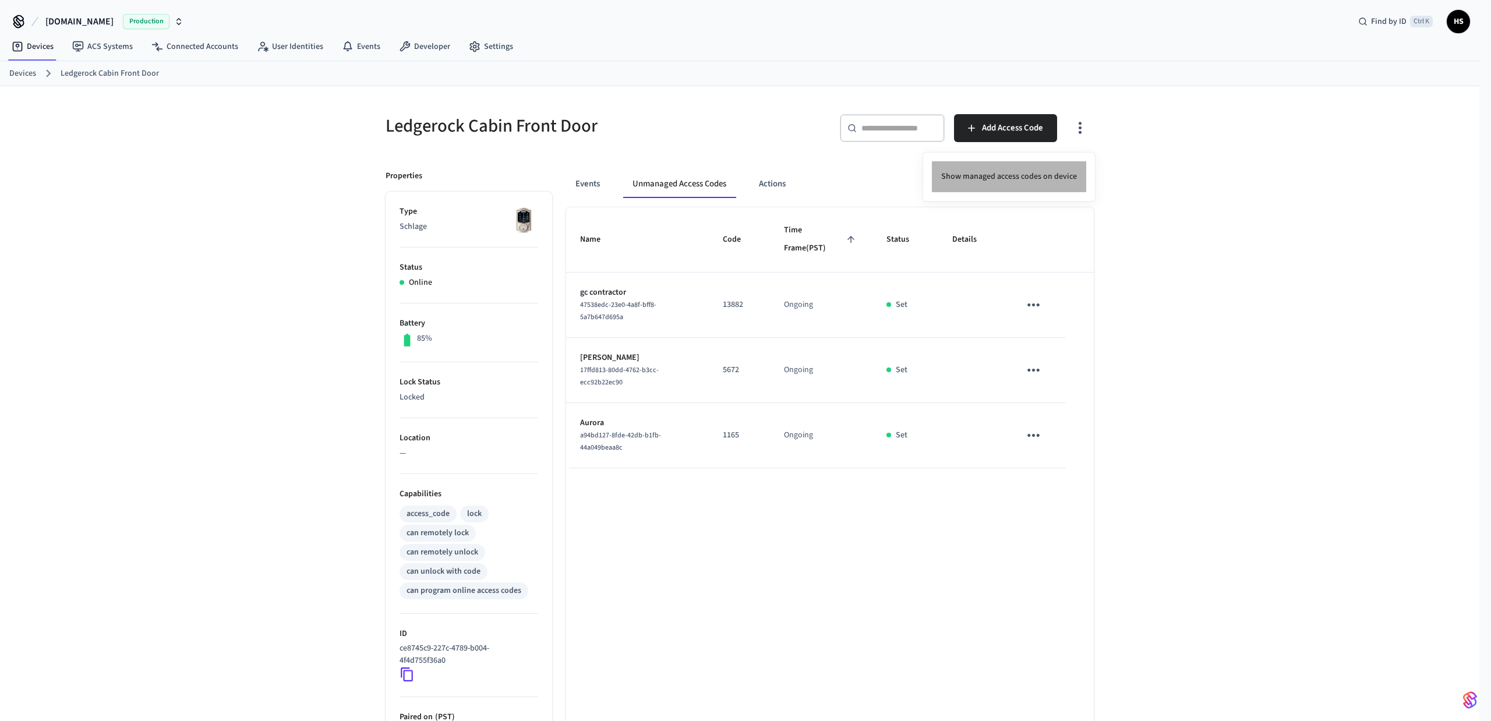
click at [1018, 179] on li "Show managed access codes on device" at bounding box center [1009, 176] width 154 height 31
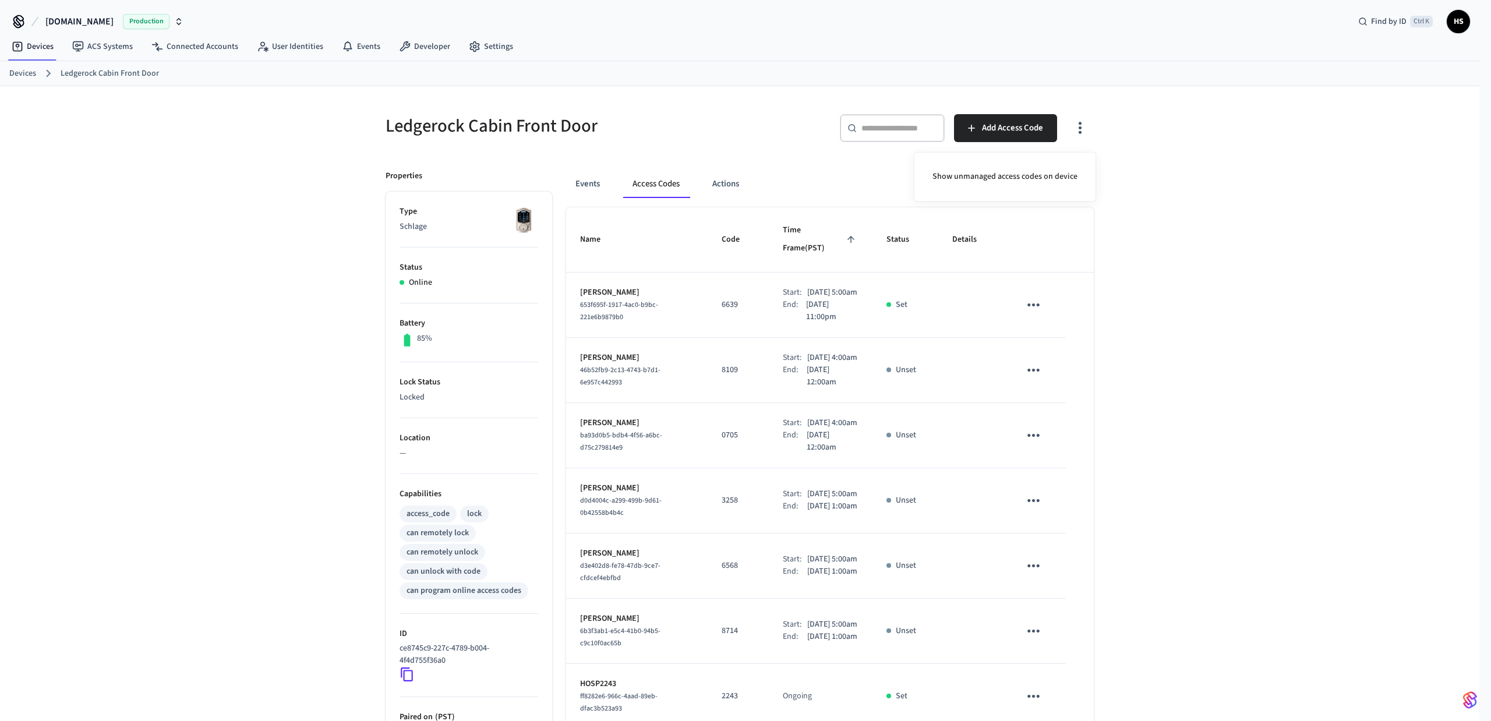
click at [1166, 255] on div at bounding box center [745, 360] width 1491 height 721
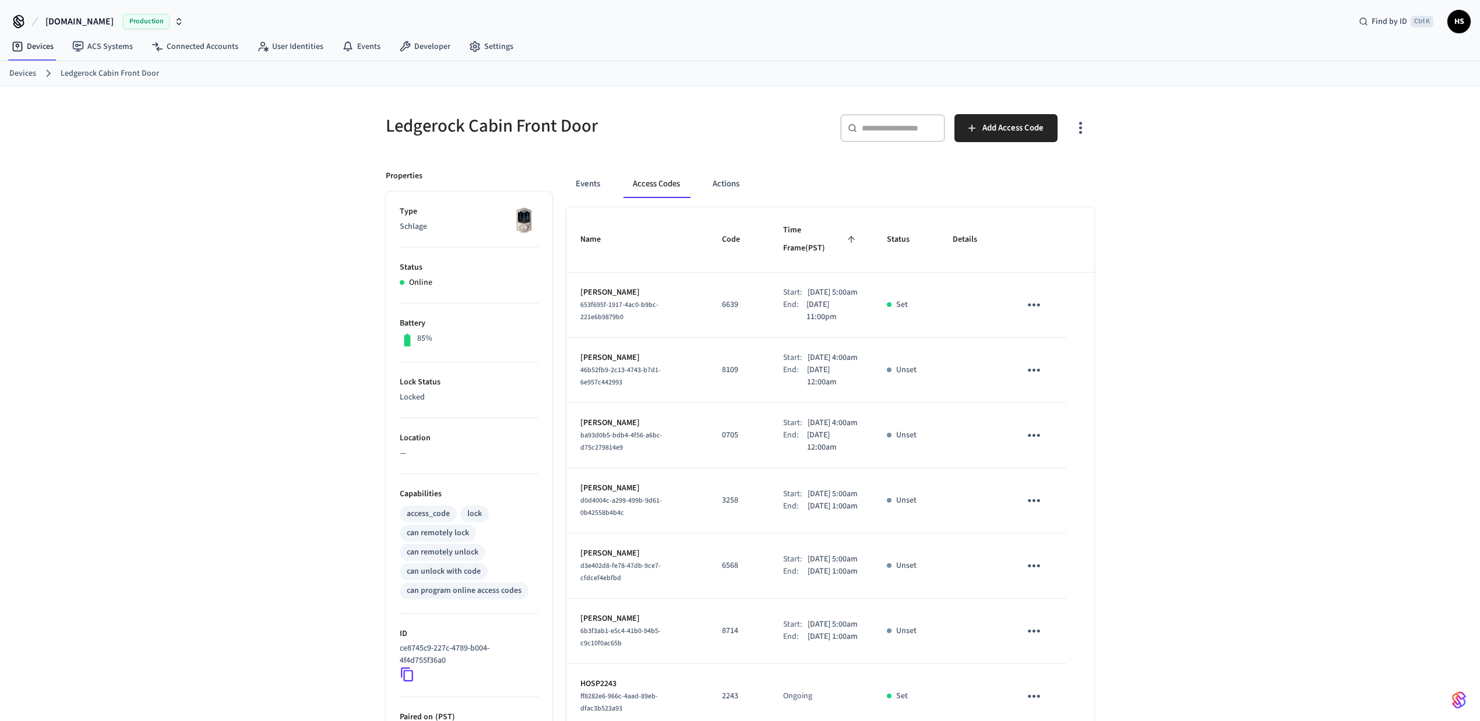
click at [1202, 499] on div "Ledgerock Cabin Front Door ​ ​ Add Access Code Properties Type Schlage Status O…" at bounding box center [740, 501] width 1480 height 830
click at [594, 301] on div "653f695f-1917-4ac0-b9bc-221e6b9879b0" at bounding box center [637, 311] width 114 height 24
copy span "653f695f-1917-4ac0-b9bc-221e6b9879b0"
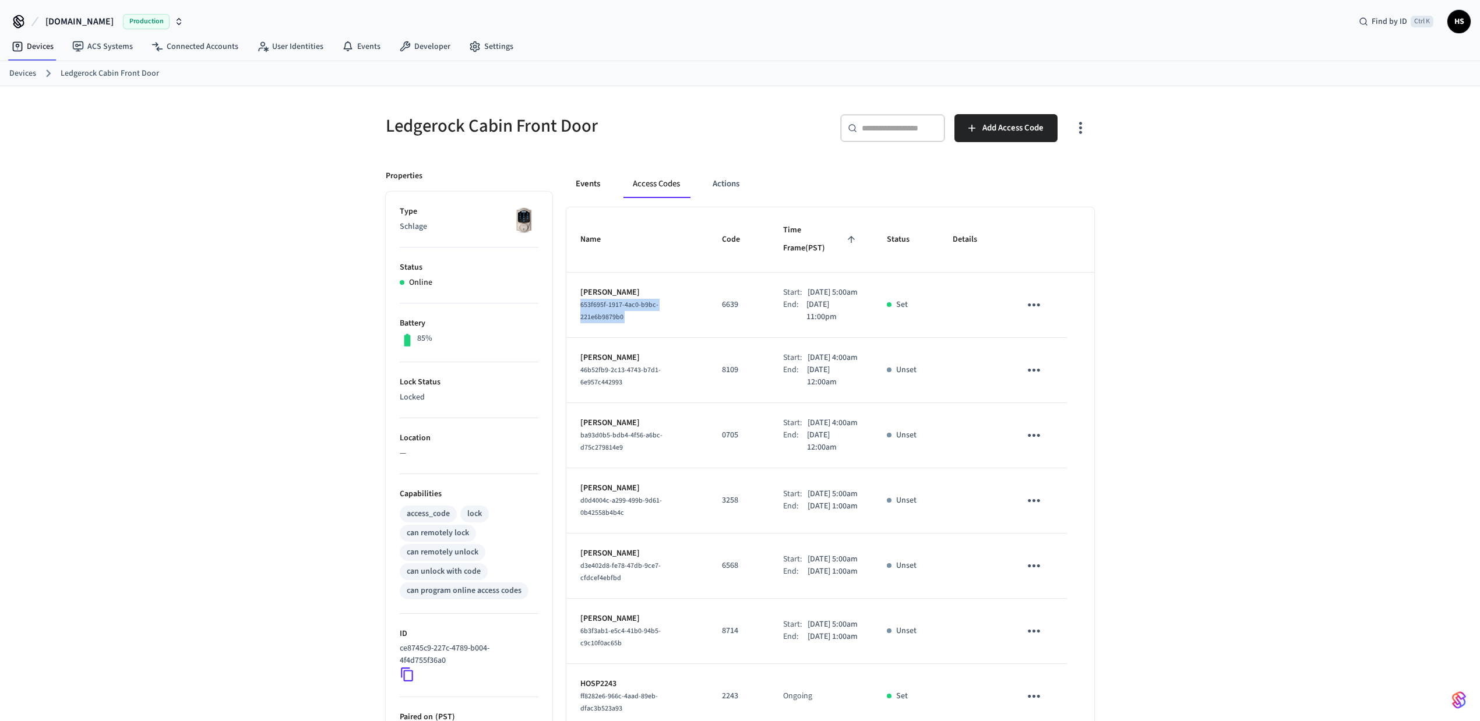
click at [573, 198] on button "Events" at bounding box center [587, 184] width 43 height 28
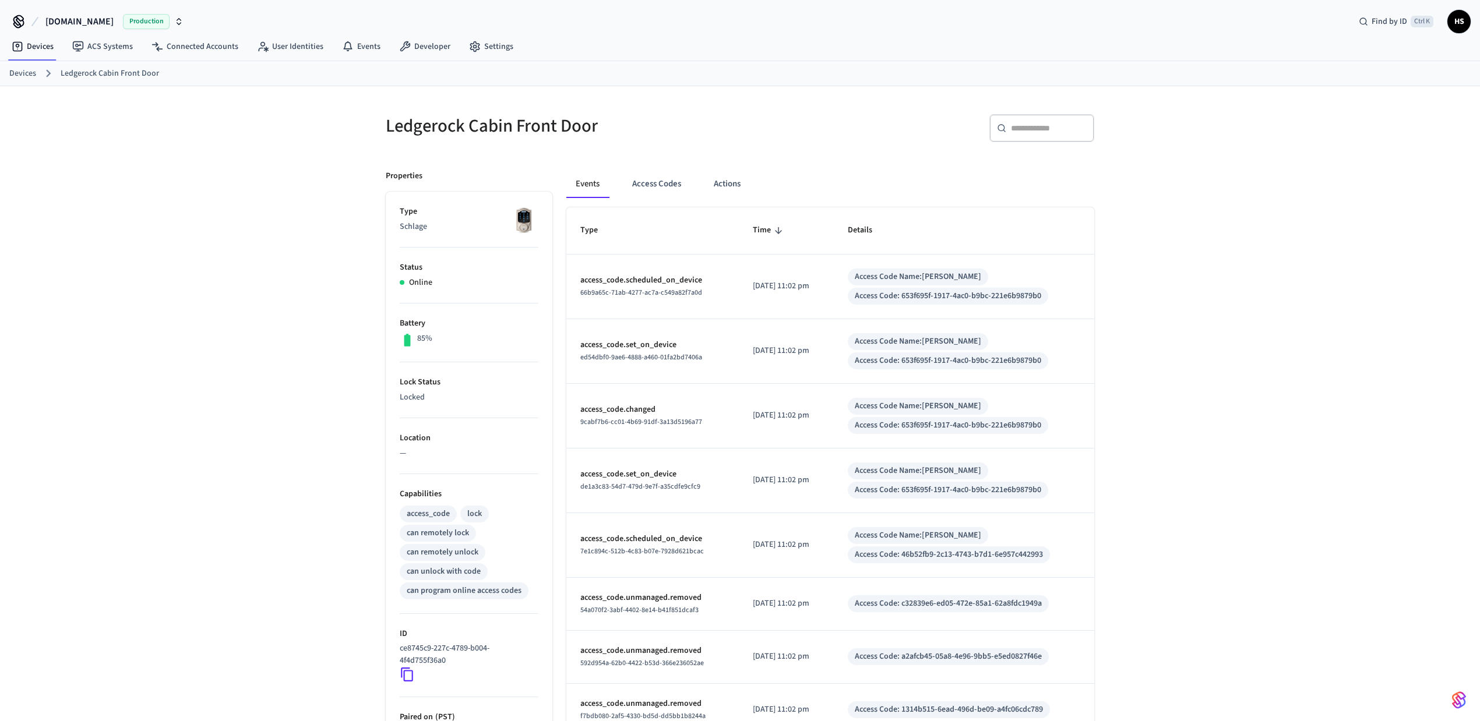
click at [1049, 129] on input "text" at bounding box center [1049, 128] width 76 height 12
paste input "**********"
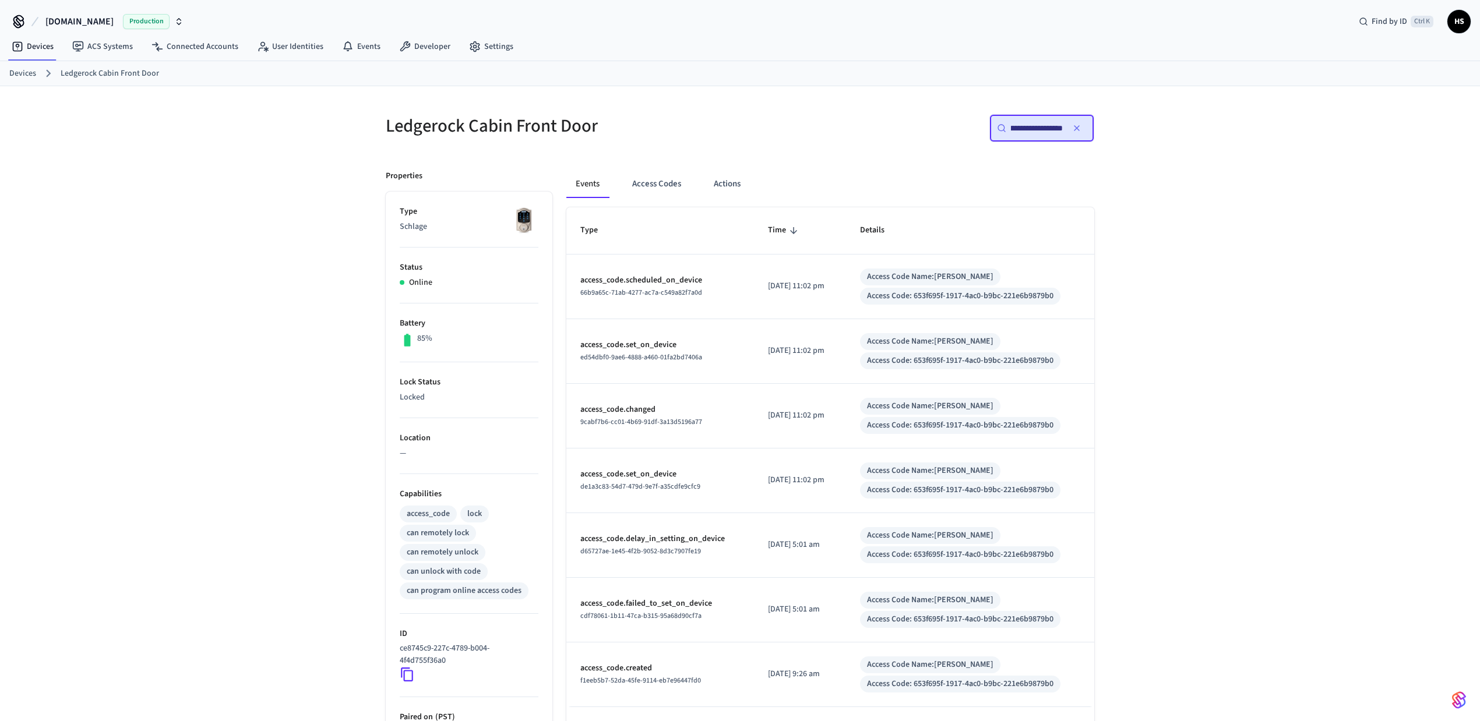
type input "**********"
